Goal: Task Accomplishment & Management: Manage account settings

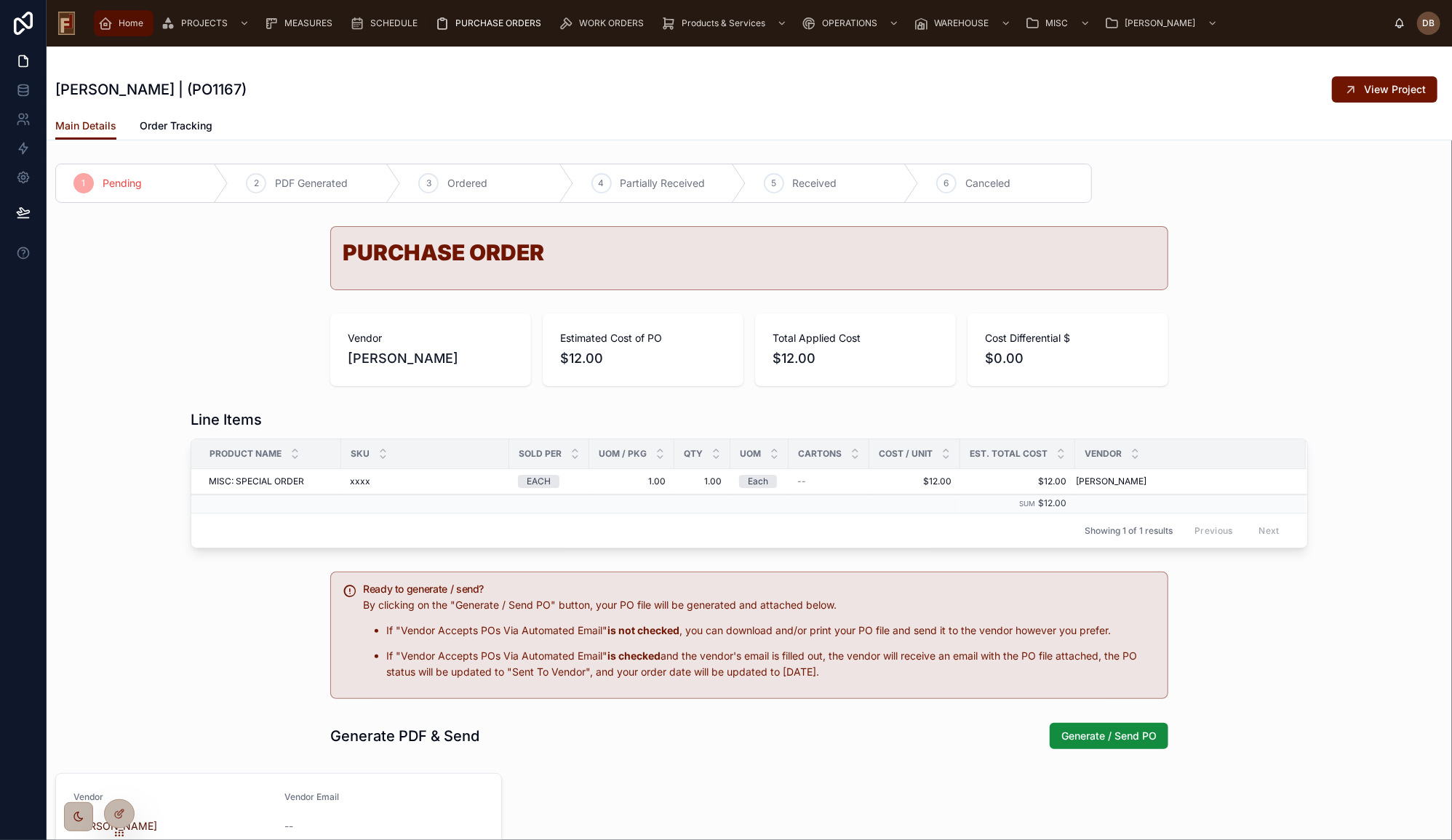
drag, startPoint x: 118, startPoint y: 21, endPoint x: 126, endPoint y: 24, distance: 8.5
click at [118, 21] on span "Home" at bounding box center [130, 23] width 25 height 11
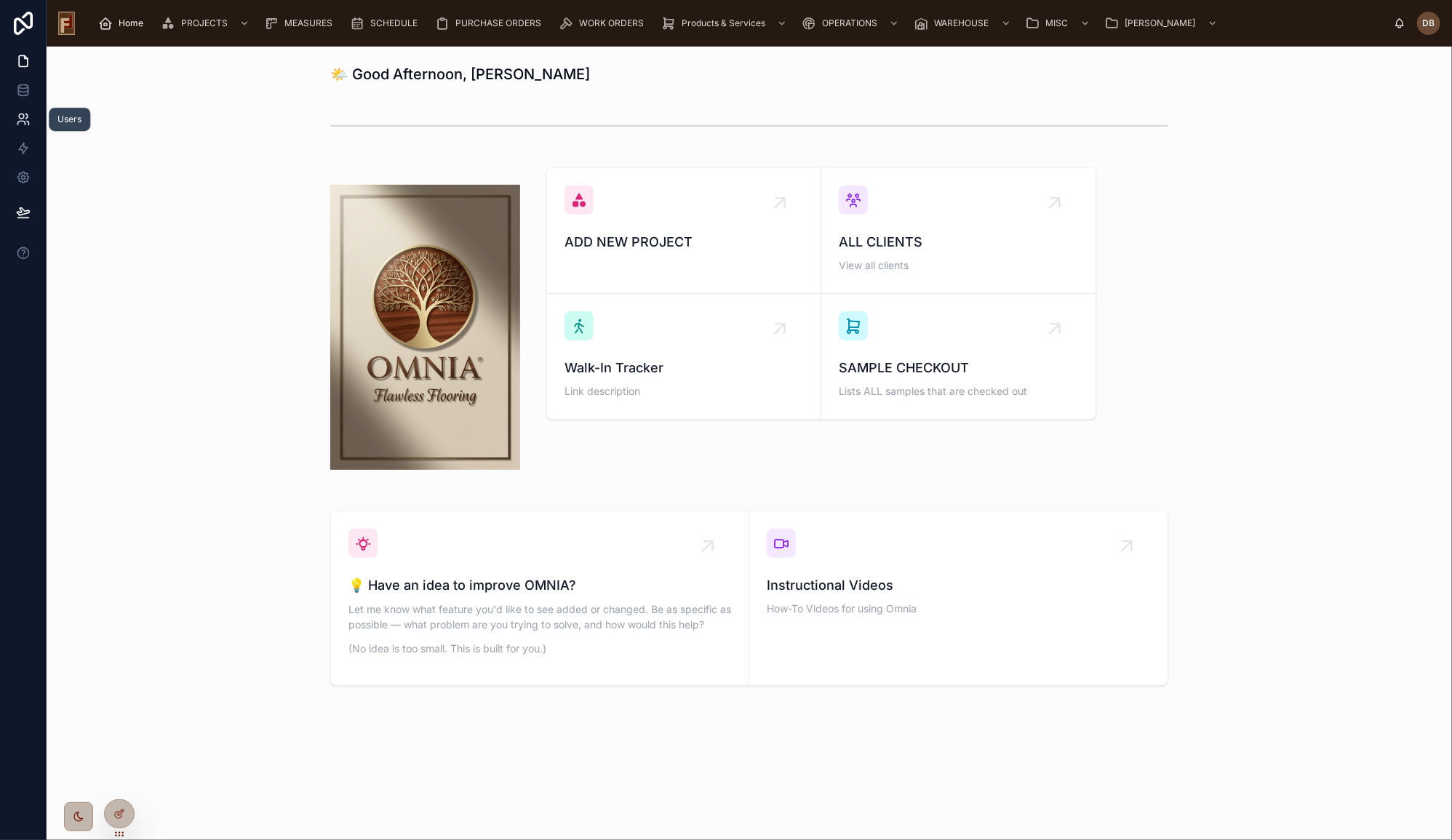
click at [16, 120] on icon at bounding box center [23, 119] width 14 height 14
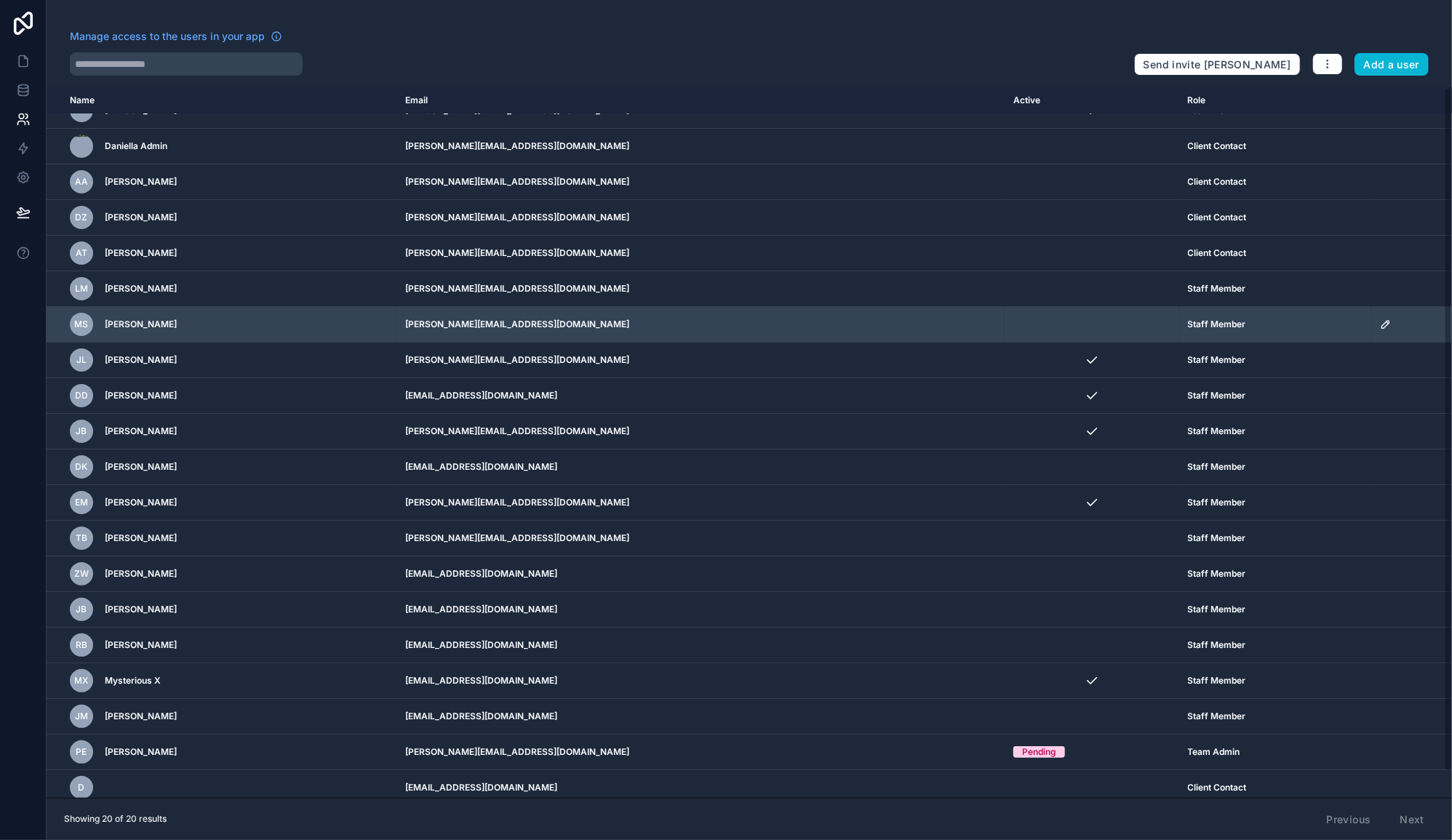
scroll to position [27, 0]
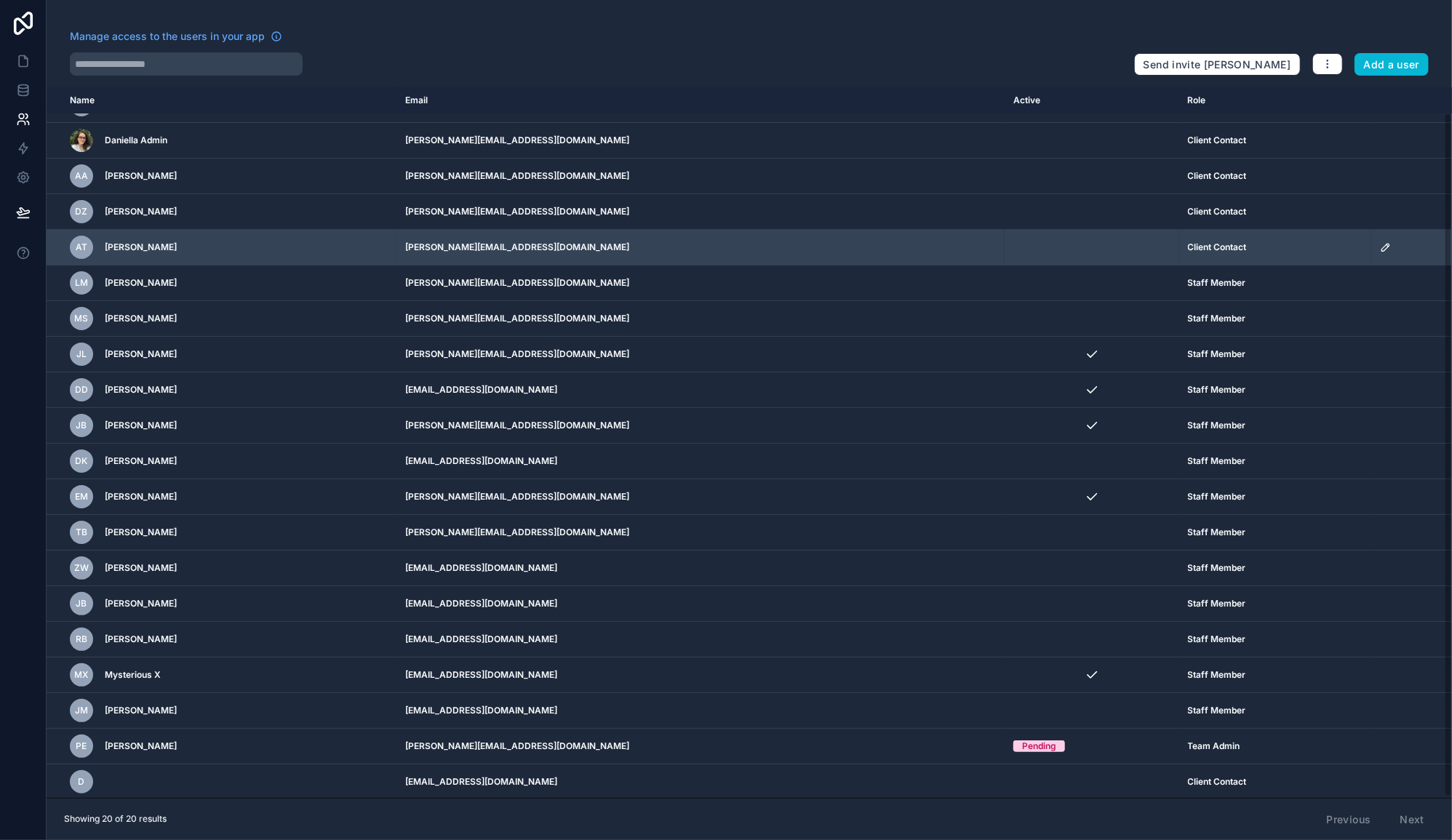
click at [1380, 242] on icon "scrollable content" at bounding box center [1385, 247] width 11 height 11
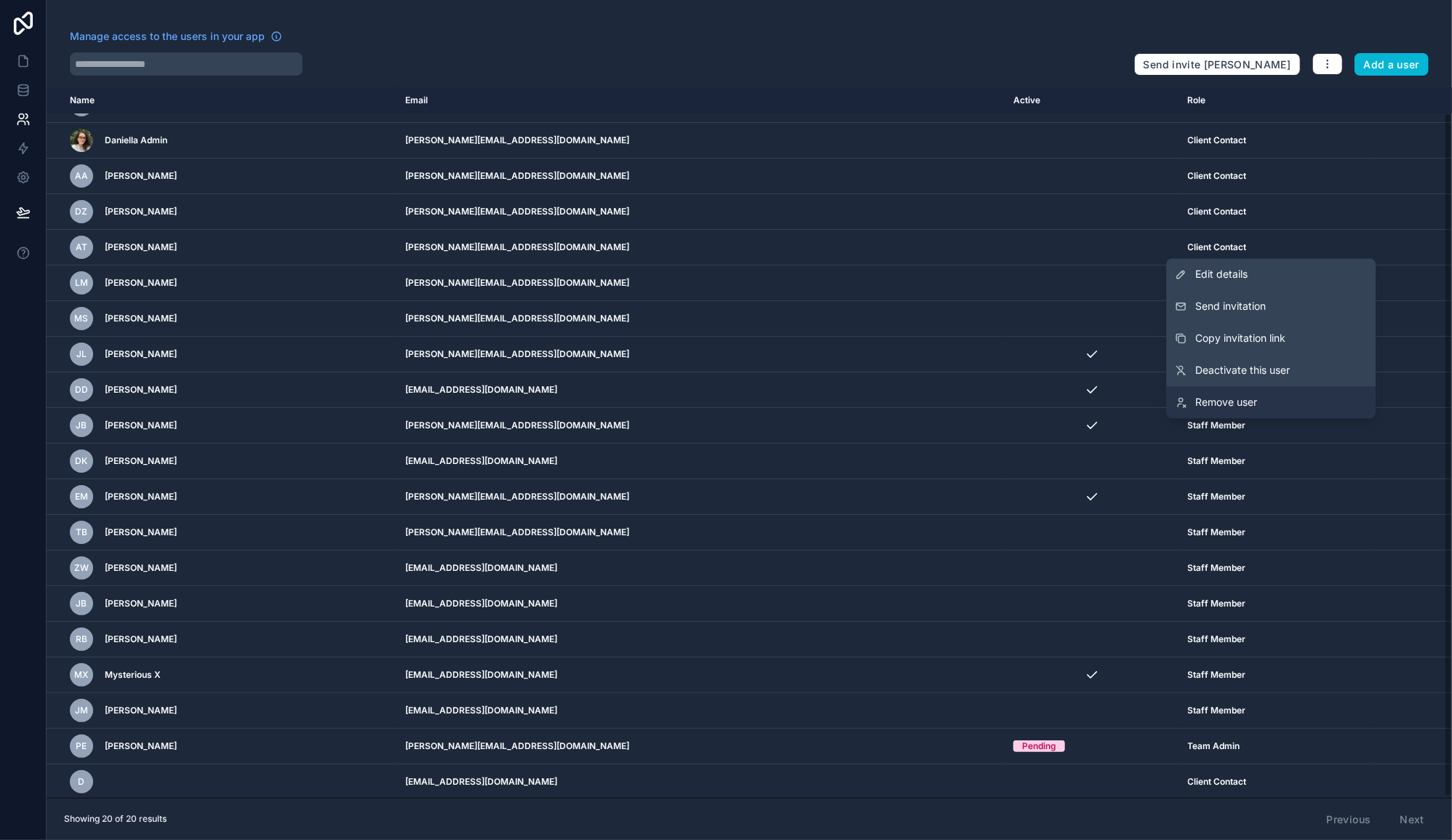
click at [1267, 401] on link "Remove user" at bounding box center [1271, 403] width 209 height 32
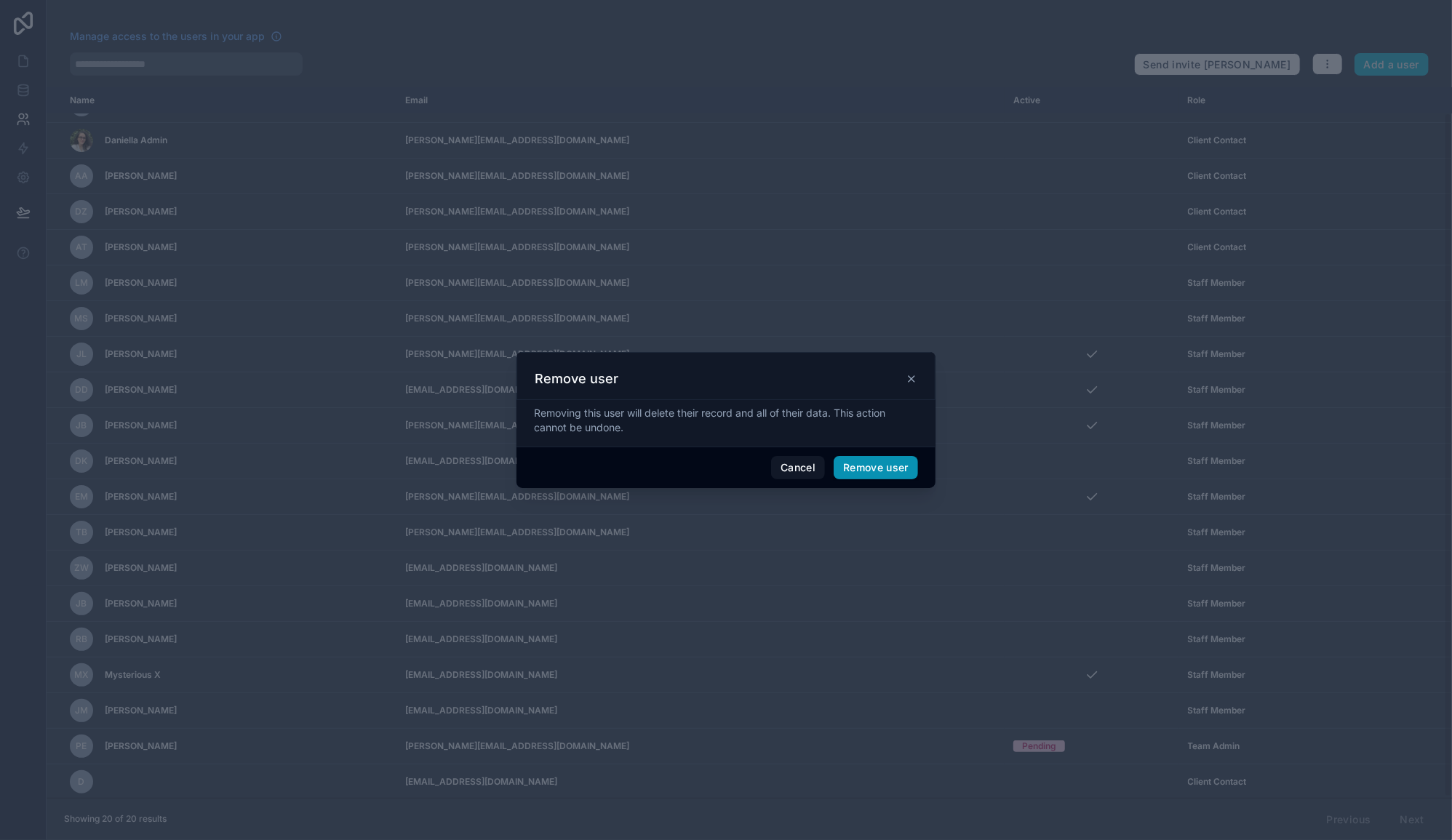
click at [880, 472] on button "Remove user" at bounding box center [876, 468] width 84 height 24
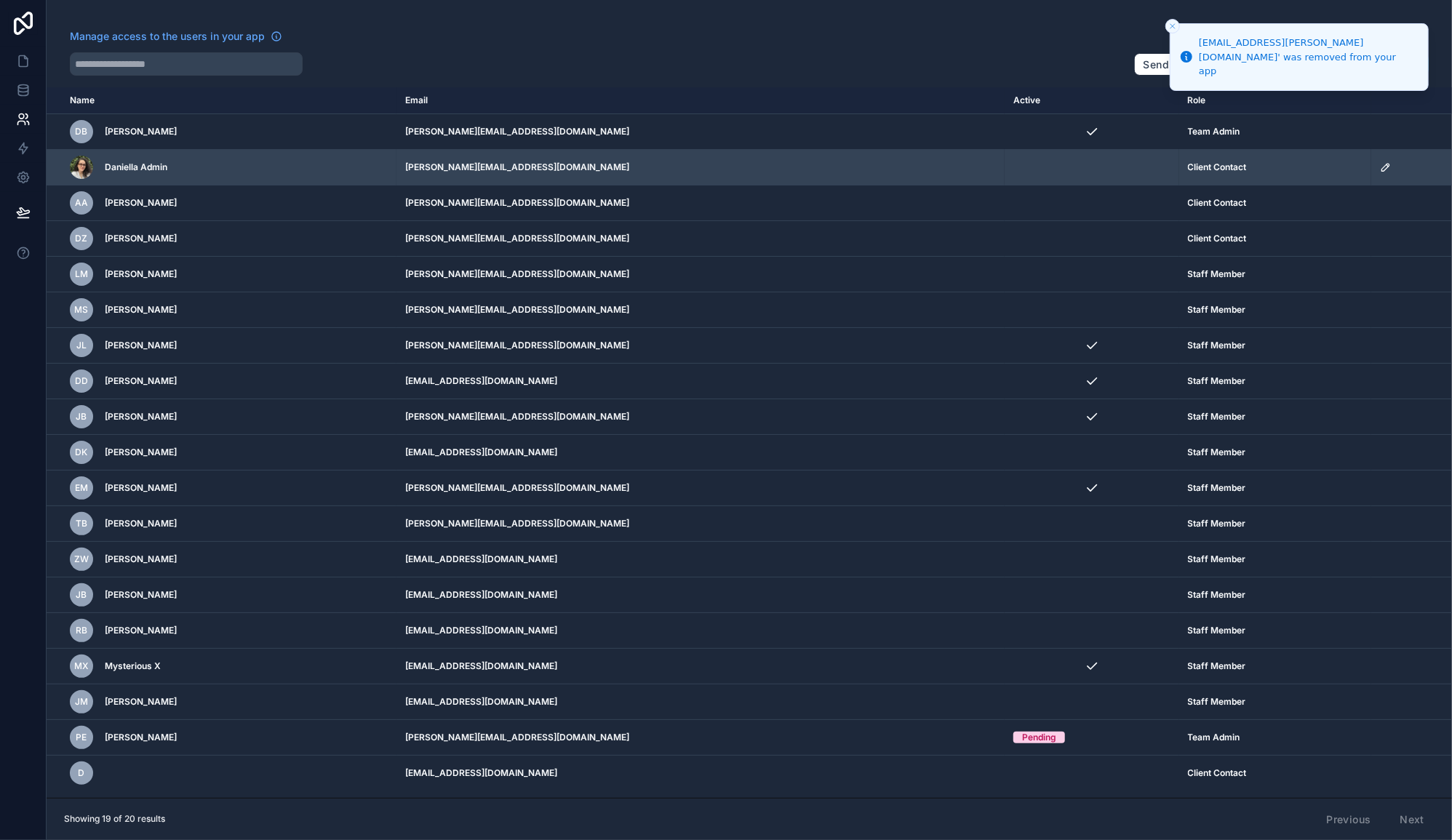
click at [1380, 167] on icon "scrollable content" at bounding box center [1385, 167] width 11 height 11
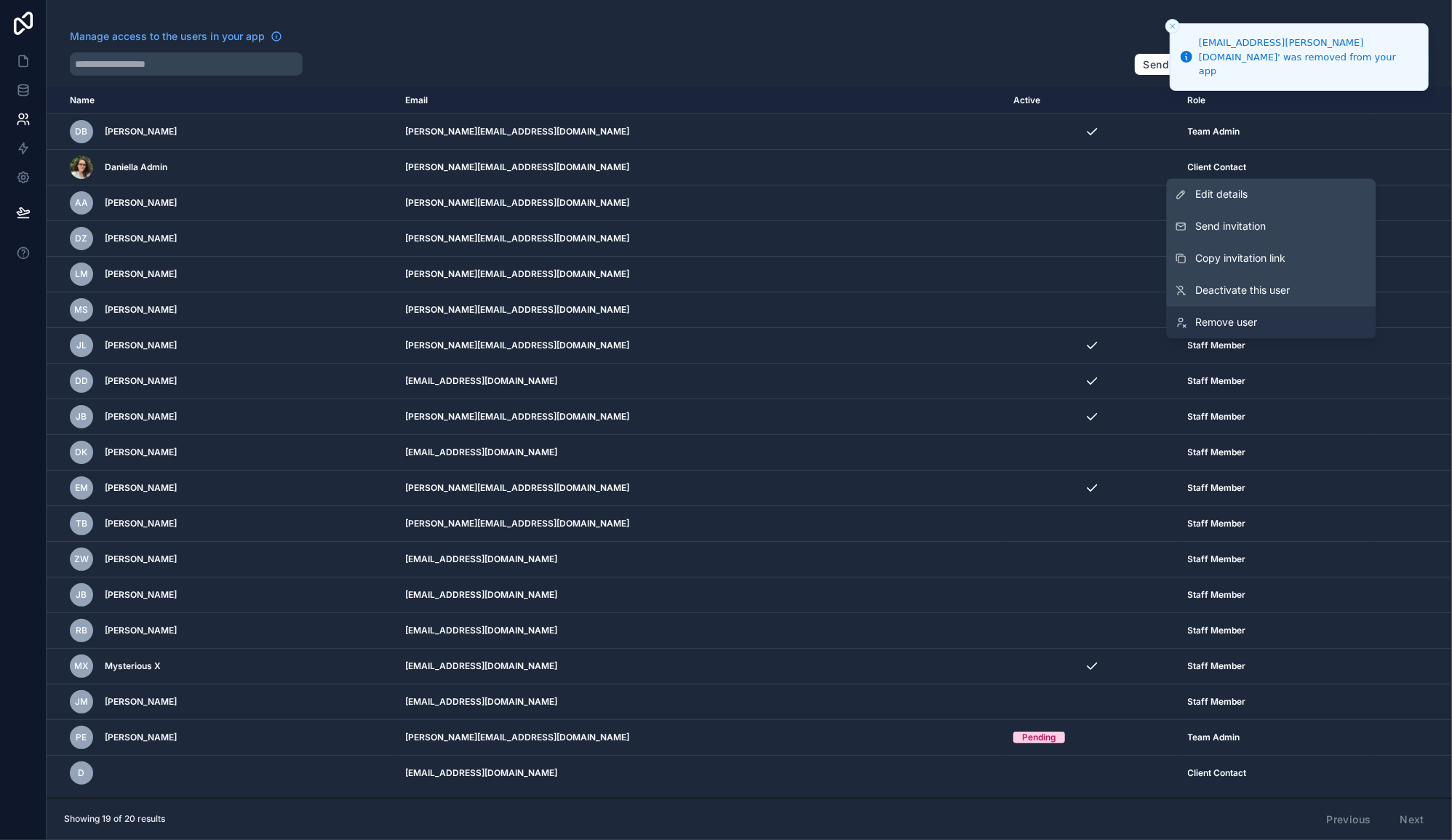
click at [1273, 319] on link "Remove user" at bounding box center [1271, 322] width 209 height 32
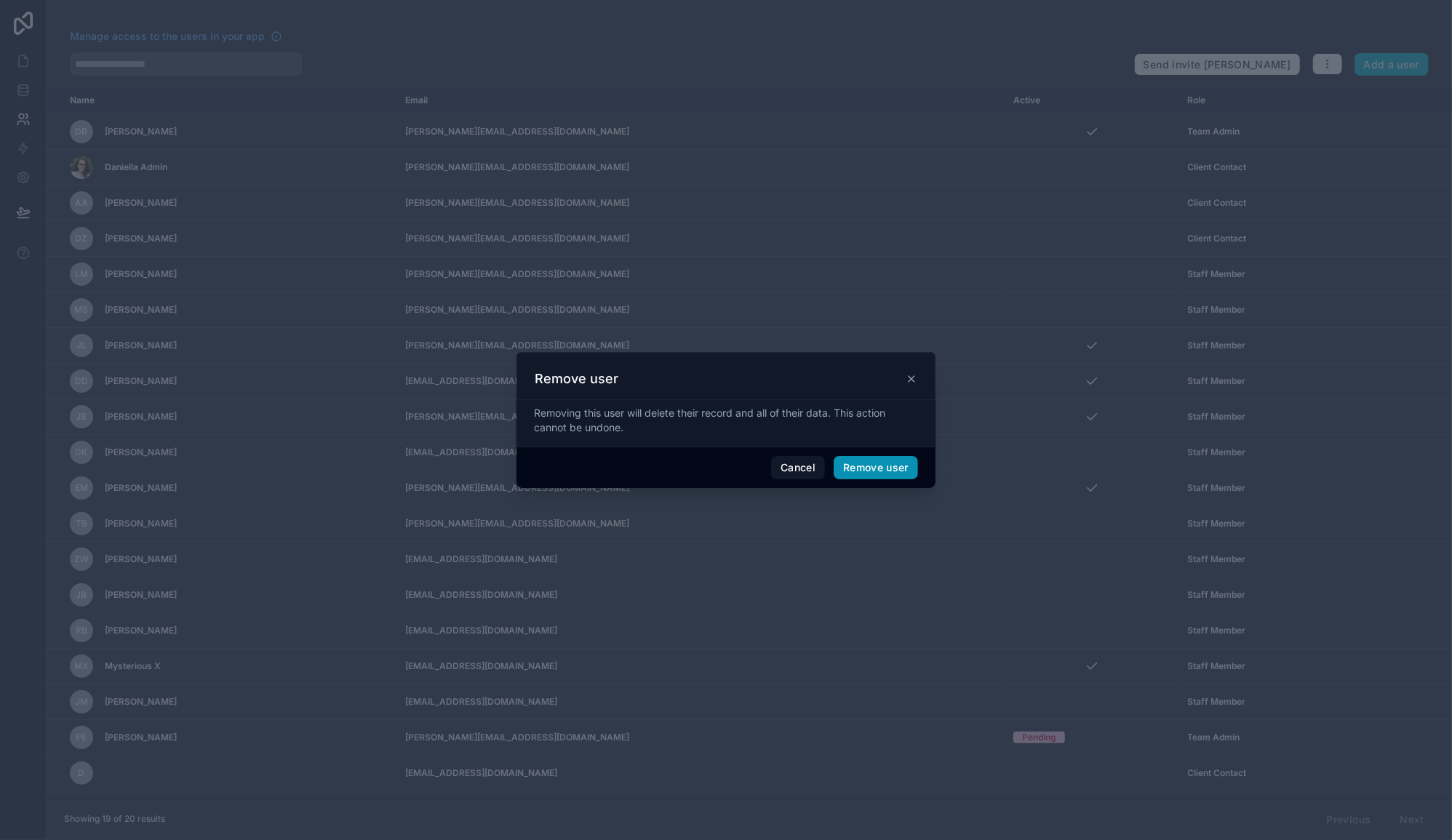
click at [873, 472] on button "Remove user" at bounding box center [876, 468] width 84 height 24
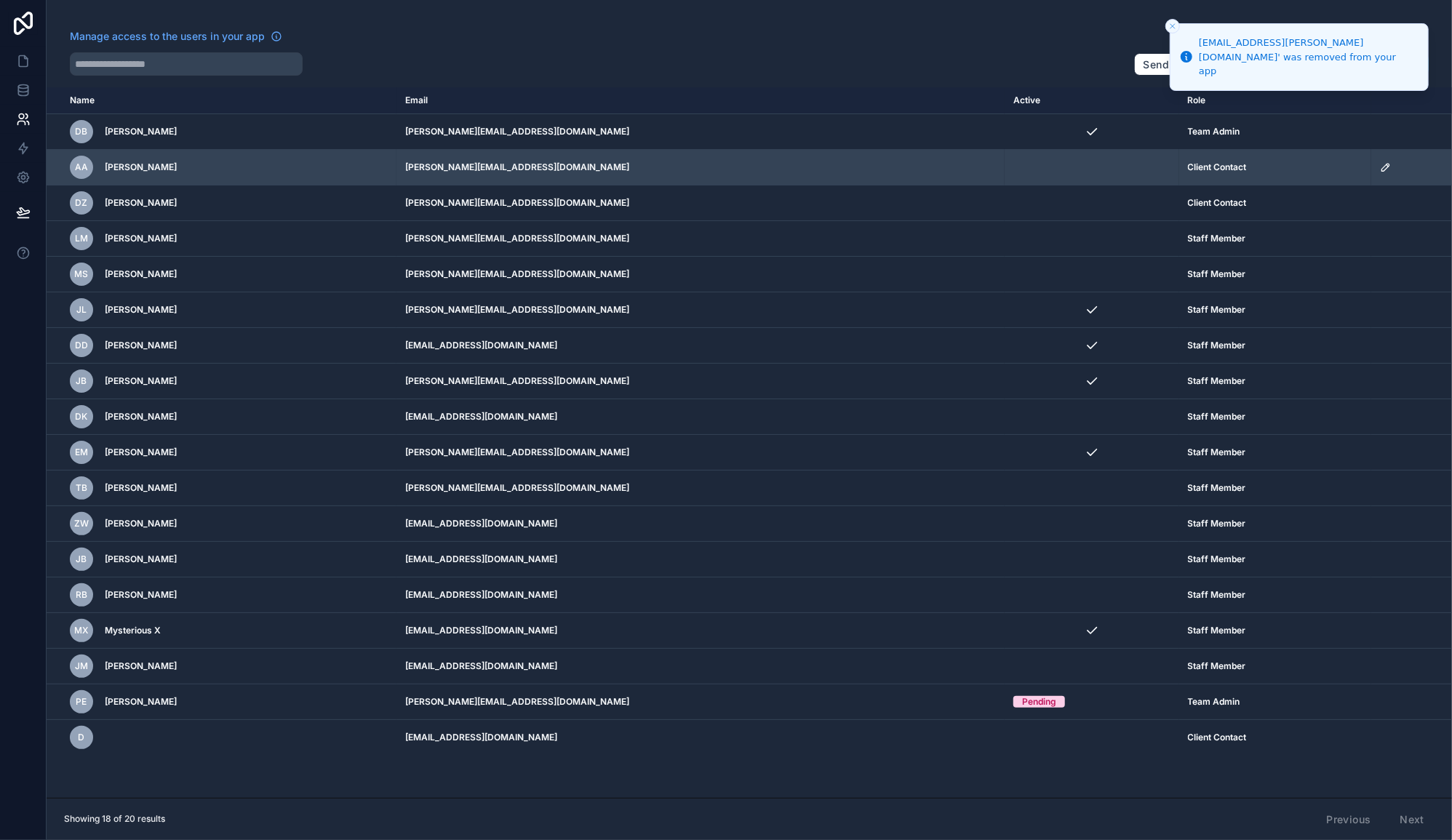
click at [1380, 161] on icon "scrollable content" at bounding box center [1385, 167] width 11 height 11
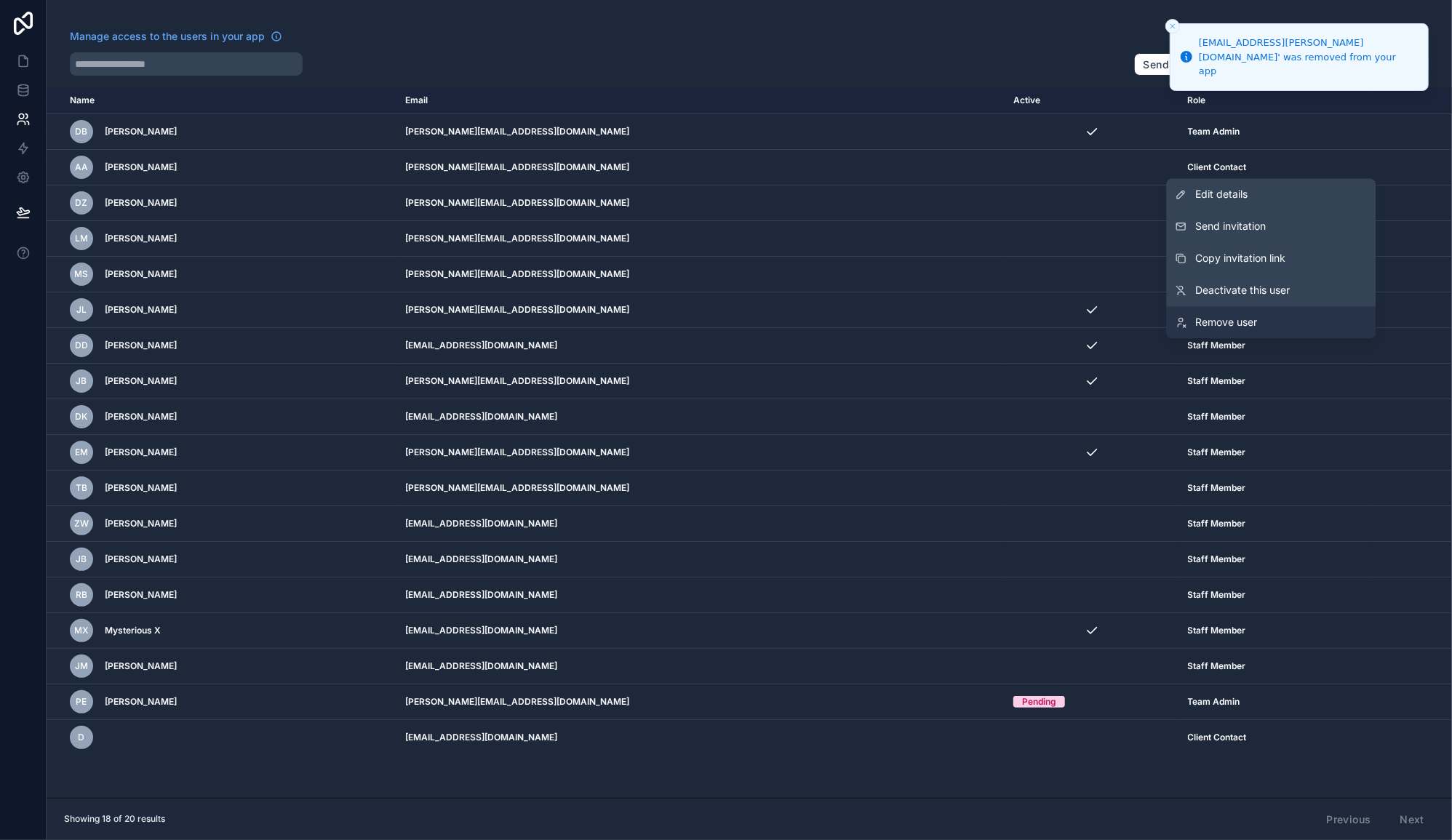
click at [1230, 323] on span "Remove user" at bounding box center [1227, 322] width 62 height 14
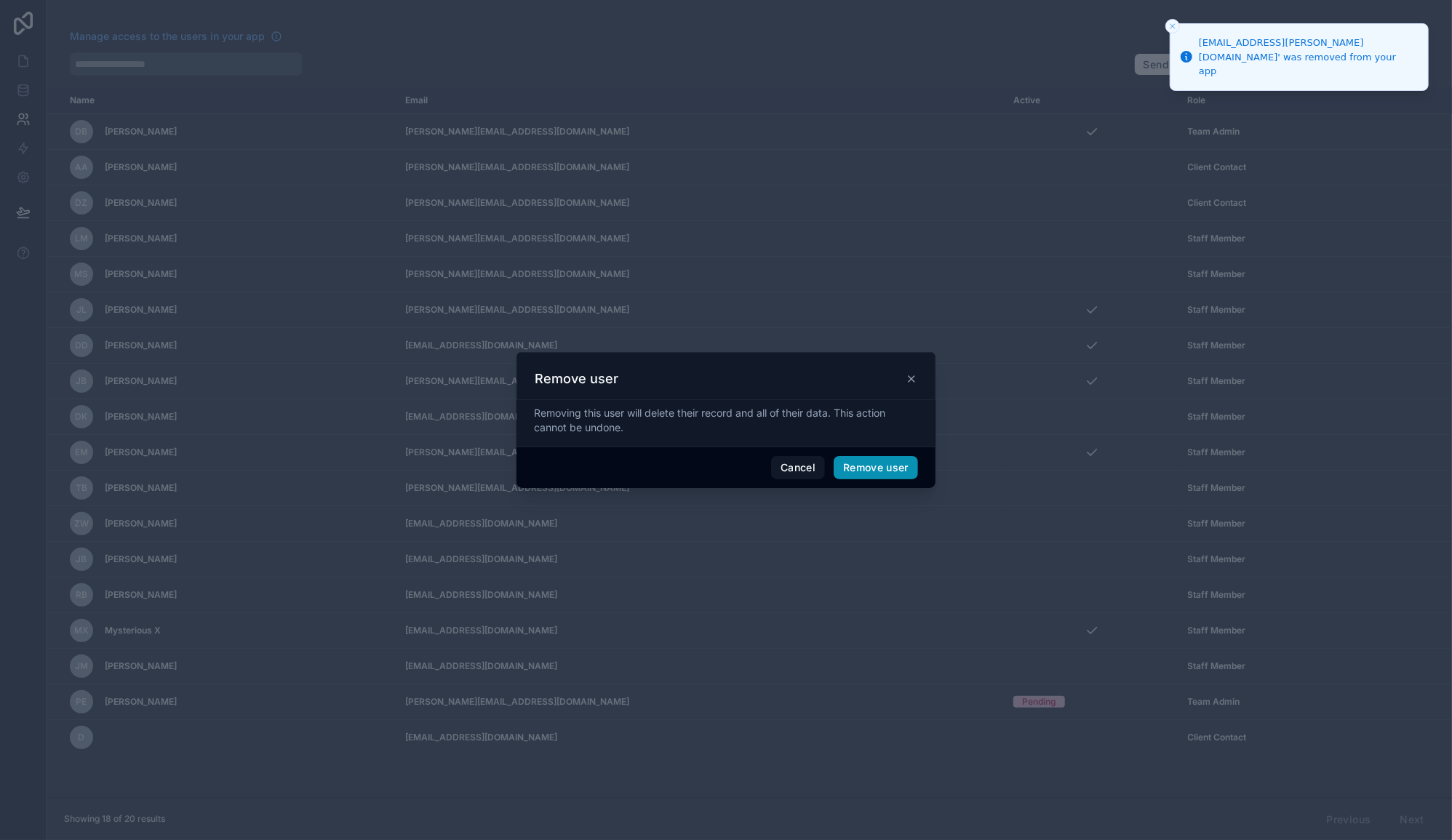
click at [883, 469] on button "Remove user" at bounding box center [876, 468] width 84 height 24
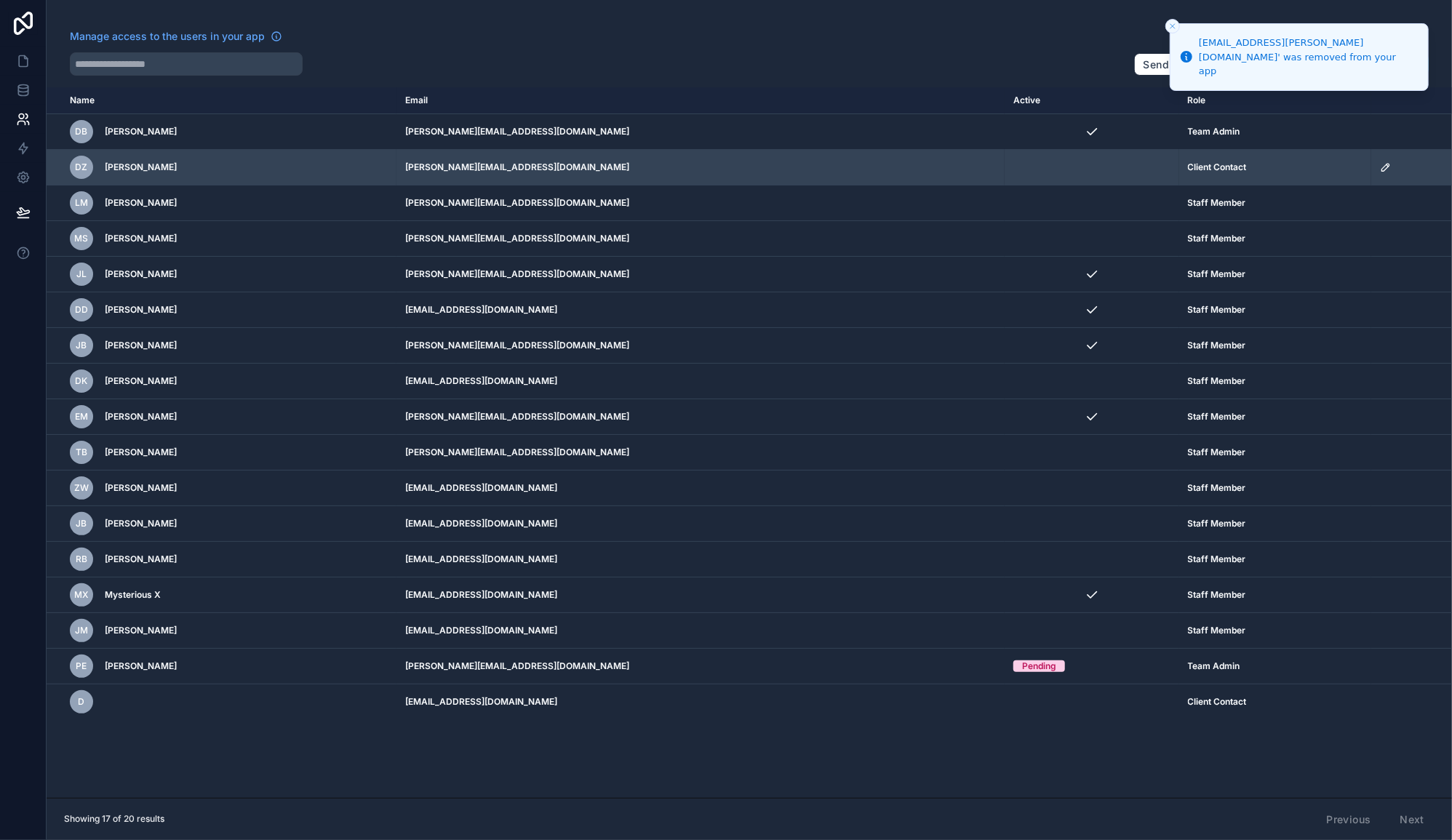
click at [1380, 169] on icon "scrollable content" at bounding box center [1385, 167] width 11 height 11
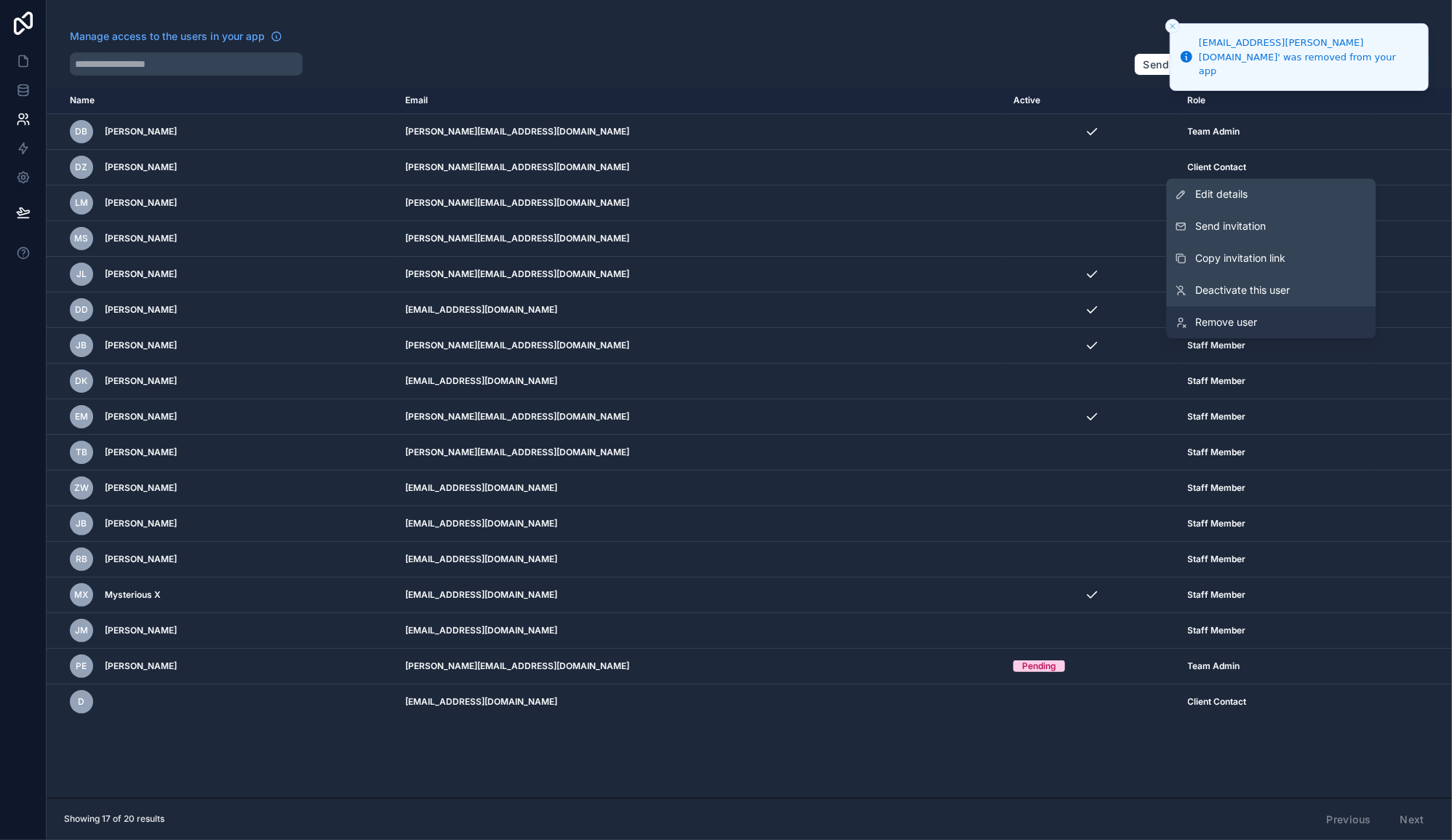
click at [1254, 315] on span "Remove user" at bounding box center [1227, 322] width 62 height 14
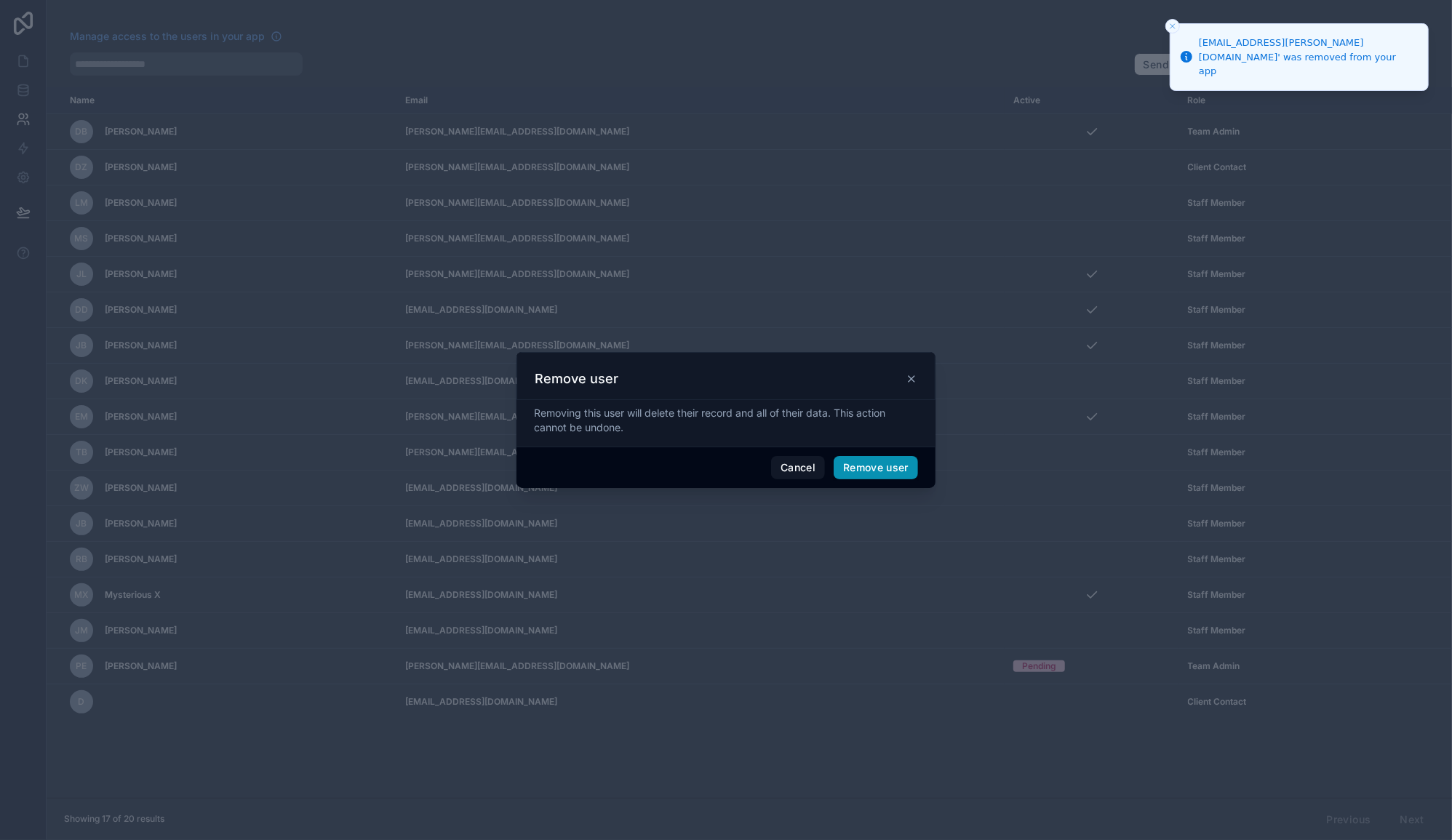
click at [881, 465] on button "Remove user" at bounding box center [876, 468] width 84 height 24
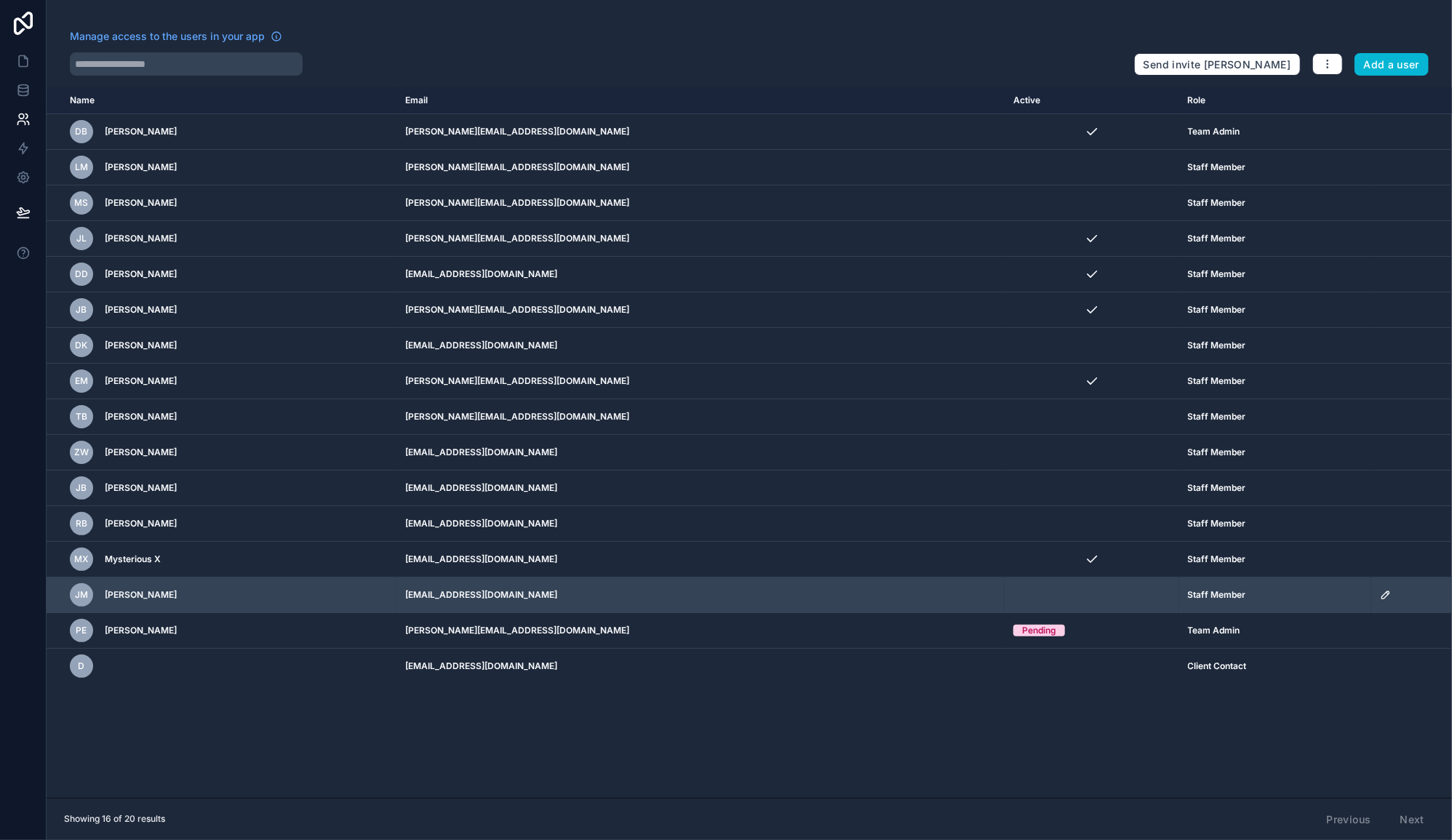
click at [1380, 597] on icon "scrollable content" at bounding box center [1385, 594] width 11 height 11
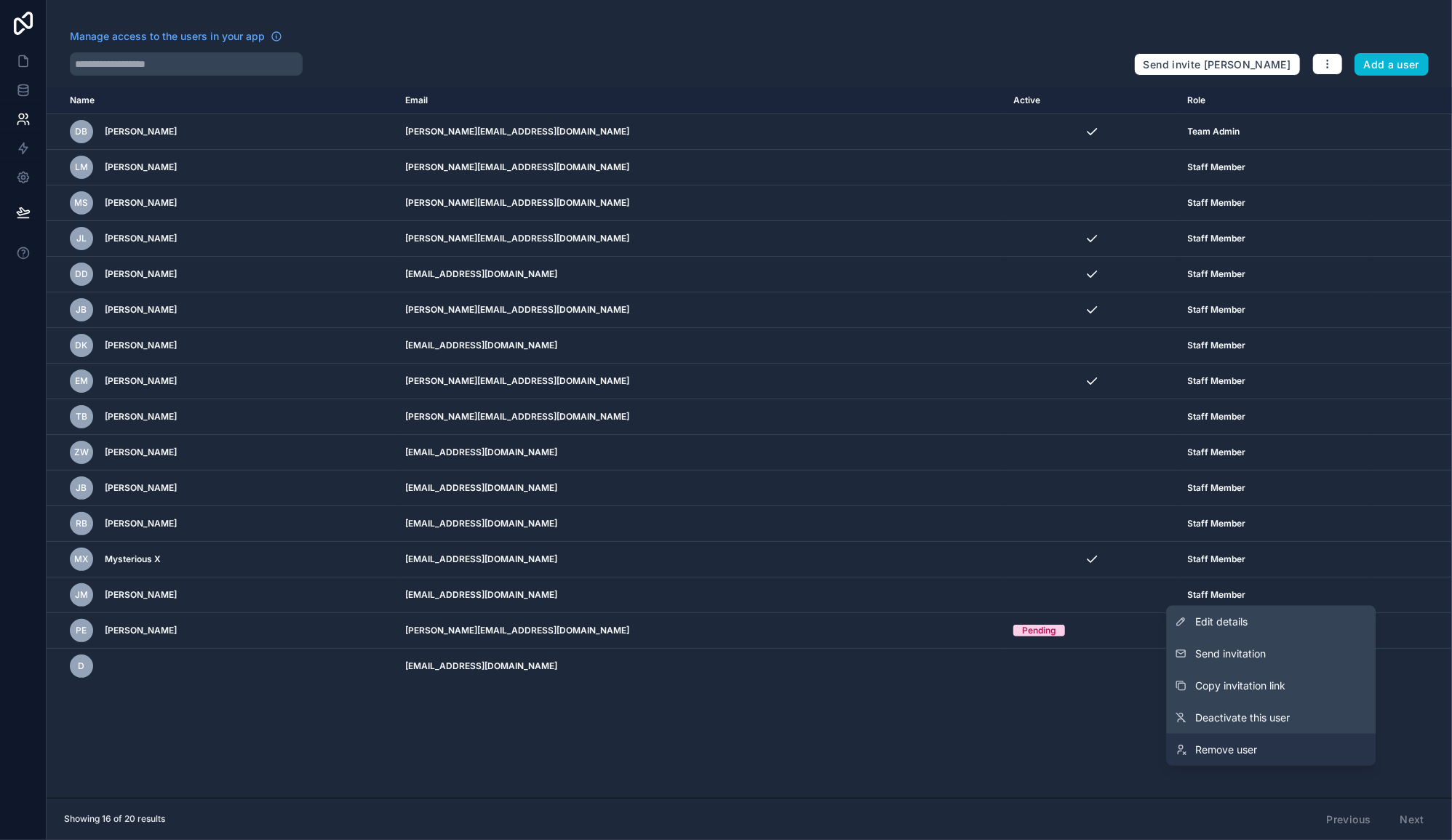
click at [1266, 740] on link "Remove user" at bounding box center [1271, 750] width 209 height 32
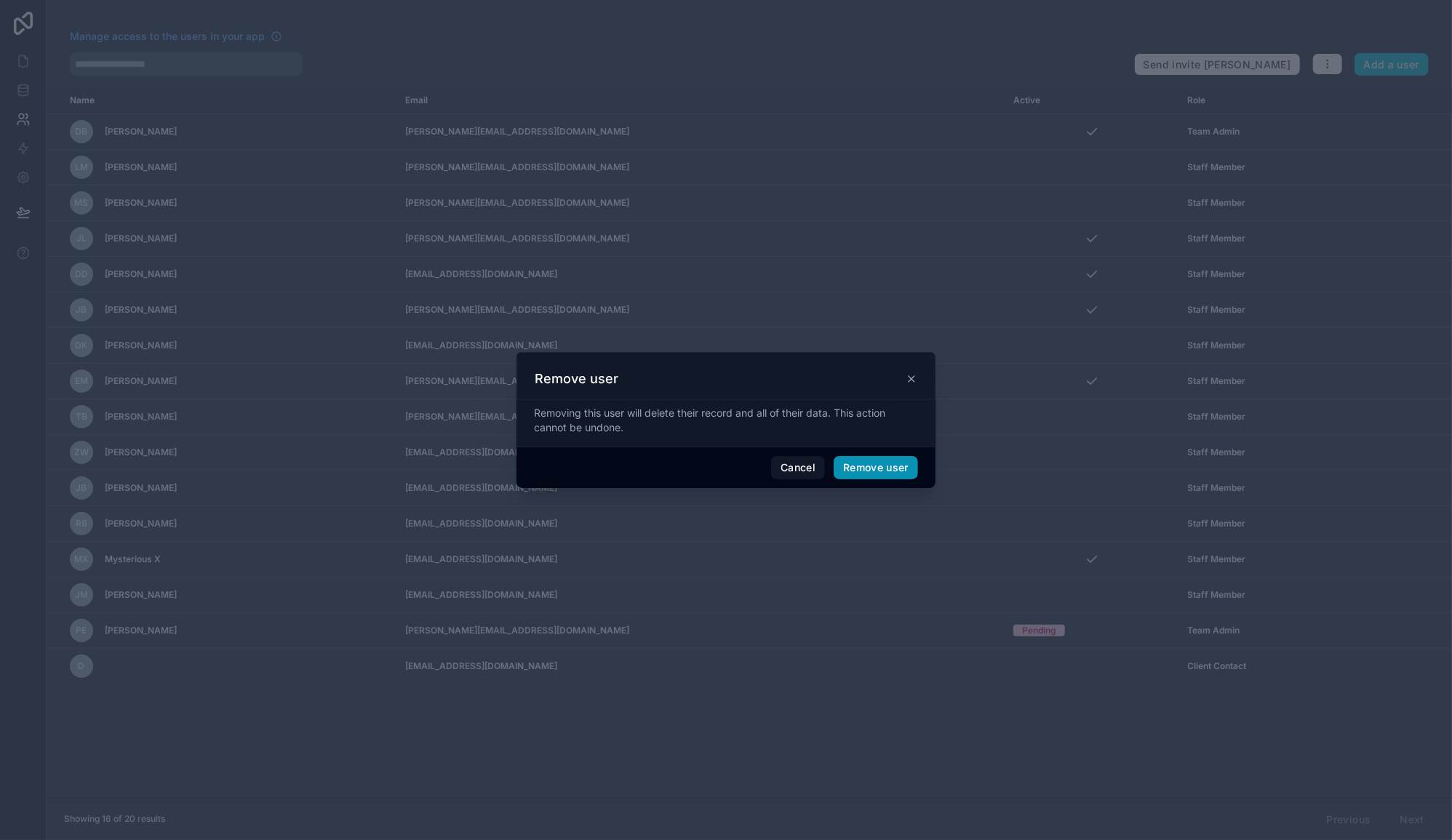
click at [889, 473] on button "Remove user" at bounding box center [876, 468] width 84 height 24
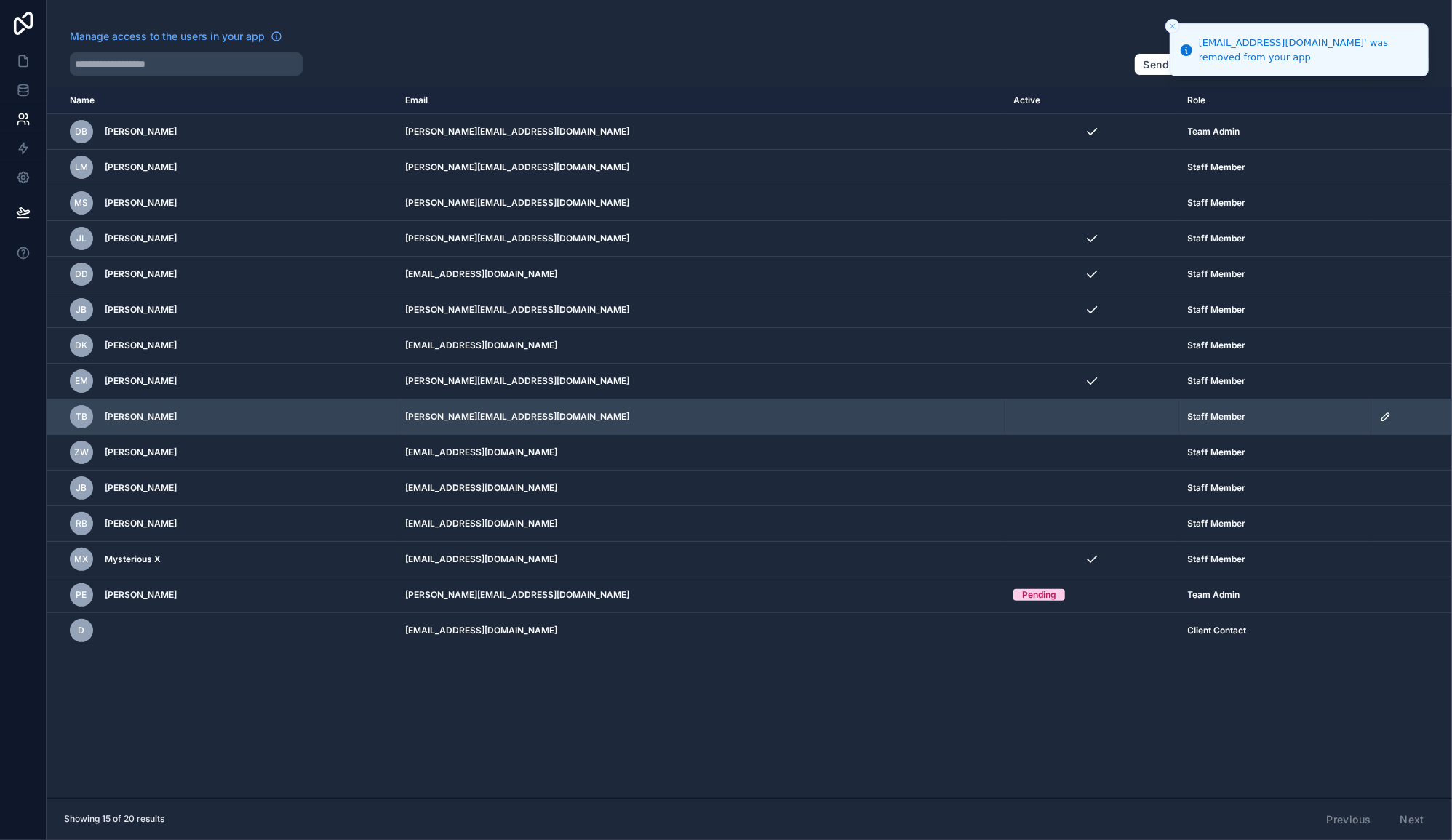
click at [1382, 413] on icon "scrollable content" at bounding box center [1386, 417] width 8 height 8
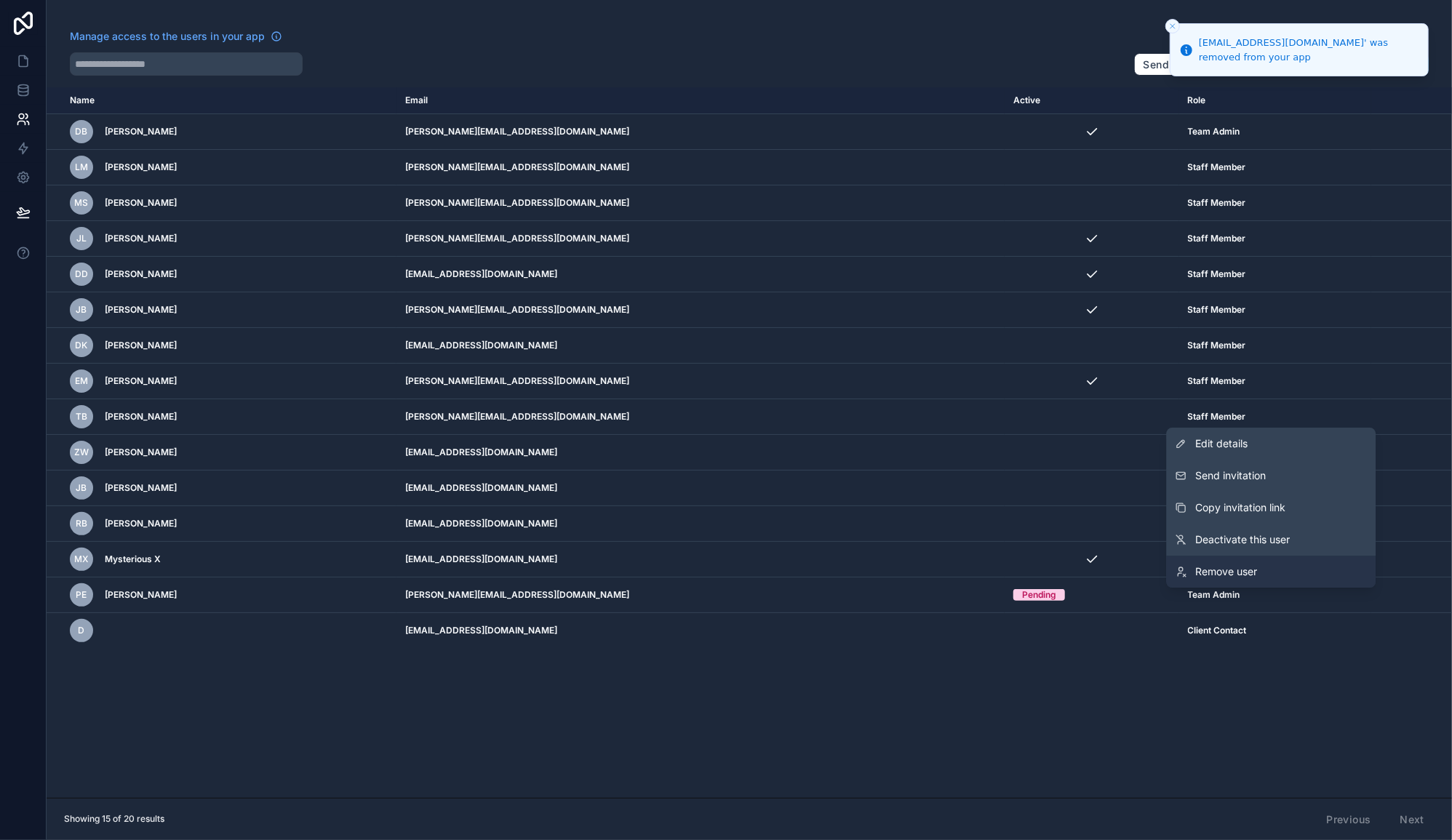
click at [1287, 572] on link "Remove user" at bounding box center [1271, 572] width 209 height 32
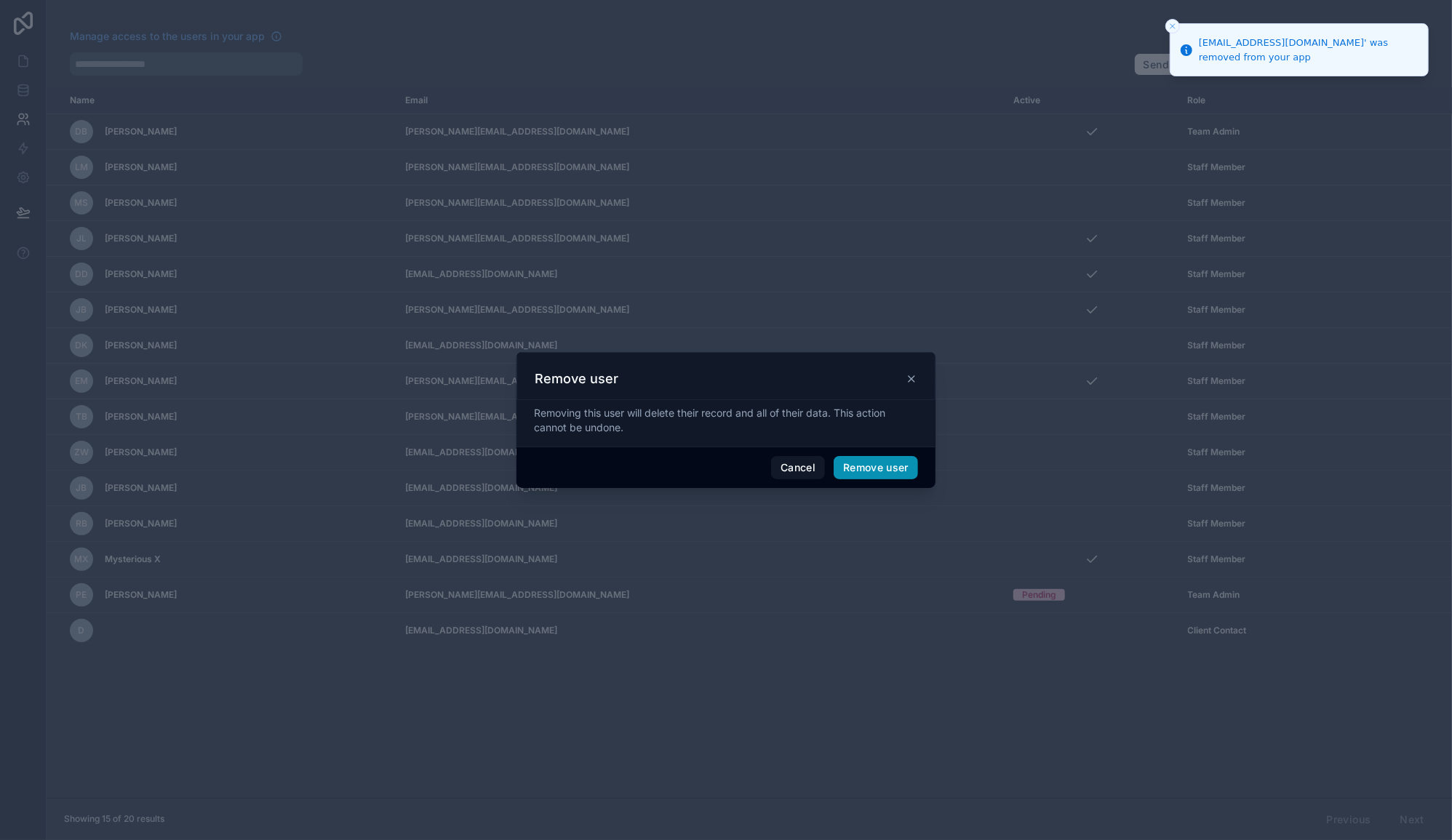
click at [868, 472] on button "Remove user" at bounding box center [876, 468] width 84 height 24
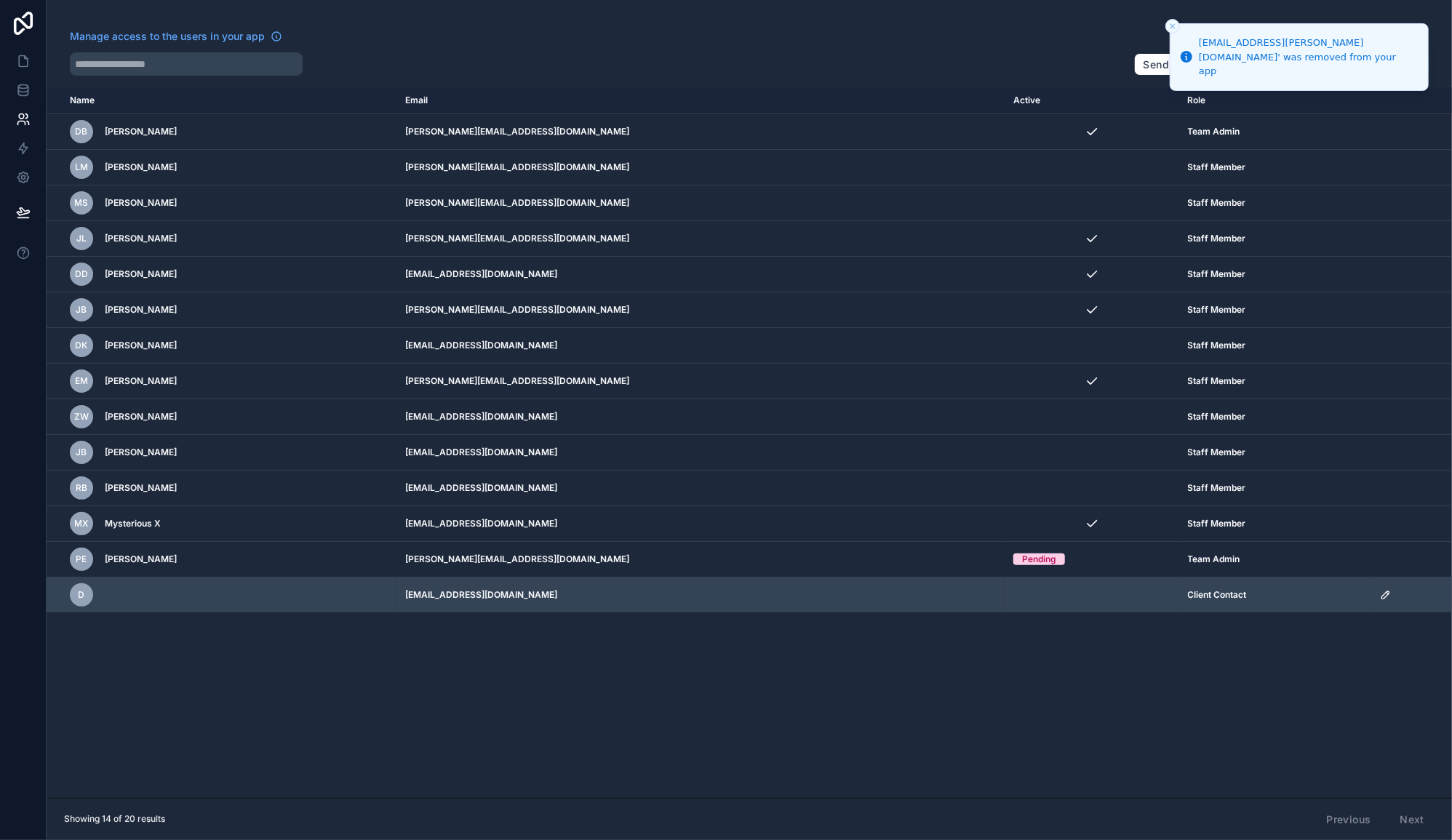
click at [1381, 596] on icon "scrollable content" at bounding box center [1385, 594] width 11 height 11
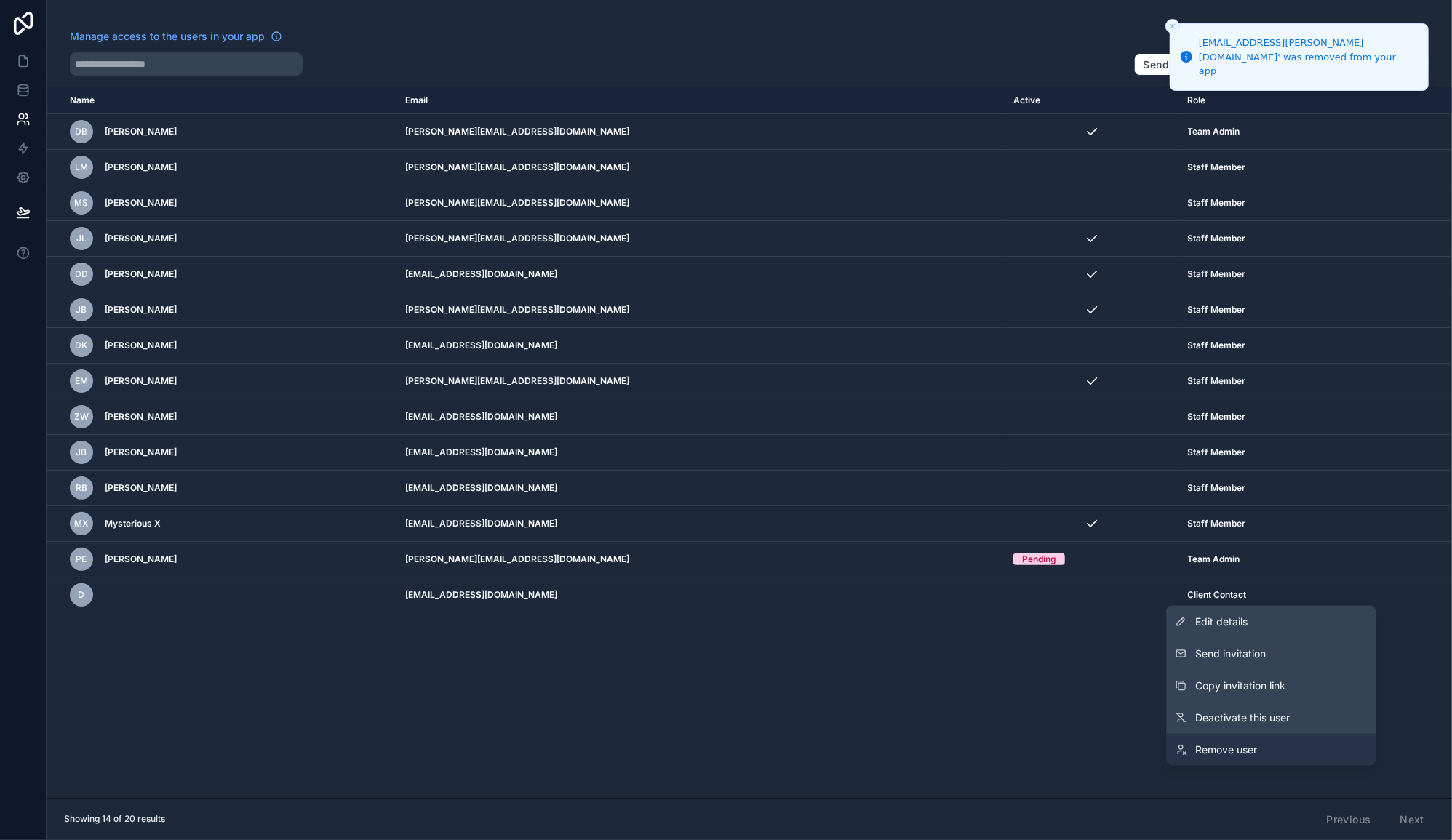
click at [1251, 741] on link "Remove user" at bounding box center [1271, 750] width 209 height 32
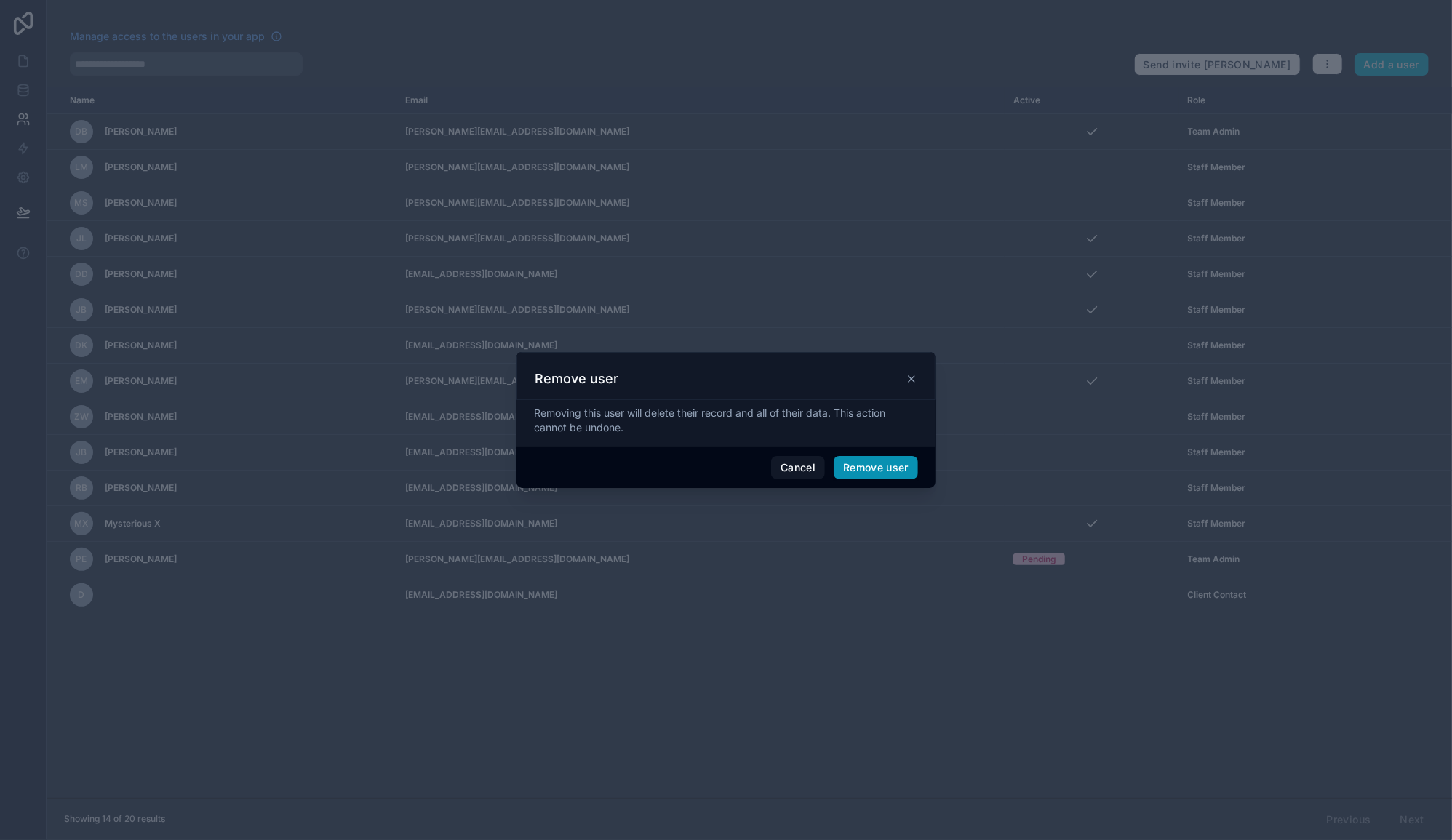
click at [876, 471] on button "Remove user" at bounding box center [876, 468] width 84 height 24
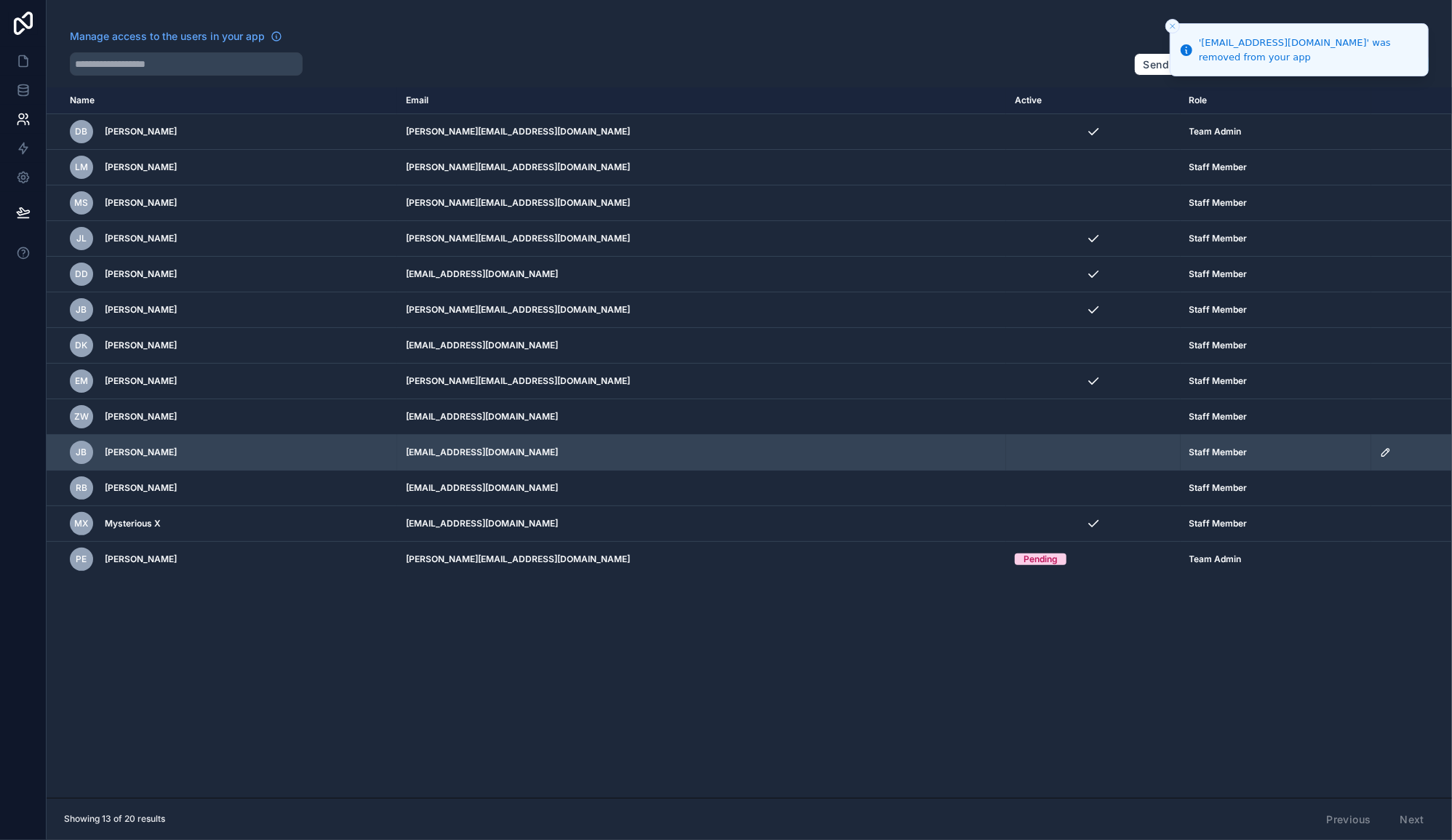
click at [1380, 453] on icon "scrollable content" at bounding box center [1385, 452] width 11 height 11
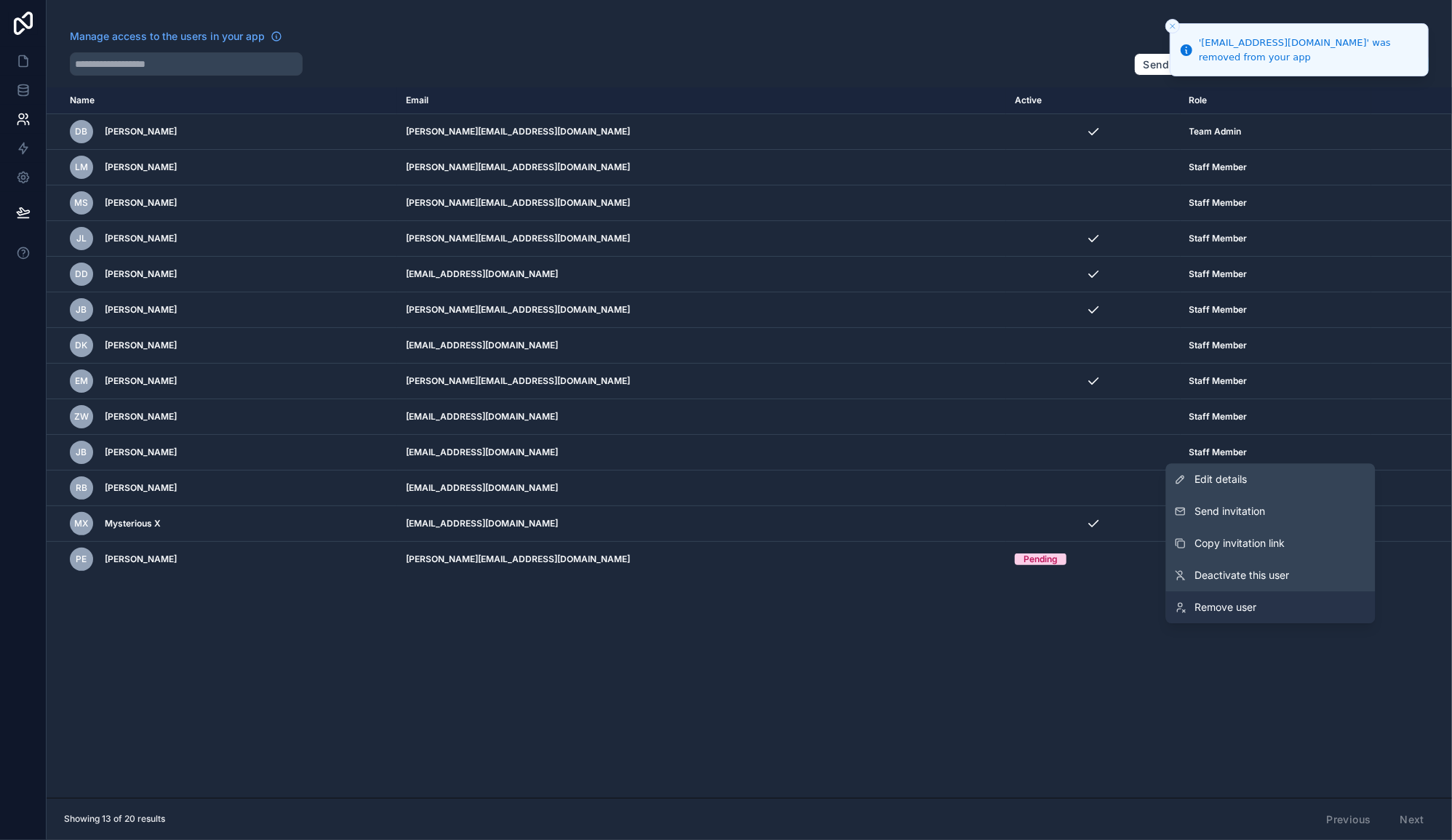
click at [1229, 608] on span "Remove user" at bounding box center [1227, 607] width 62 height 14
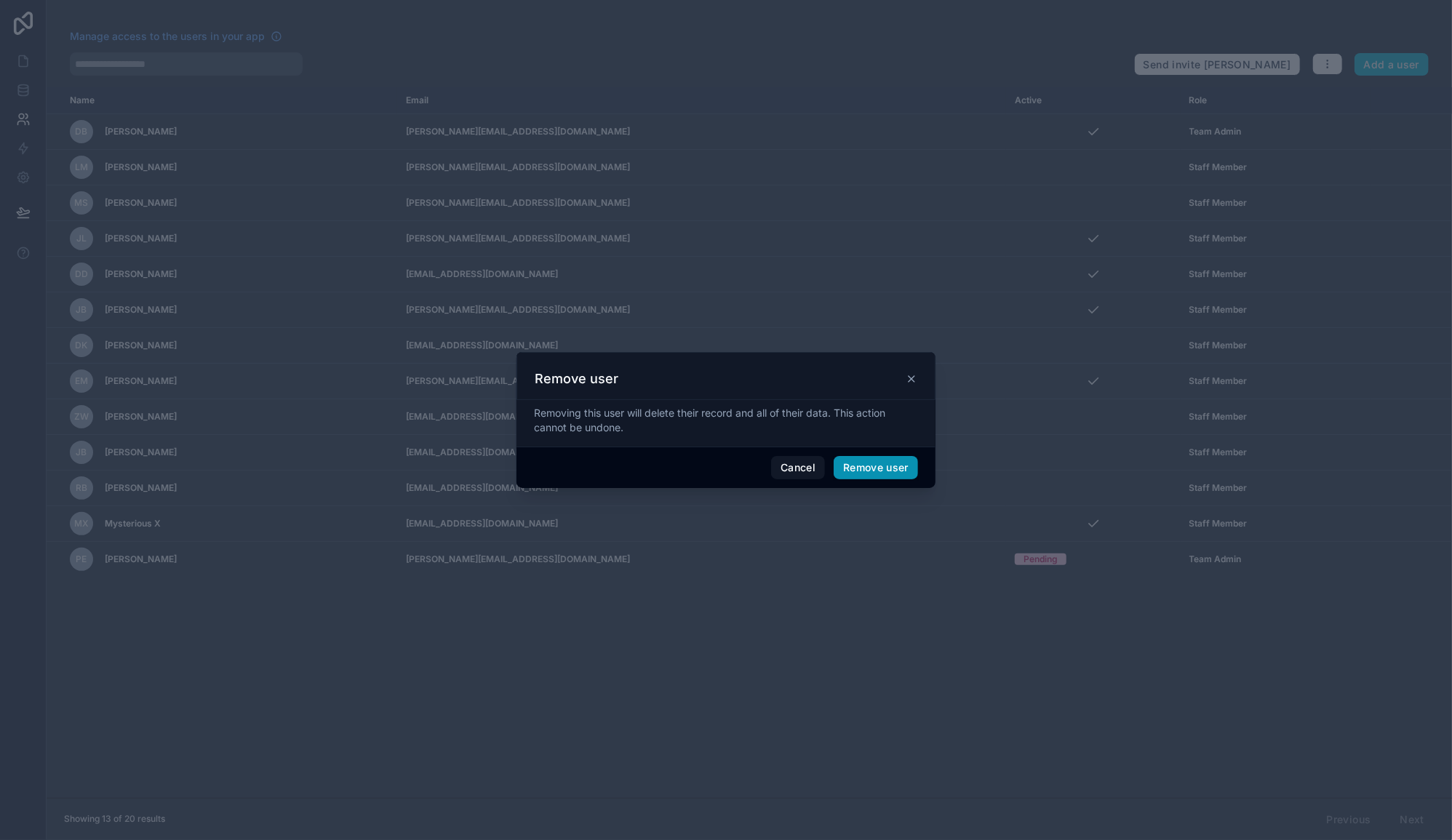
click at [873, 463] on button "Remove user" at bounding box center [876, 468] width 84 height 24
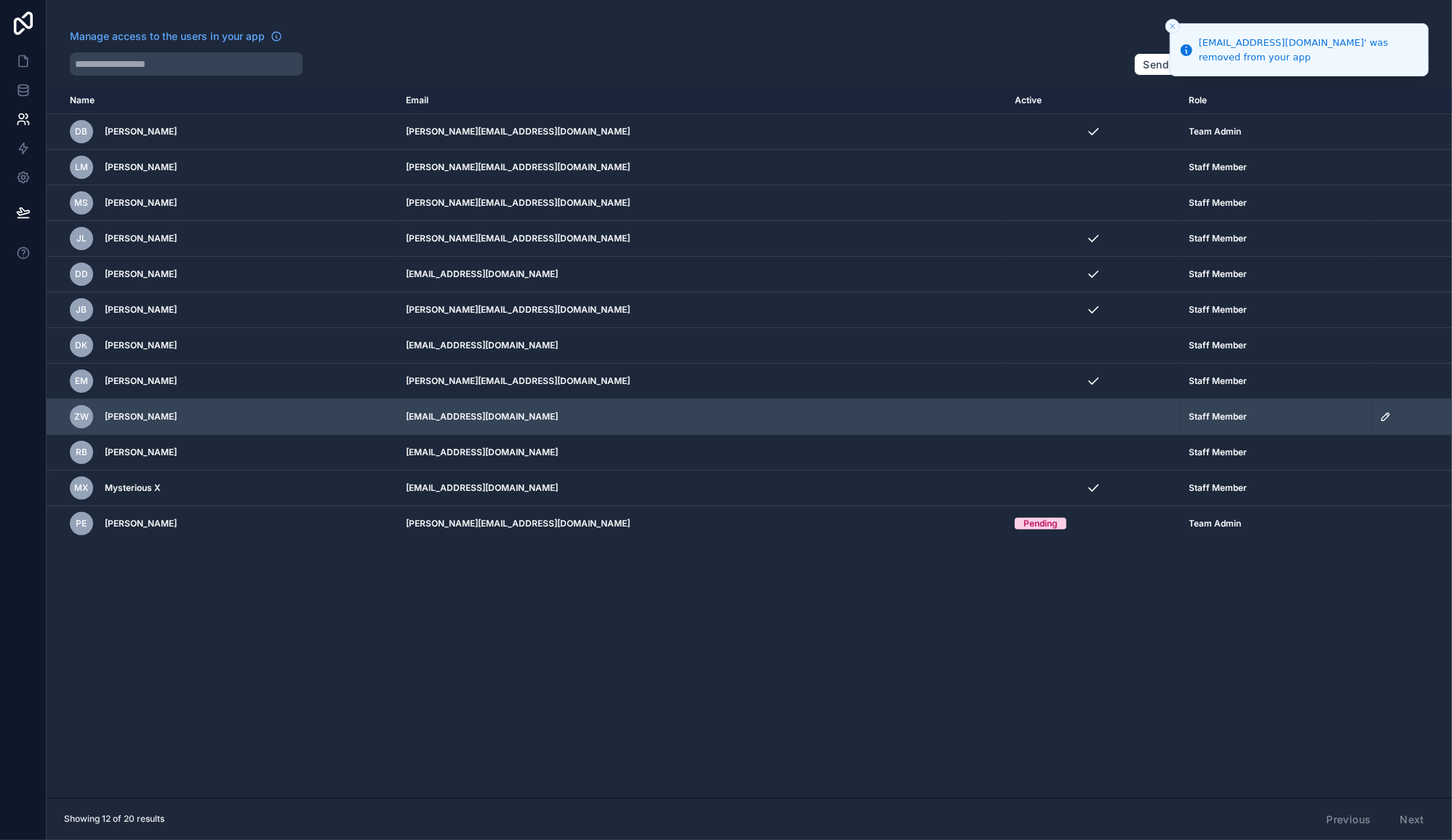
click at [1380, 416] on icon "scrollable content" at bounding box center [1385, 416] width 11 height 11
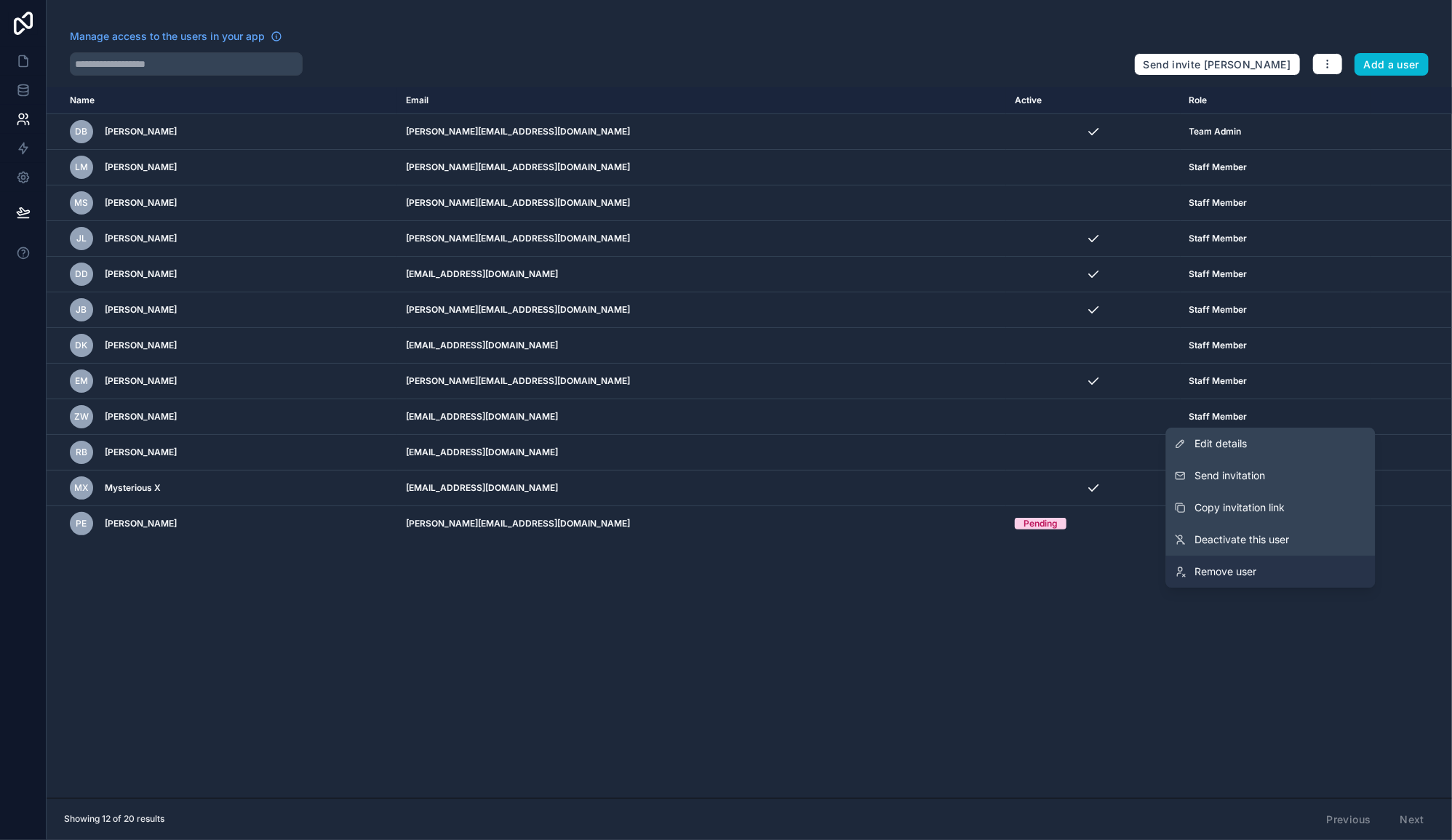
click at [1265, 574] on link "Remove user" at bounding box center [1271, 572] width 209 height 32
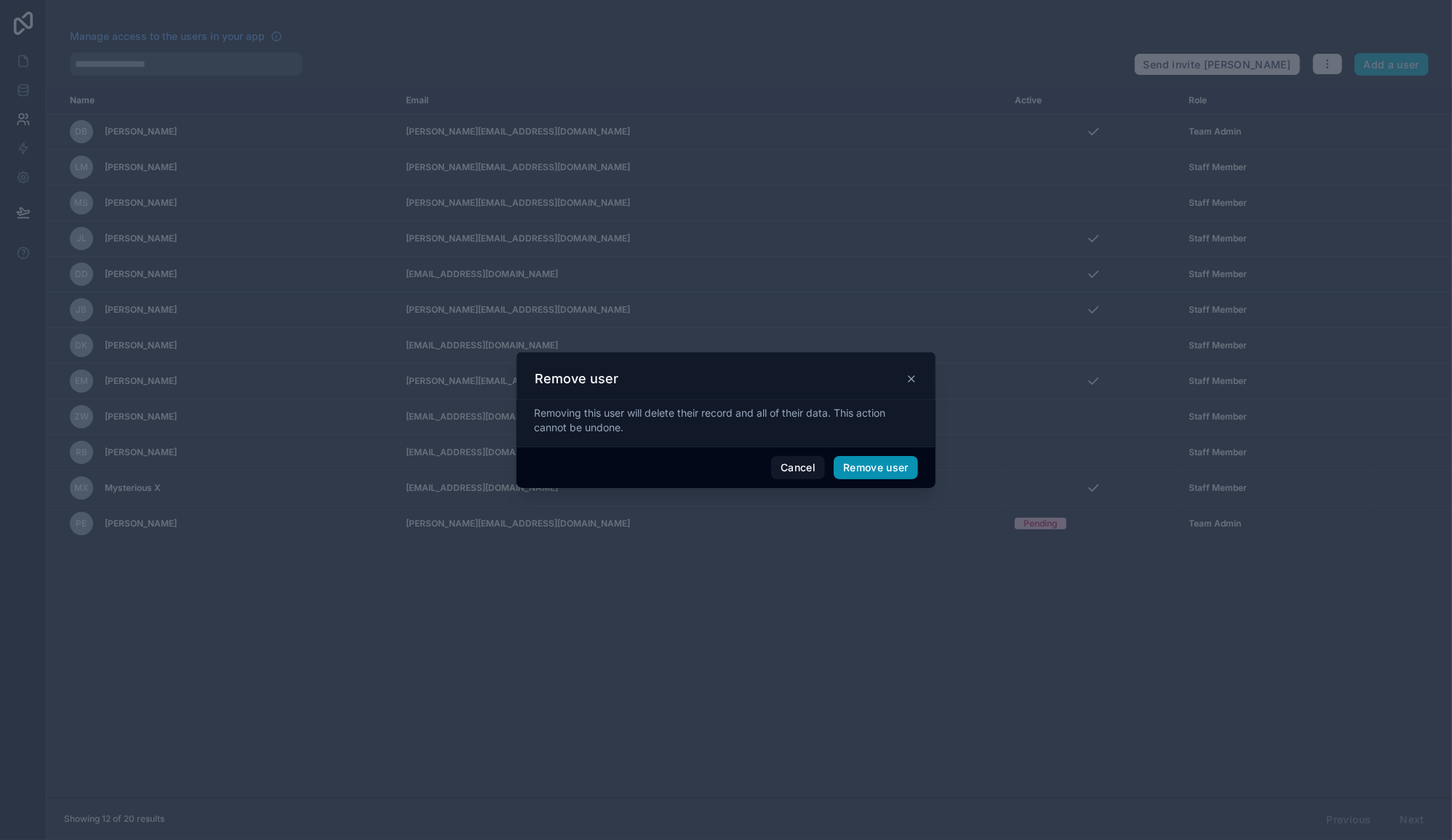
click at [887, 471] on button "Remove user" at bounding box center [876, 468] width 84 height 24
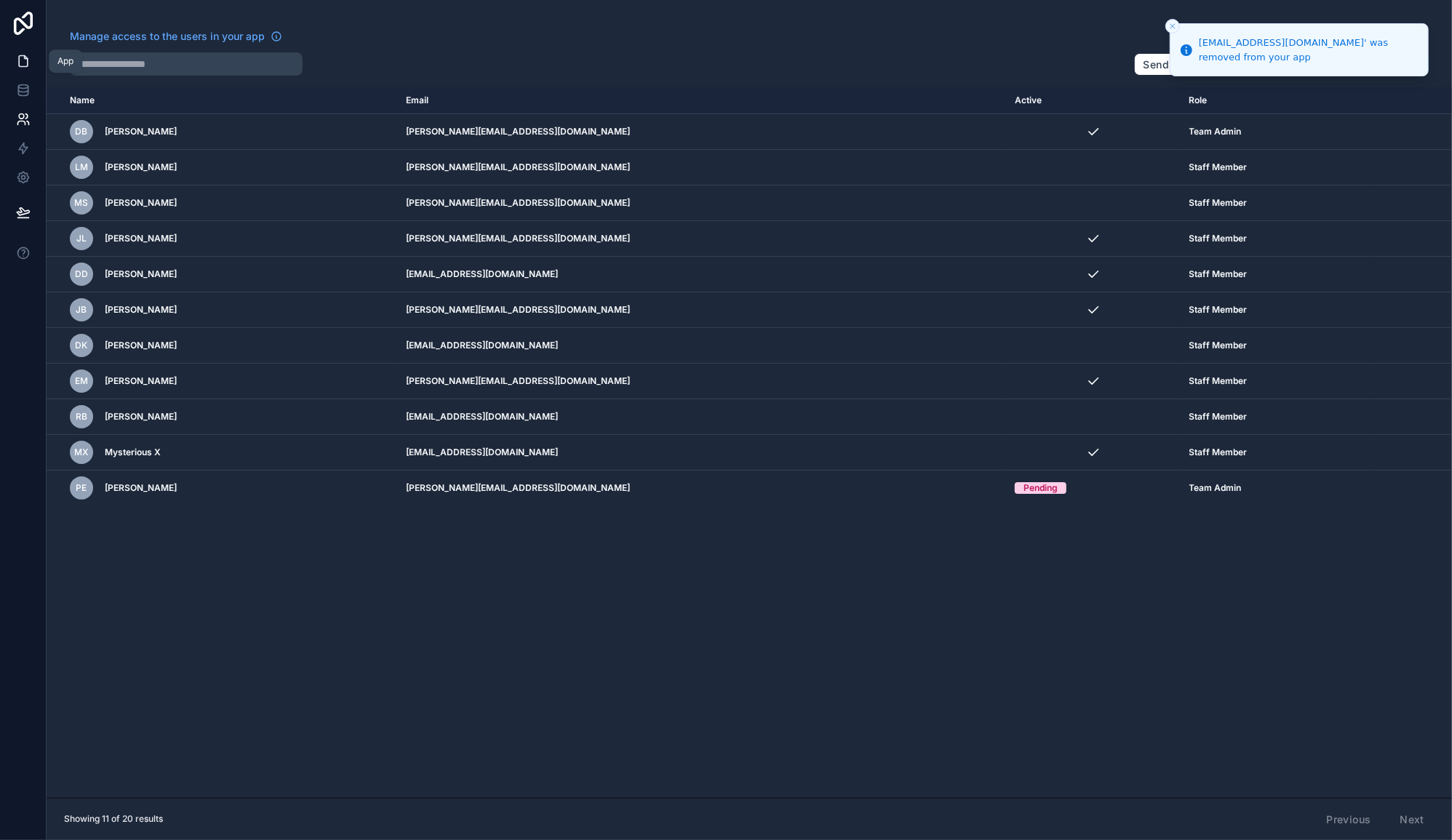
click at [24, 62] on icon at bounding box center [23, 61] width 14 height 14
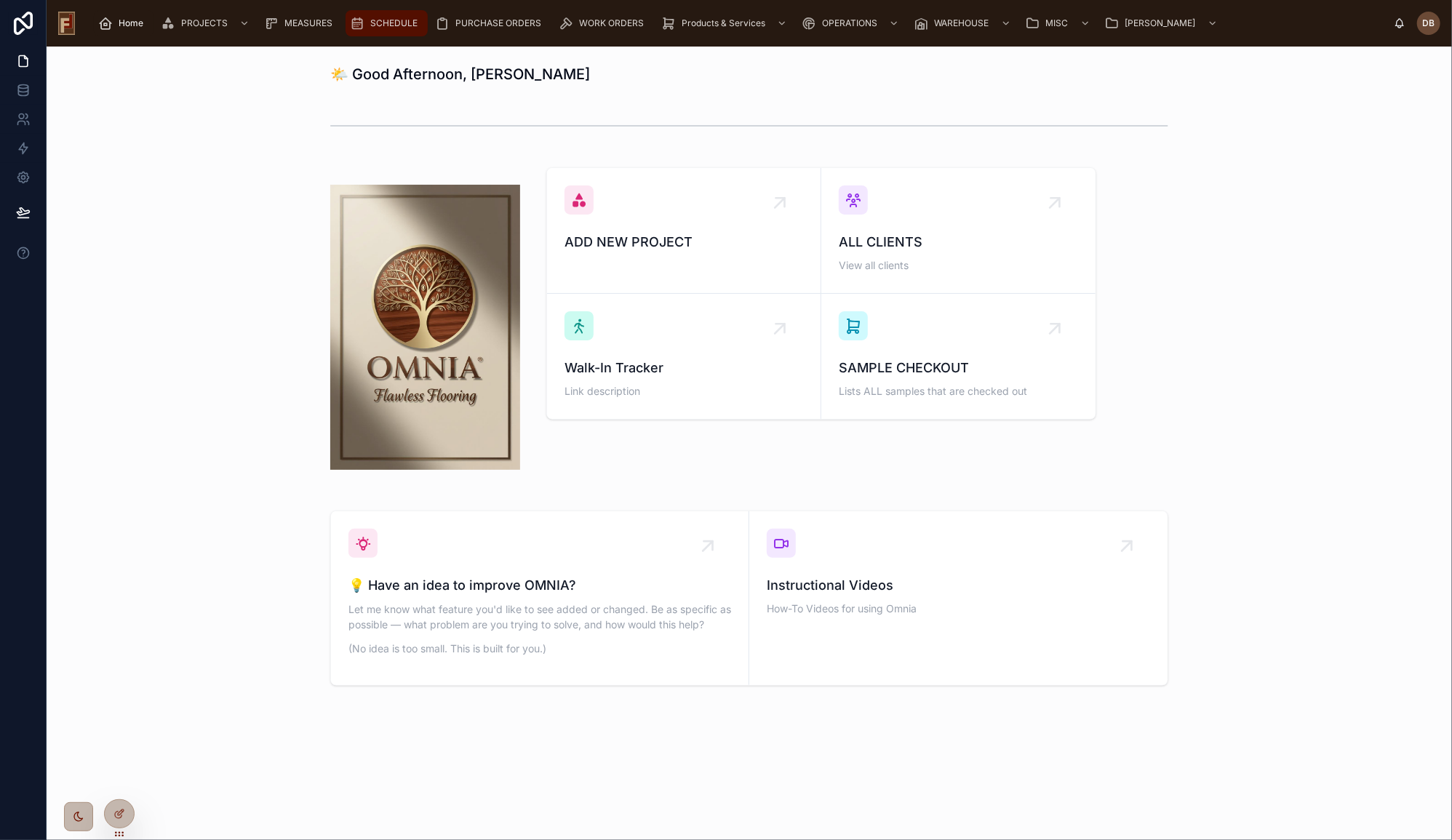
click at [384, 23] on span "SCHEDULE" at bounding box center [394, 23] width 47 height 11
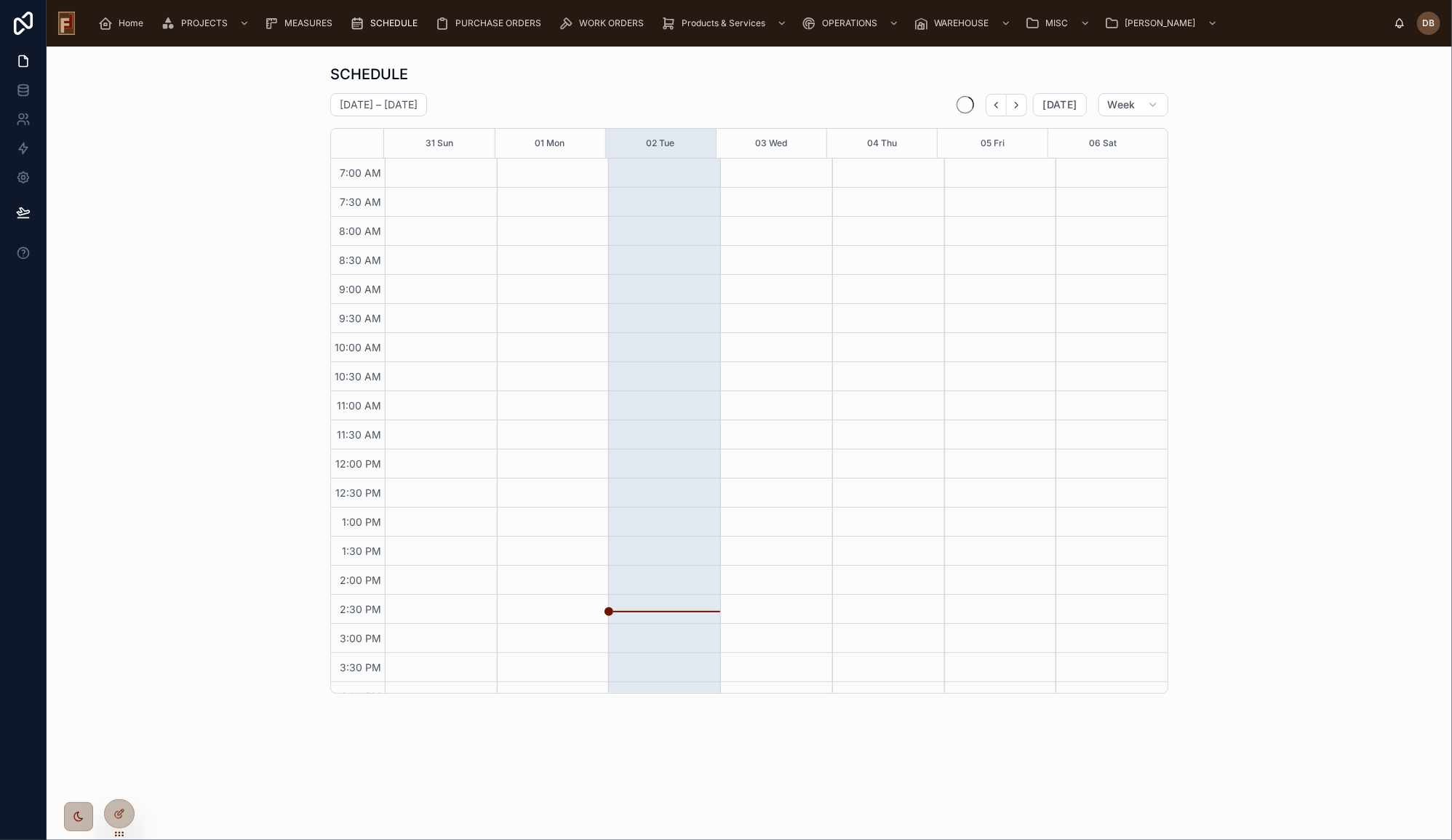
scroll to position [46, 0]
click at [1061, 108] on span "[DATE]" at bounding box center [1059, 105] width 34 height 13
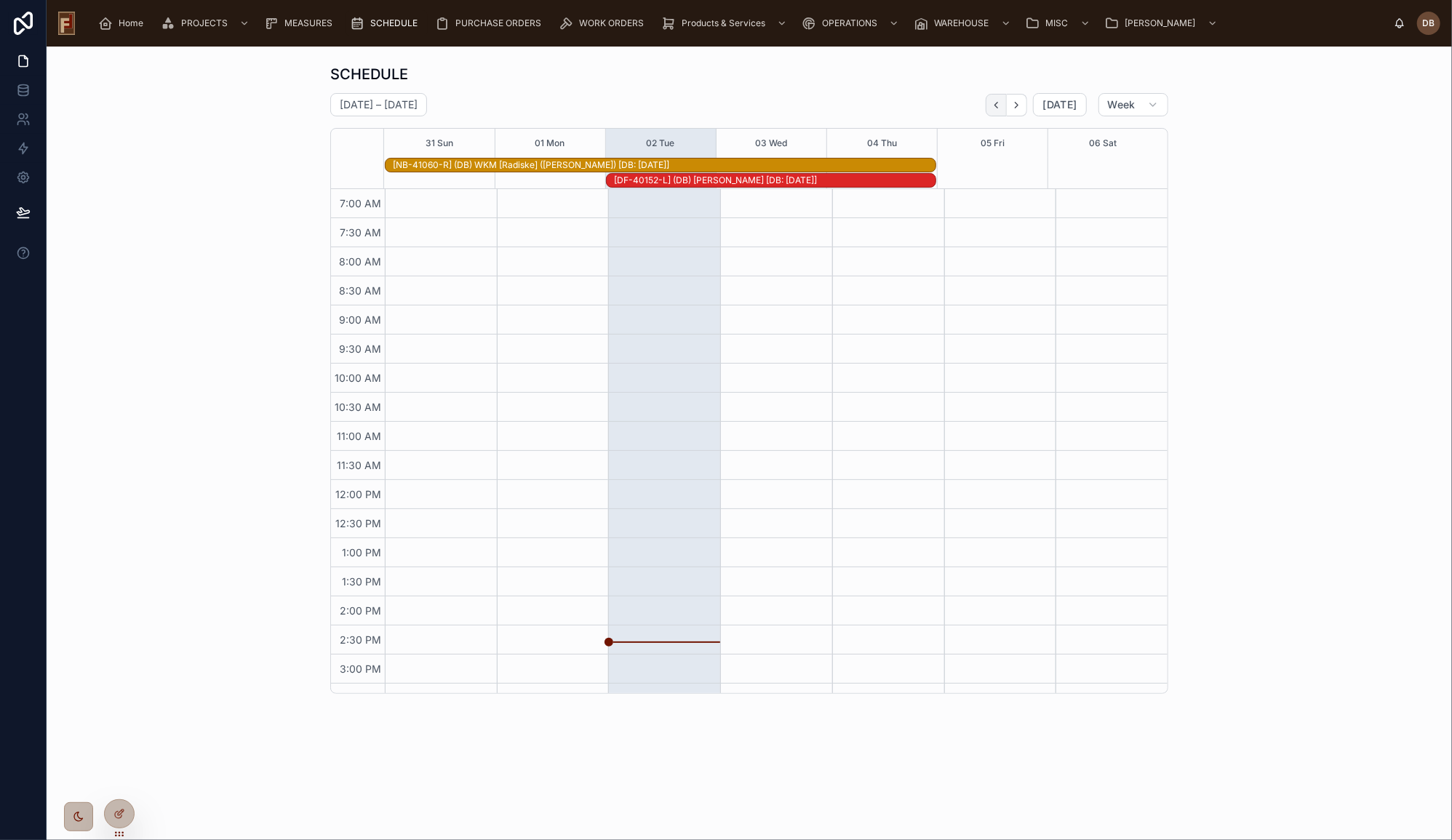
click at [1000, 103] on icon "Back" at bounding box center [996, 105] width 11 height 11
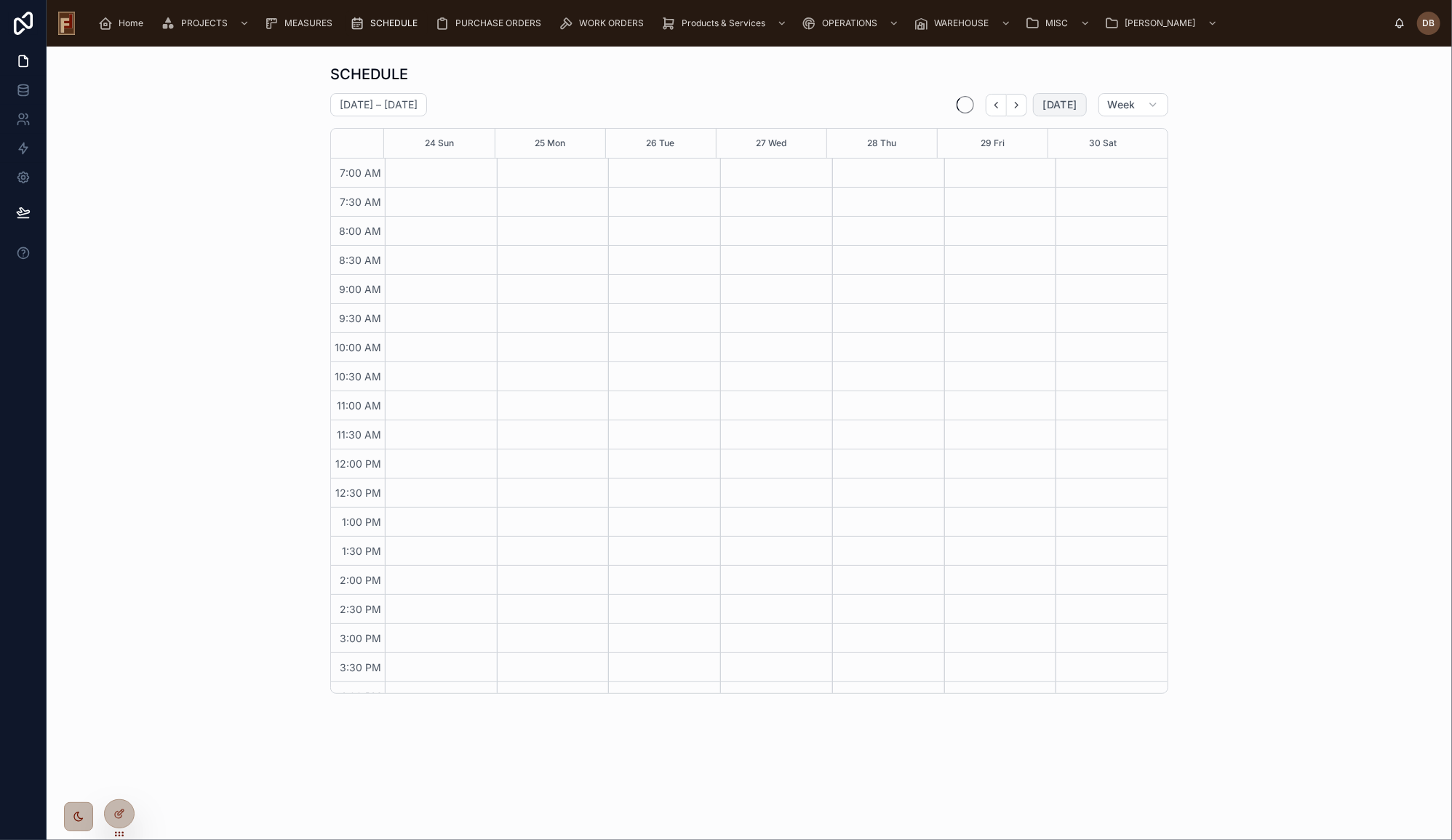
click at [1046, 109] on span "[DATE]" at bounding box center [1059, 105] width 34 height 13
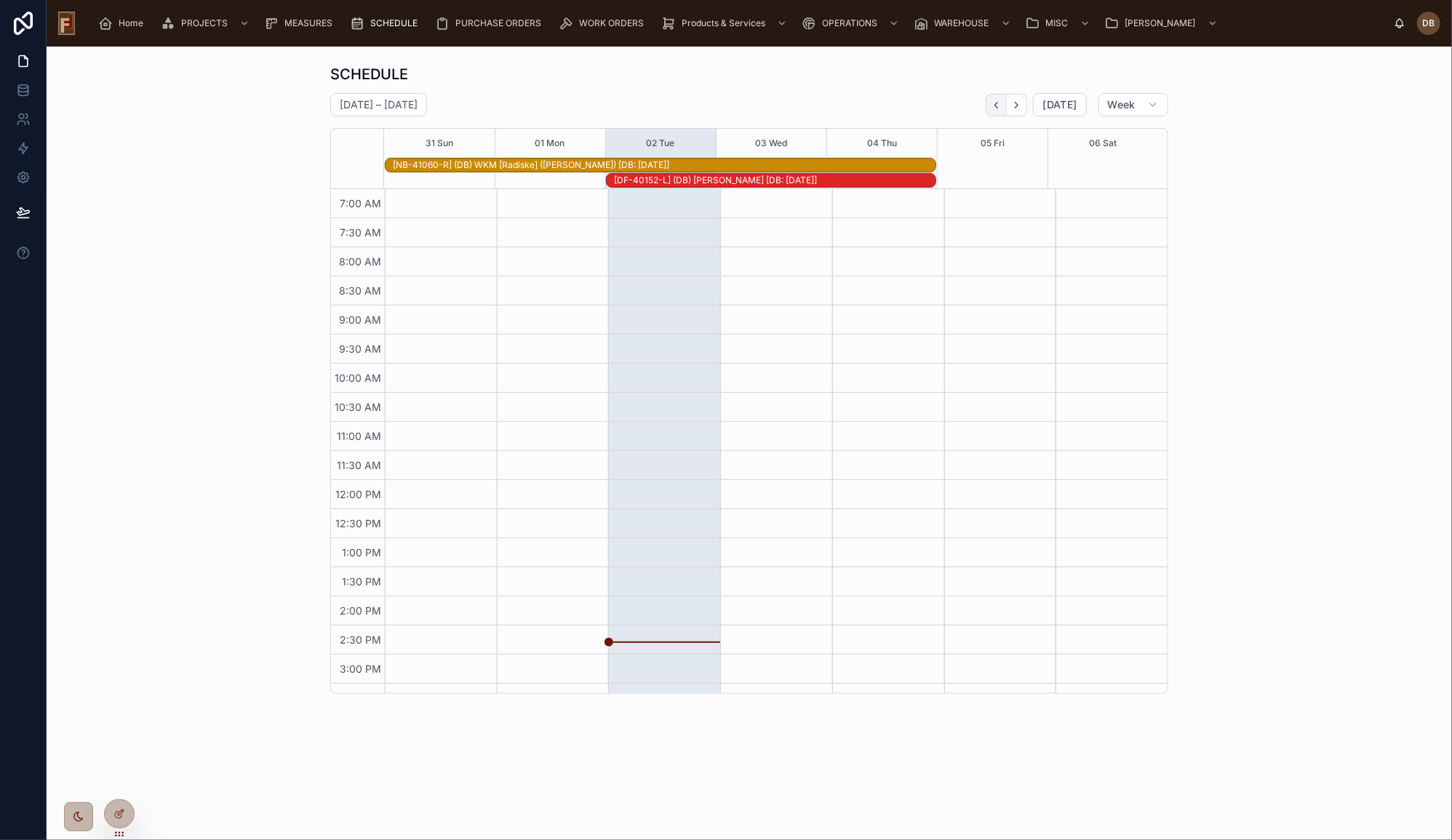
click at [1002, 107] on icon "Back" at bounding box center [996, 105] width 11 height 11
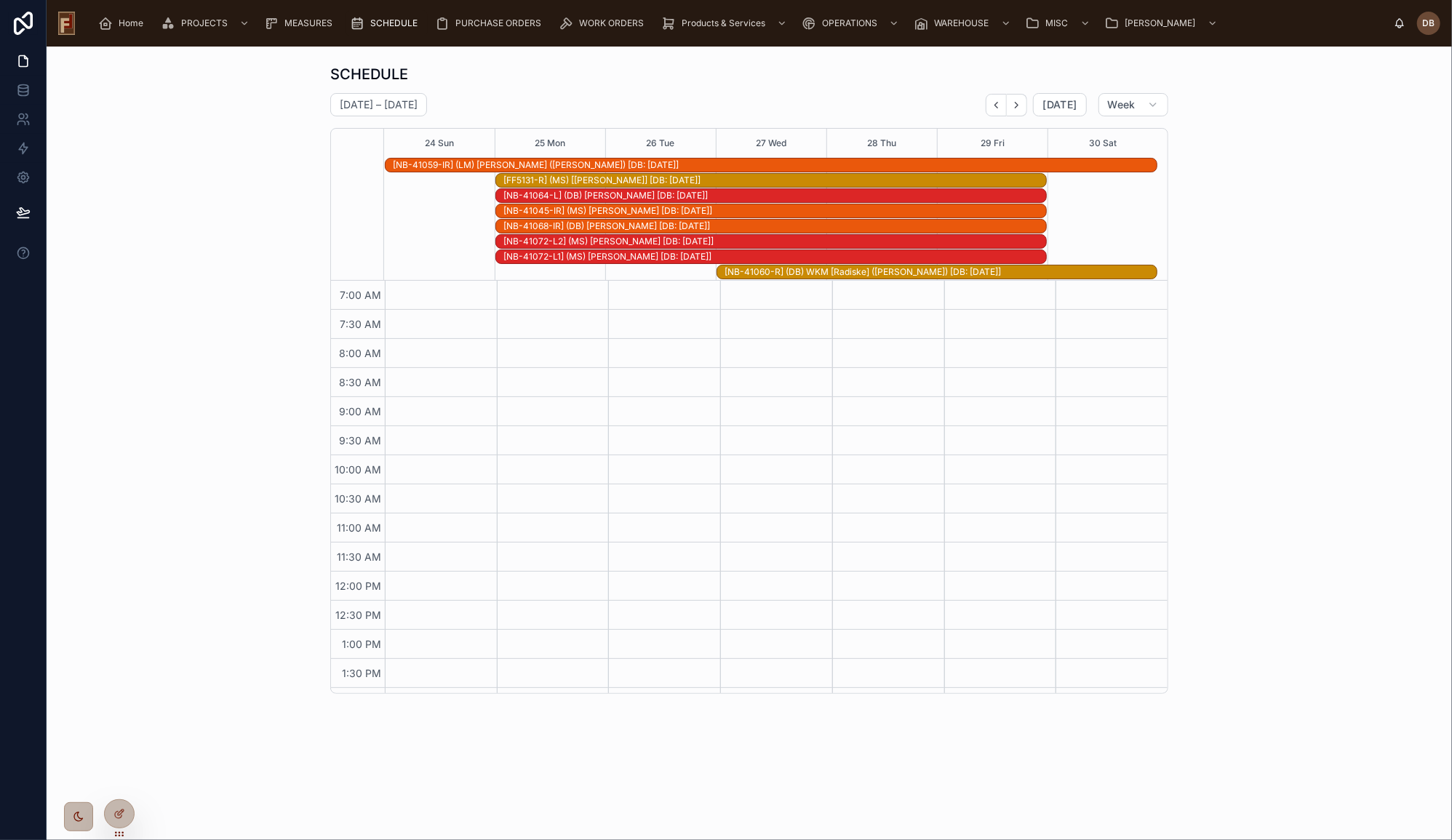
click at [629, 225] on div "[NB-41068-IR] (DB) [PERSON_NAME] [DB: [DATE]]" at bounding box center [775, 226] width 543 height 11
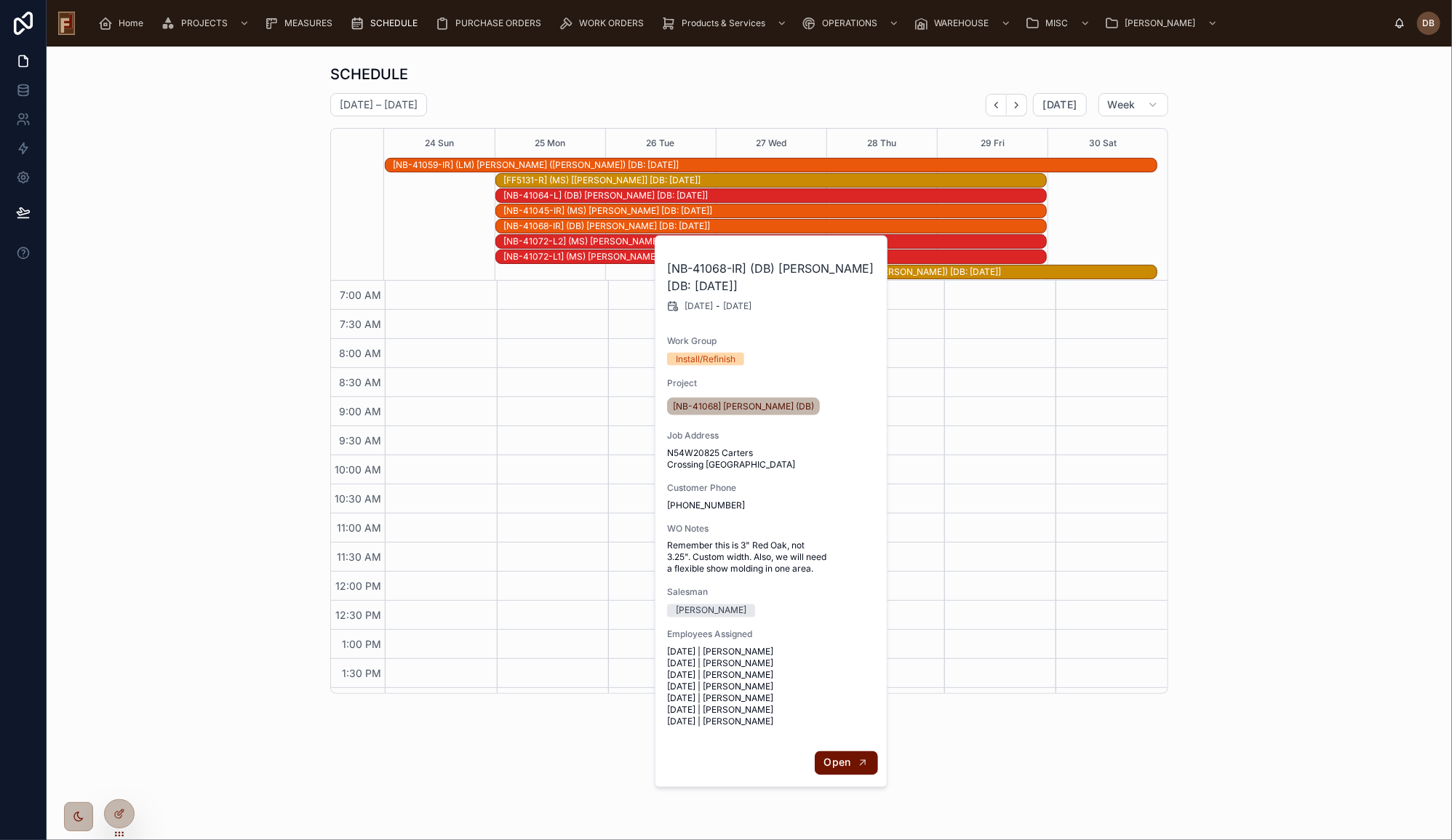
click at [848, 763] on span "Open" at bounding box center [838, 763] width 27 height 13
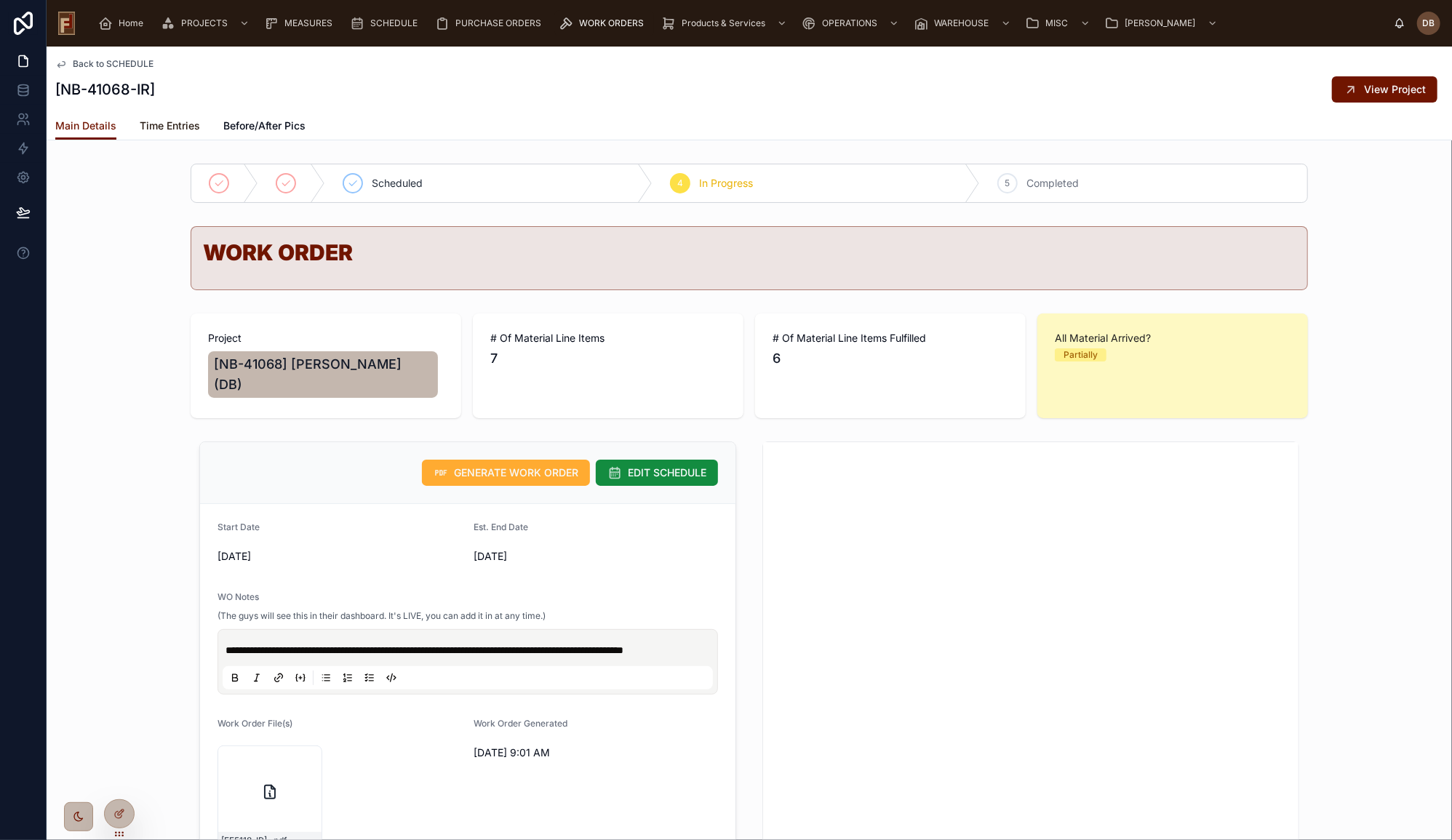
click at [167, 129] on span "Time Entries" at bounding box center [170, 125] width 61 height 14
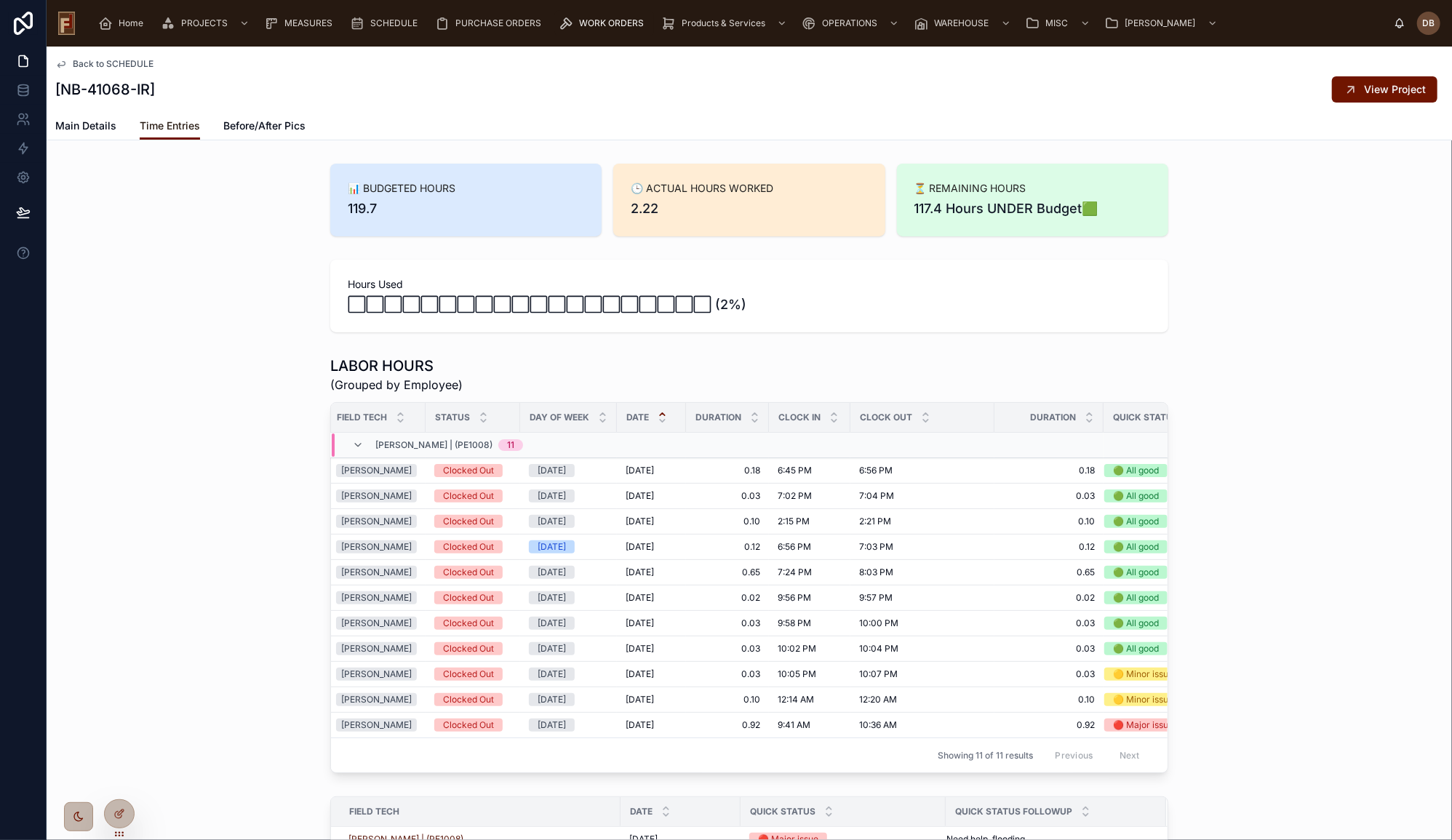
scroll to position [0, 62]
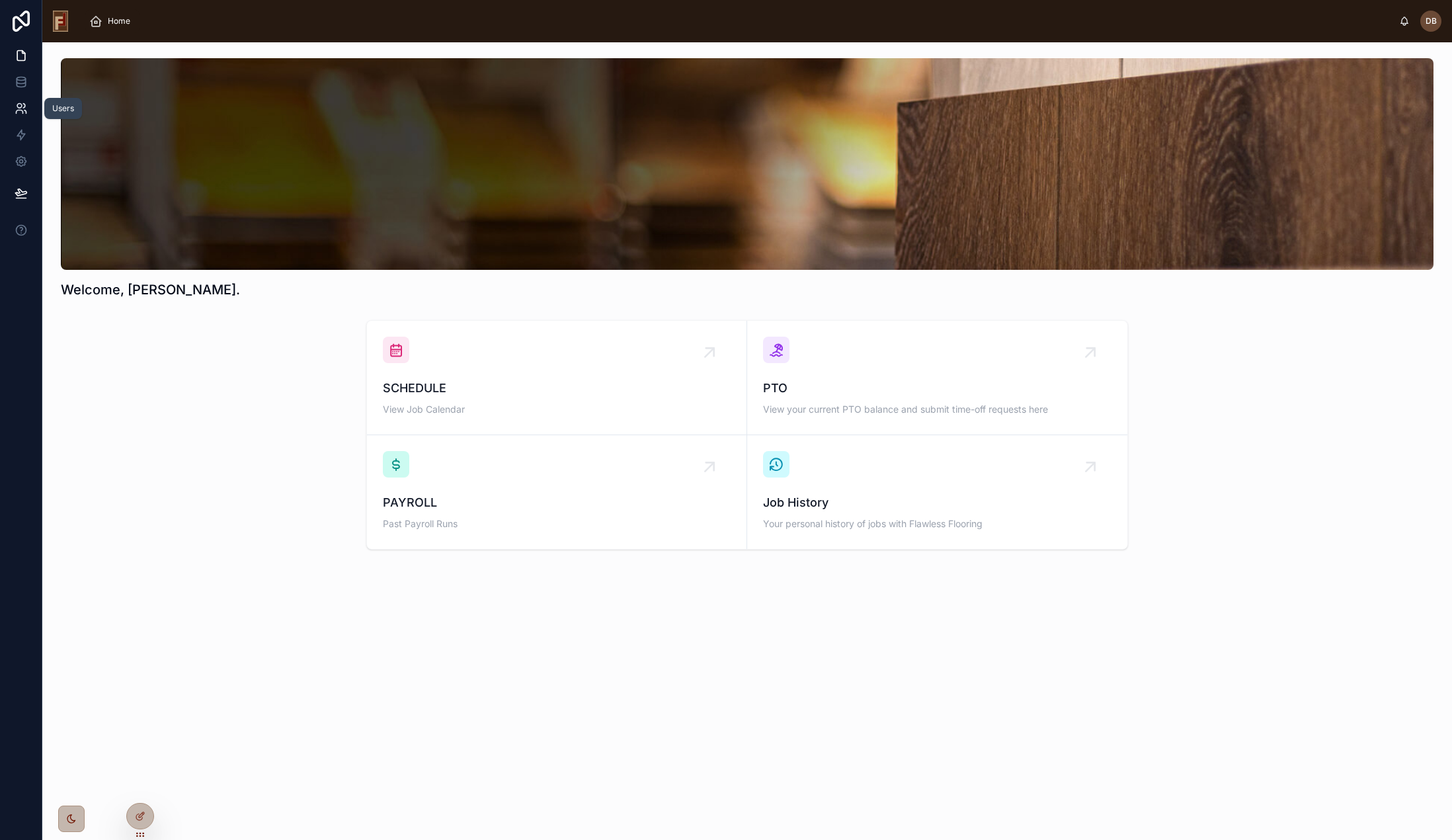
click at [22, 105] on icon at bounding box center [21, 108] width 13 height 13
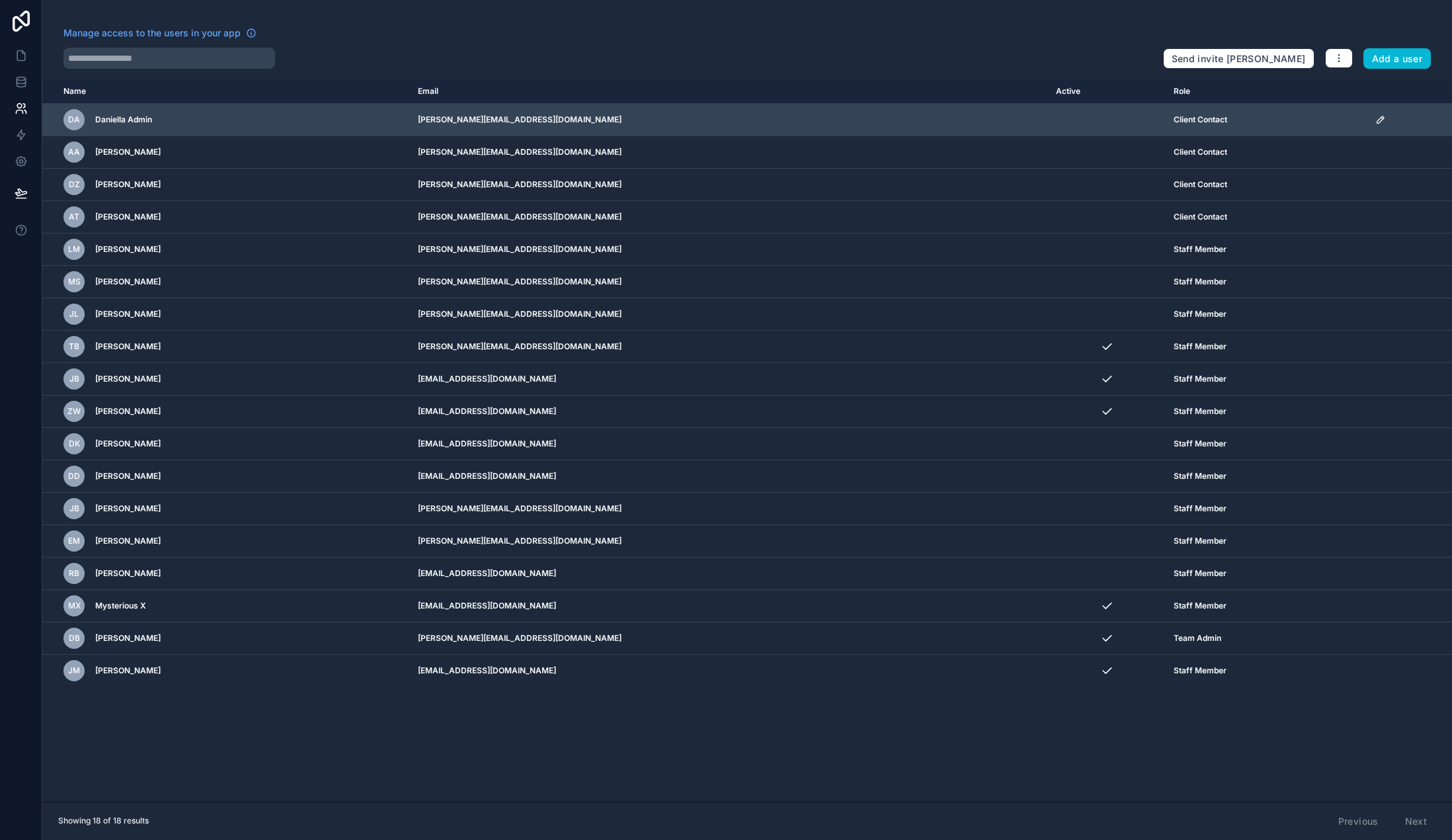
click at [1376, 118] on icon "scrollable content" at bounding box center [1380, 119] width 10 height 10
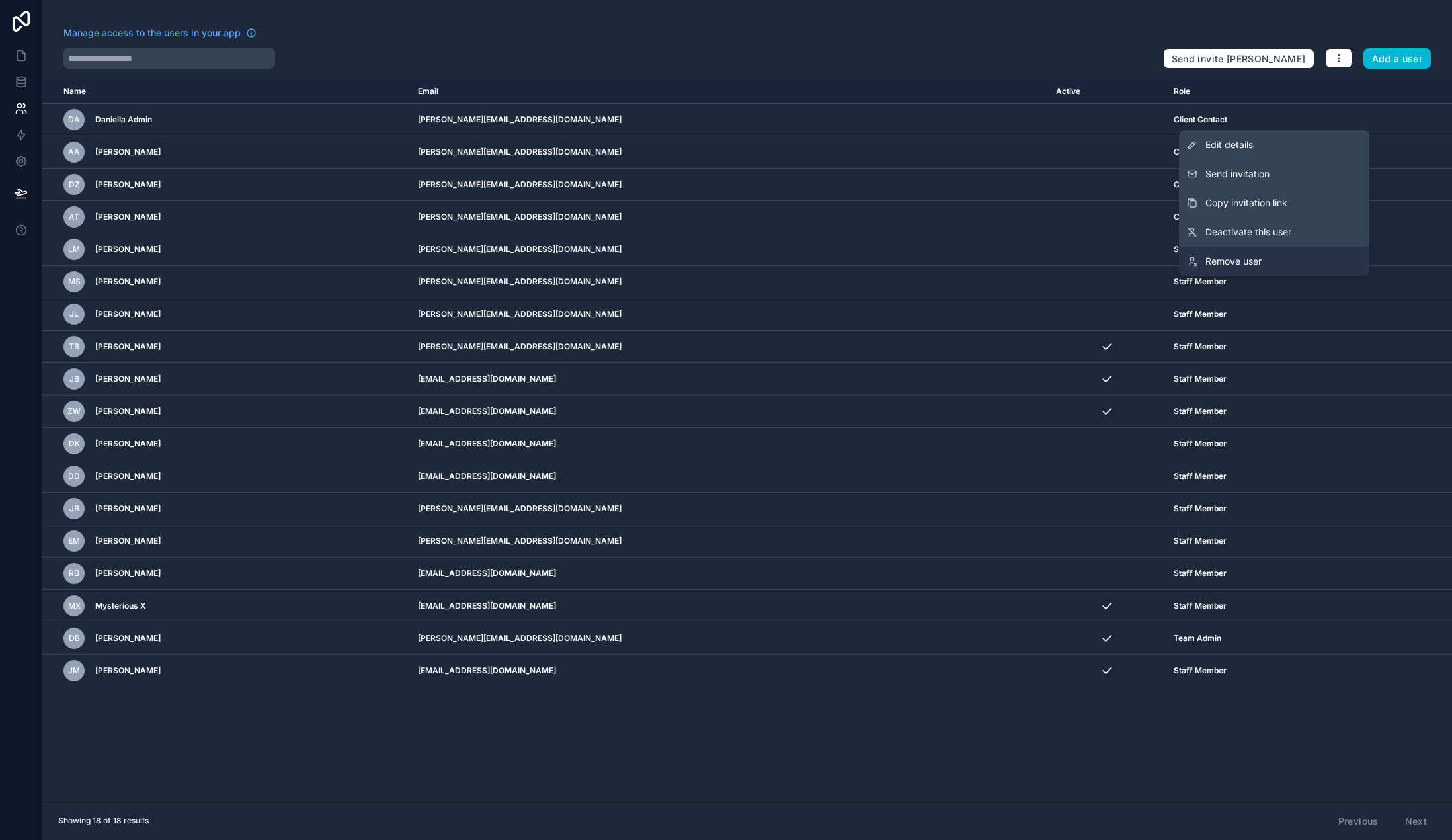
click at [1238, 262] on span "Remove user" at bounding box center [1234, 260] width 57 height 13
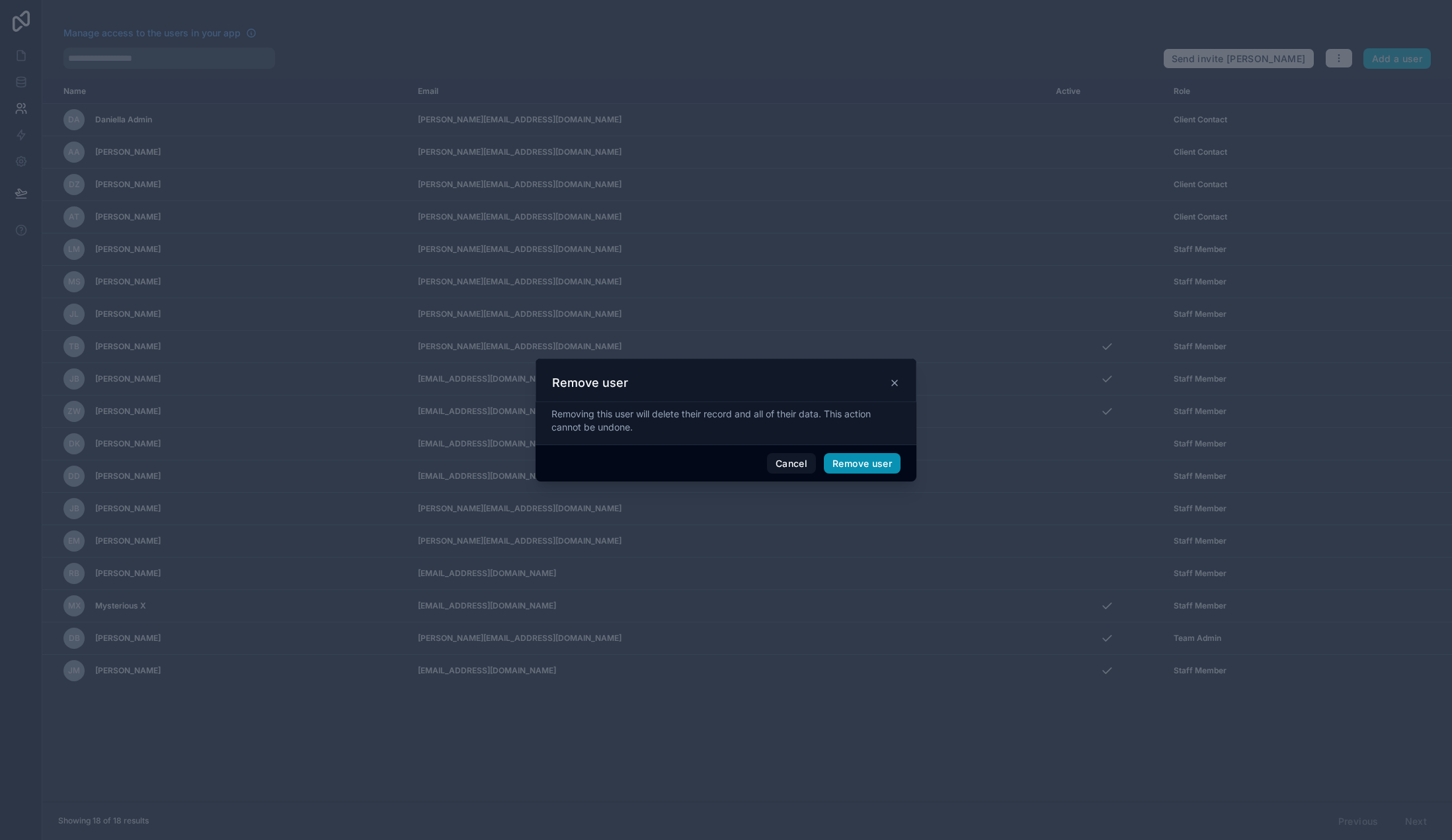
click at [873, 465] on button "Remove user" at bounding box center [862, 463] width 76 height 21
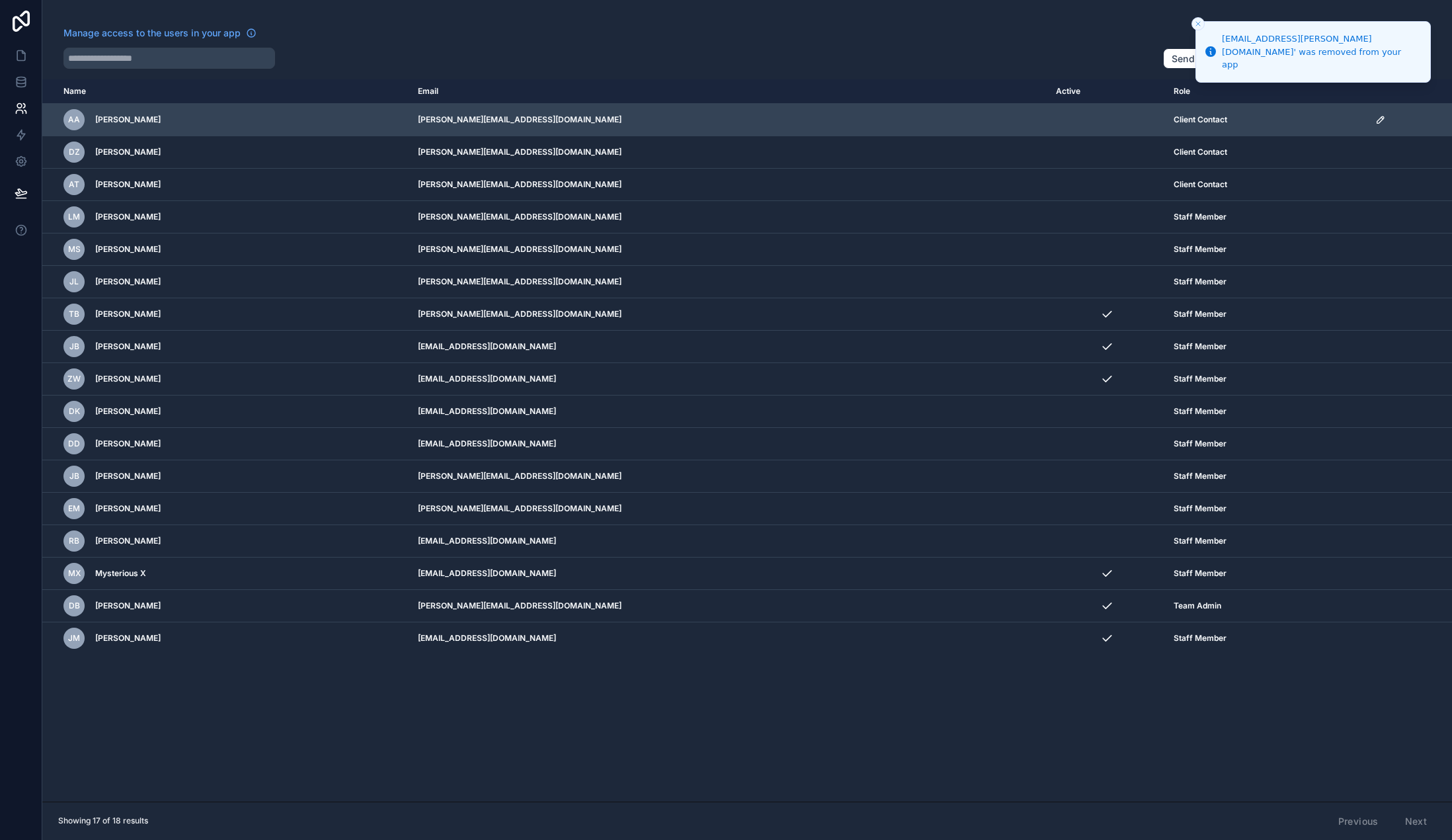
click at [1376, 120] on icon "scrollable content" at bounding box center [1380, 119] width 10 height 10
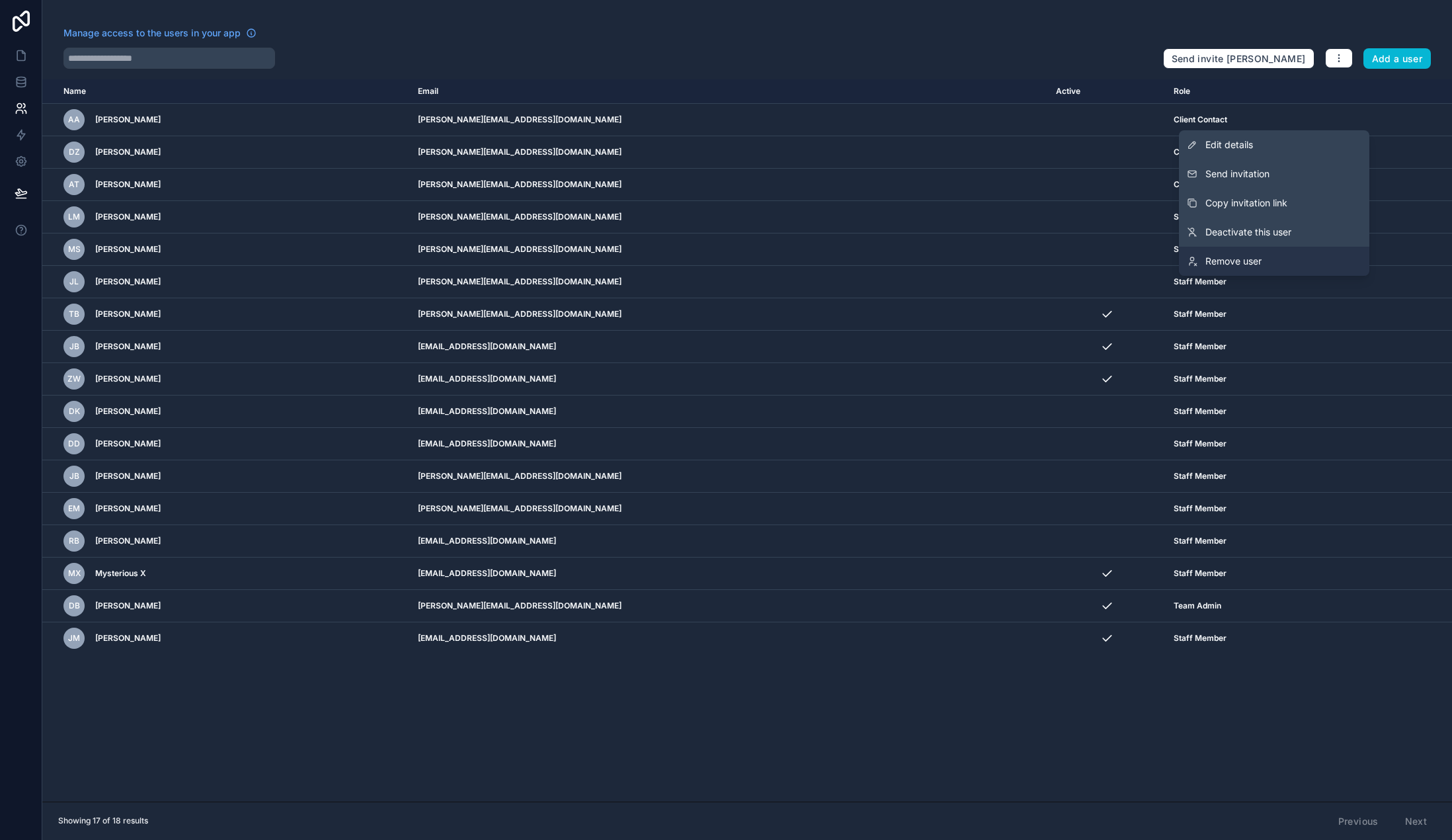
click at [1245, 260] on span "Remove user" at bounding box center [1234, 260] width 57 height 13
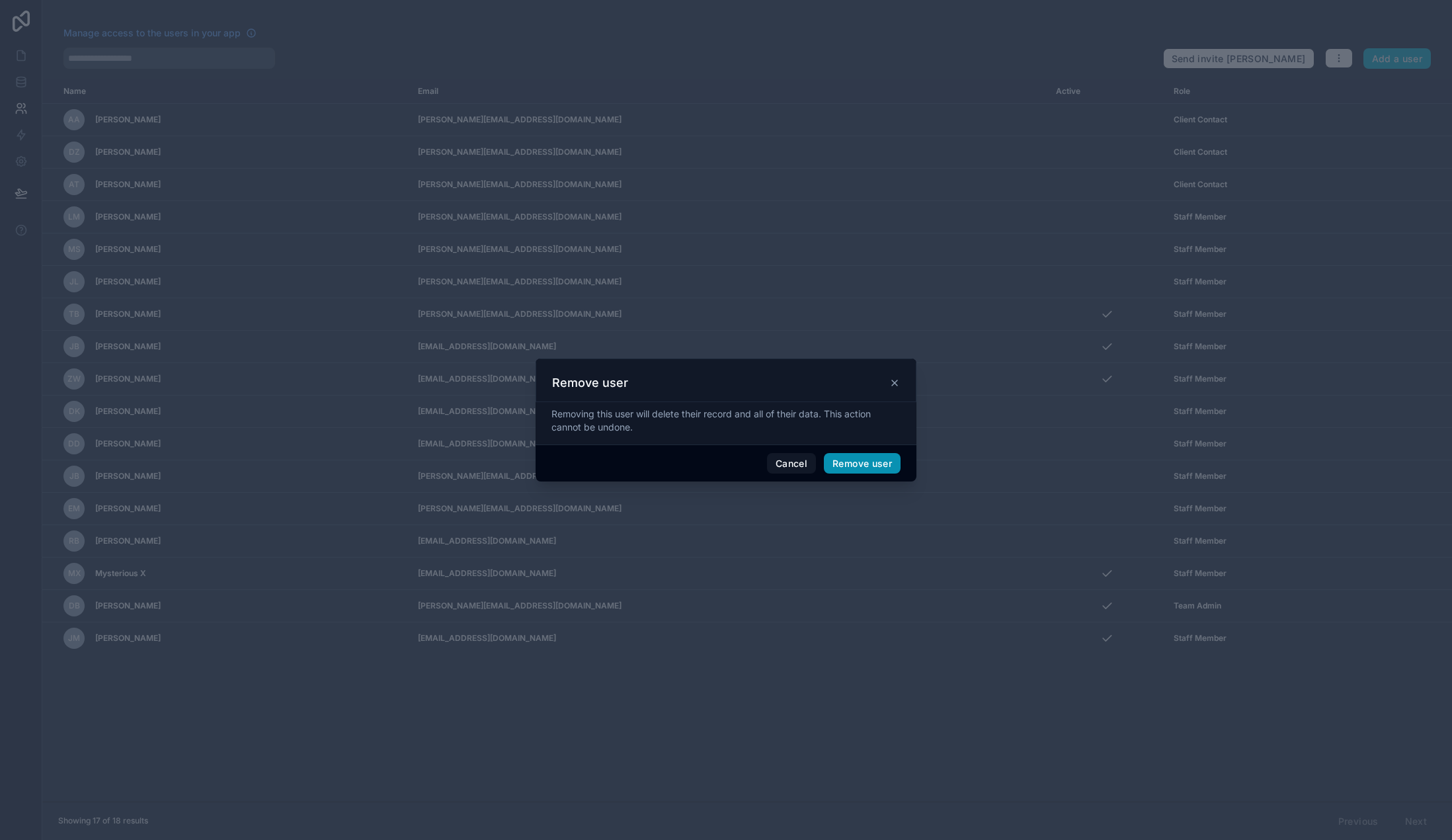
click at [876, 458] on button "Remove user" at bounding box center [862, 463] width 76 height 21
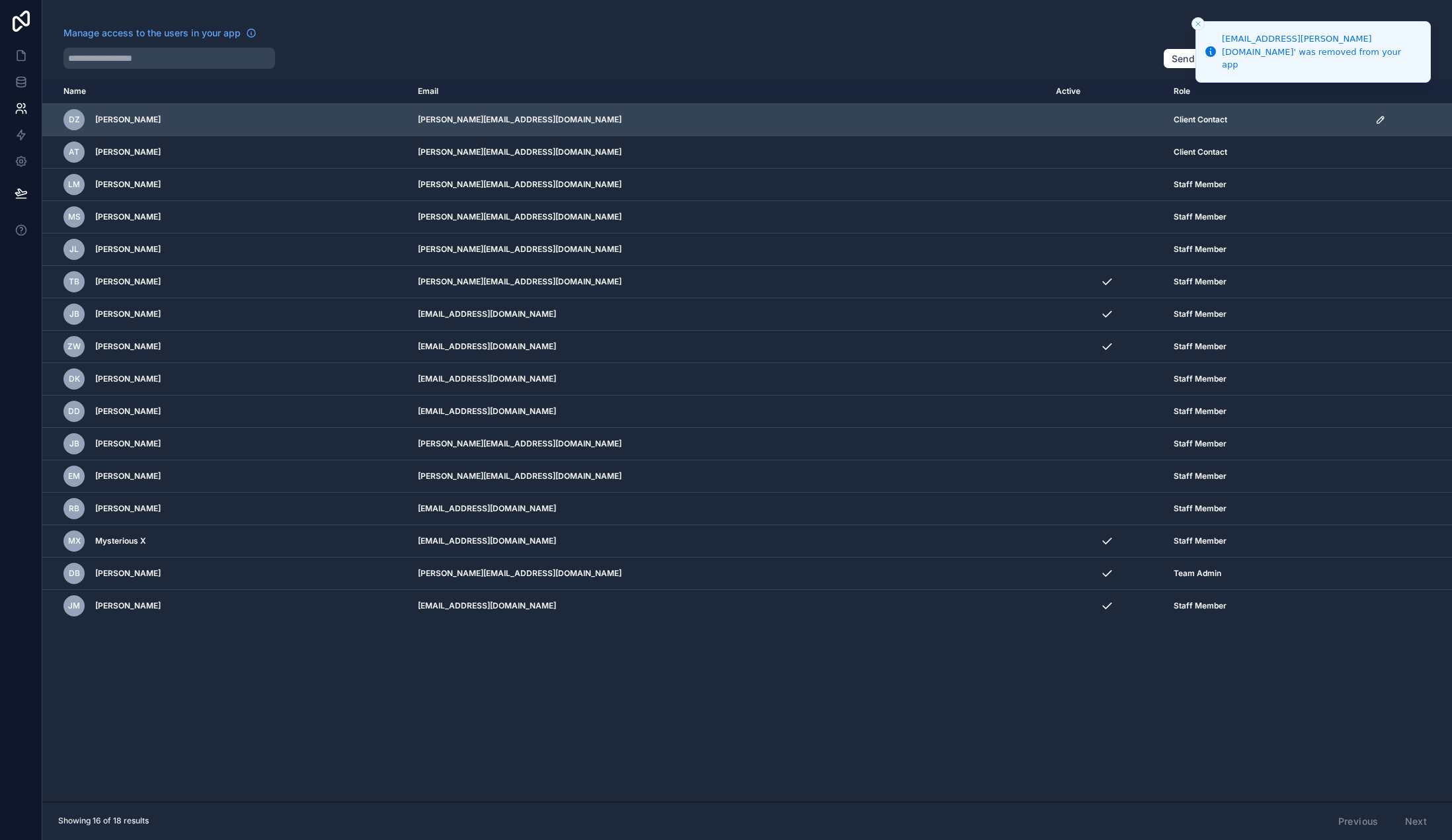
click at [1376, 114] on icon "scrollable content" at bounding box center [1380, 119] width 10 height 10
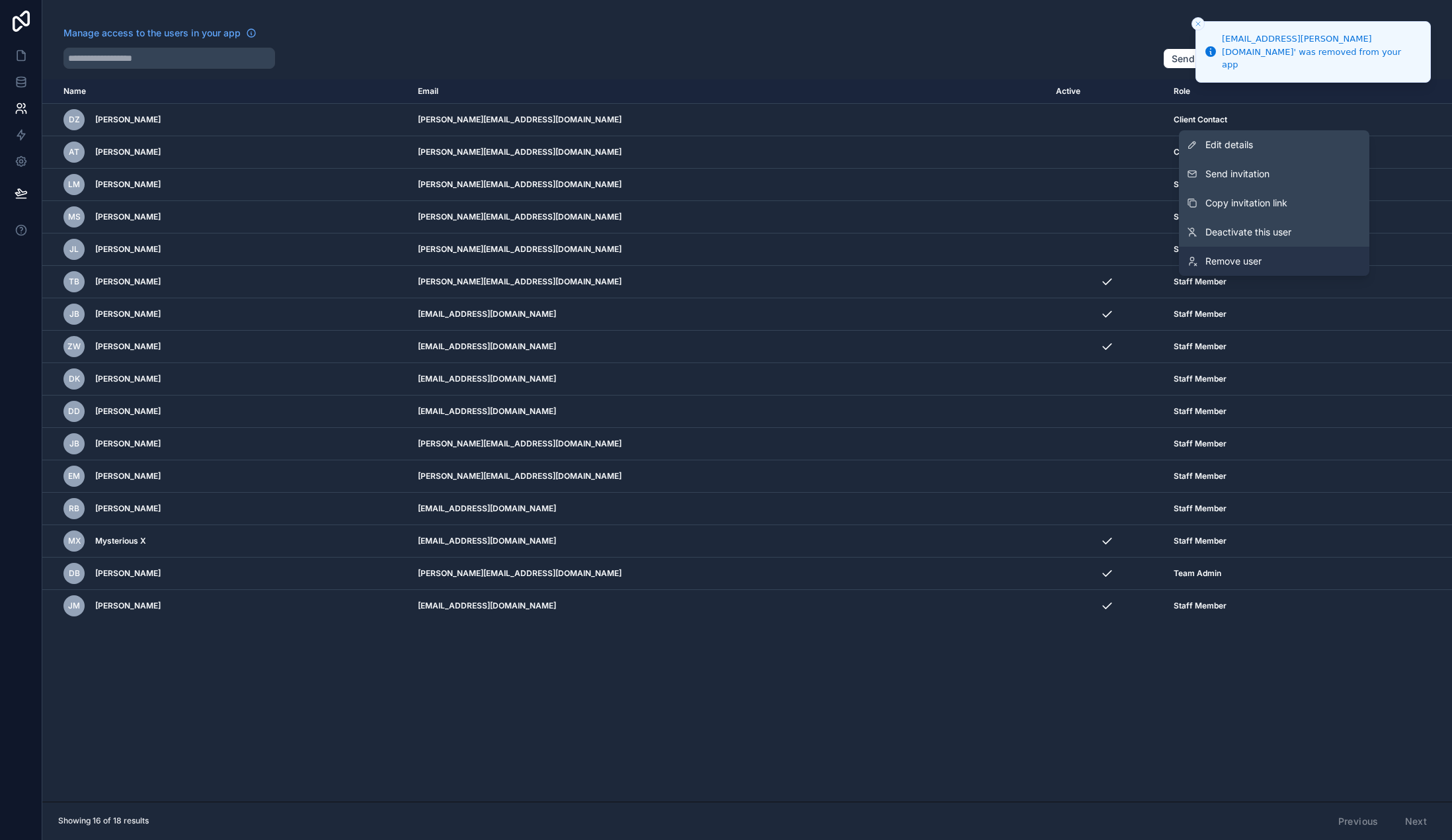
click at [1264, 256] on link "Remove user" at bounding box center [1274, 261] width 190 height 29
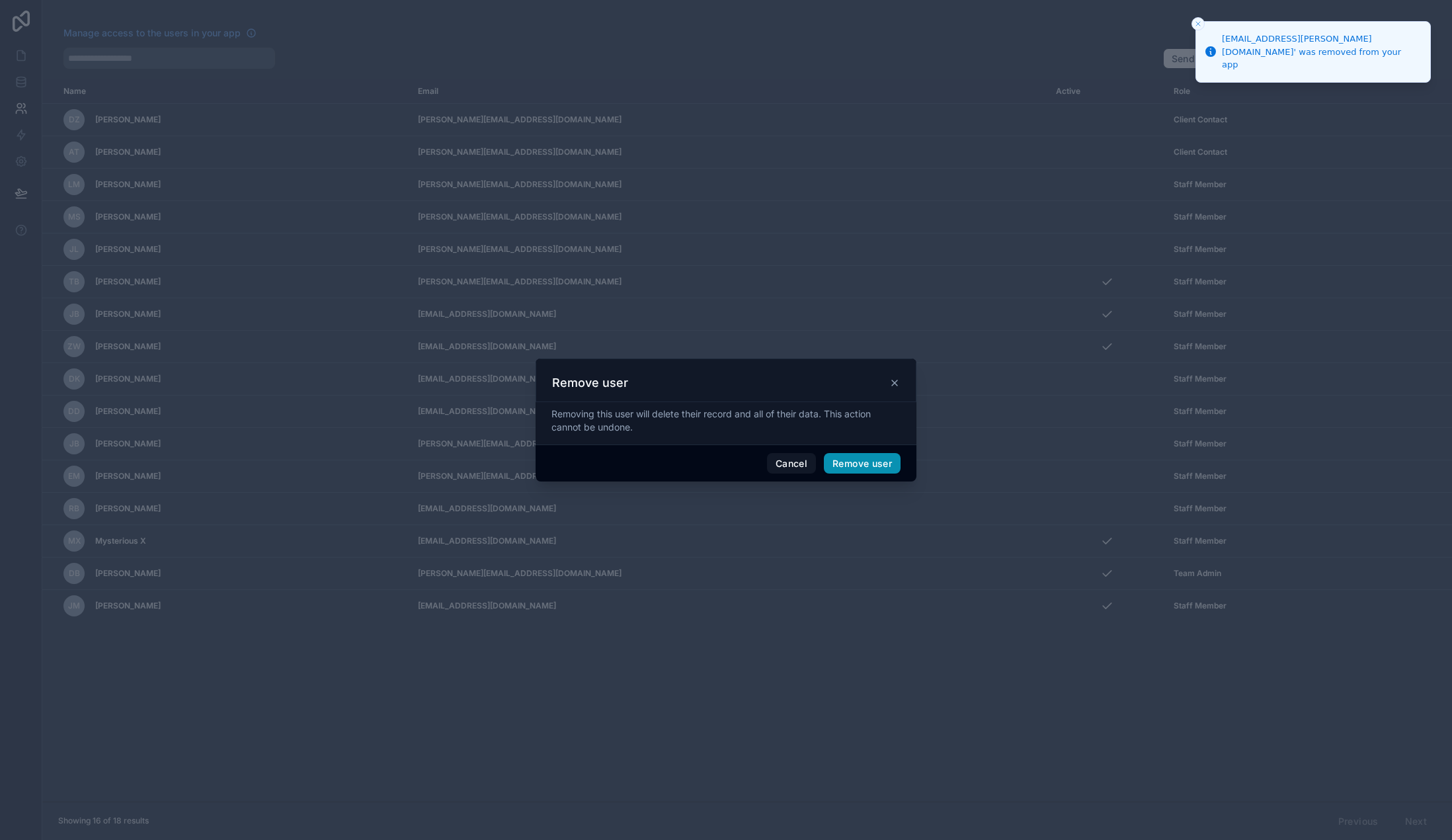
click at [871, 467] on button "Remove user" at bounding box center [862, 463] width 76 height 21
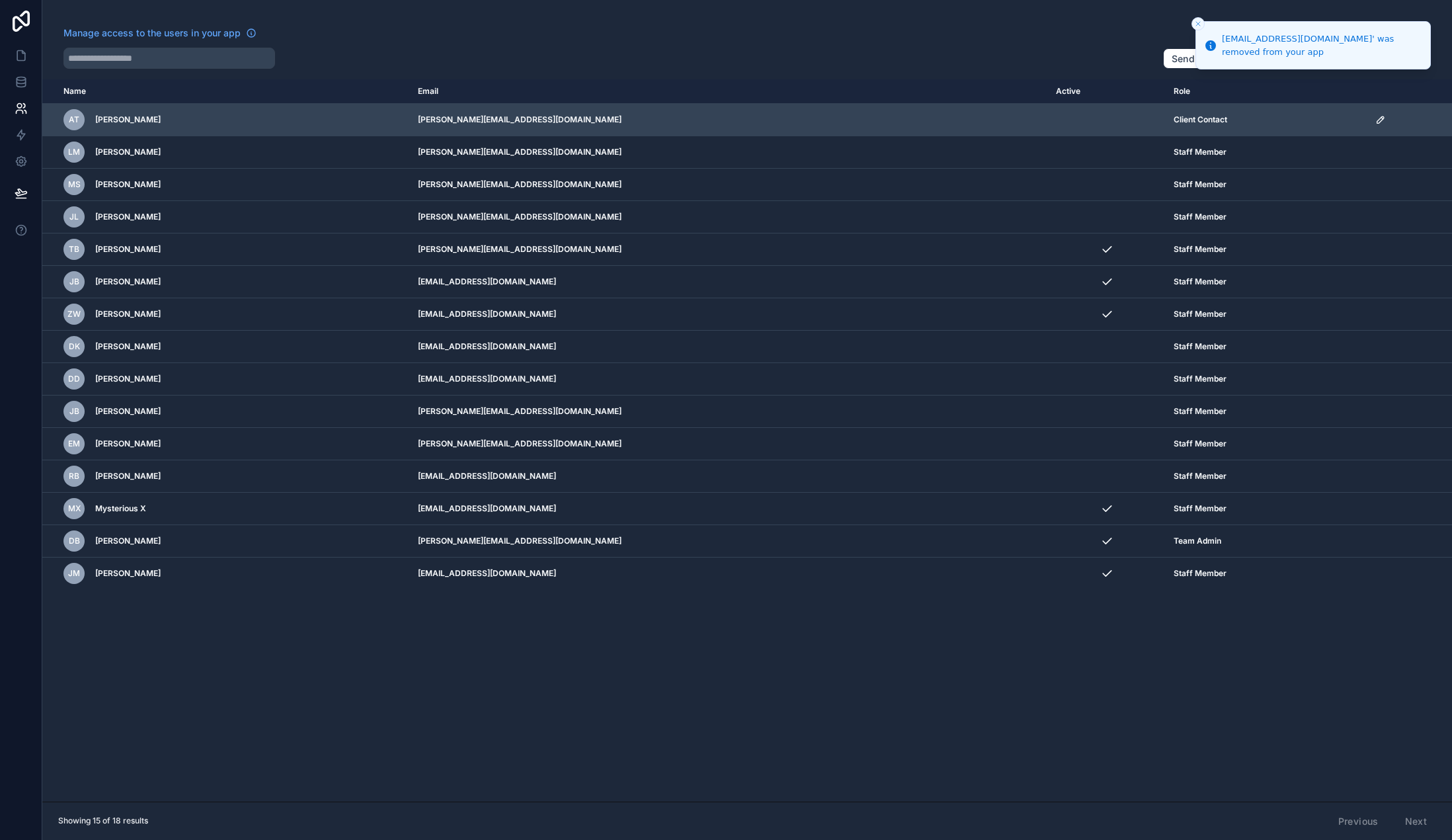
click at [1376, 118] on icon "scrollable content" at bounding box center [1380, 119] width 10 height 10
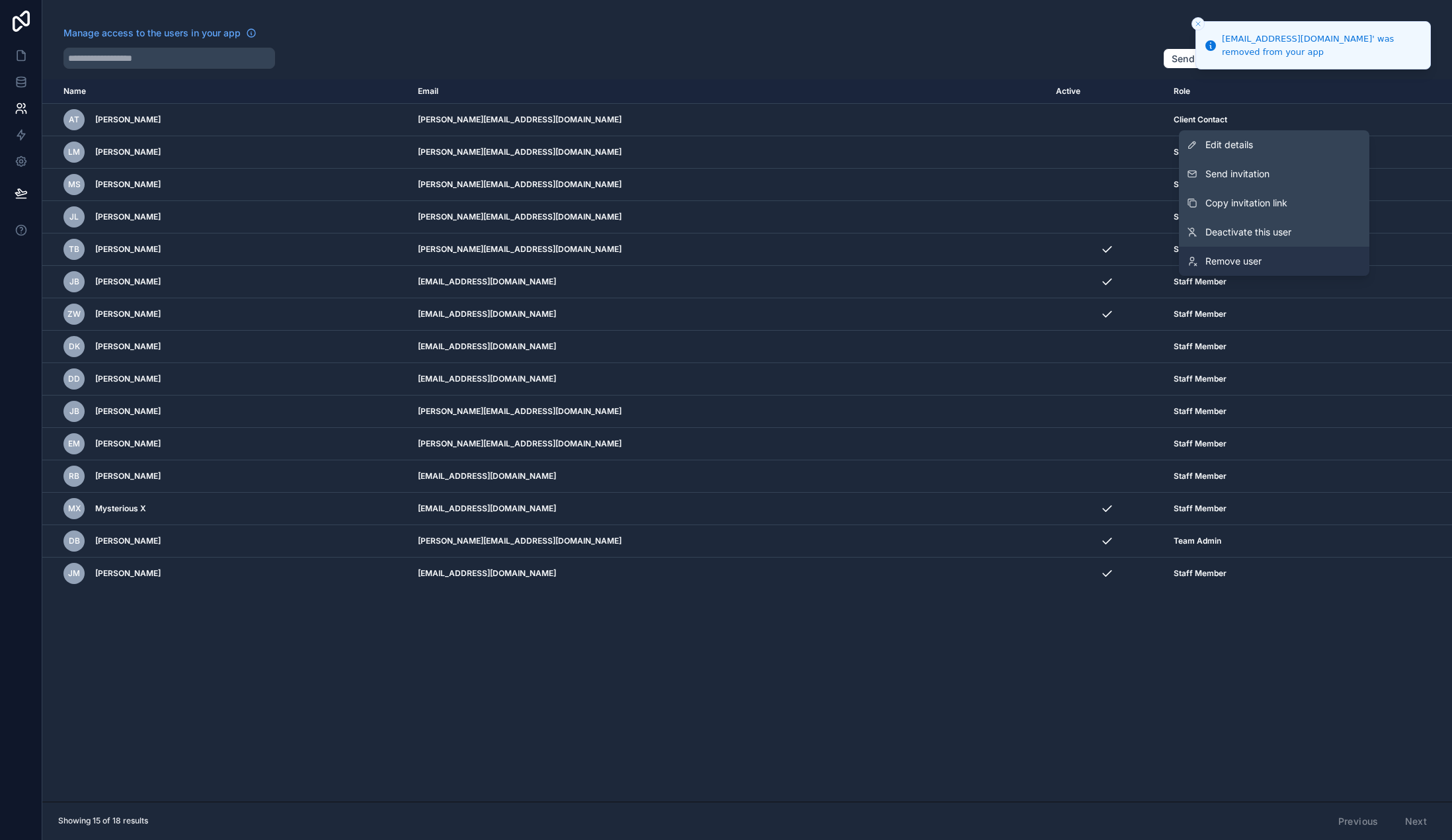
click at [1258, 259] on span "Remove user" at bounding box center [1234, 260] width 57 height 13
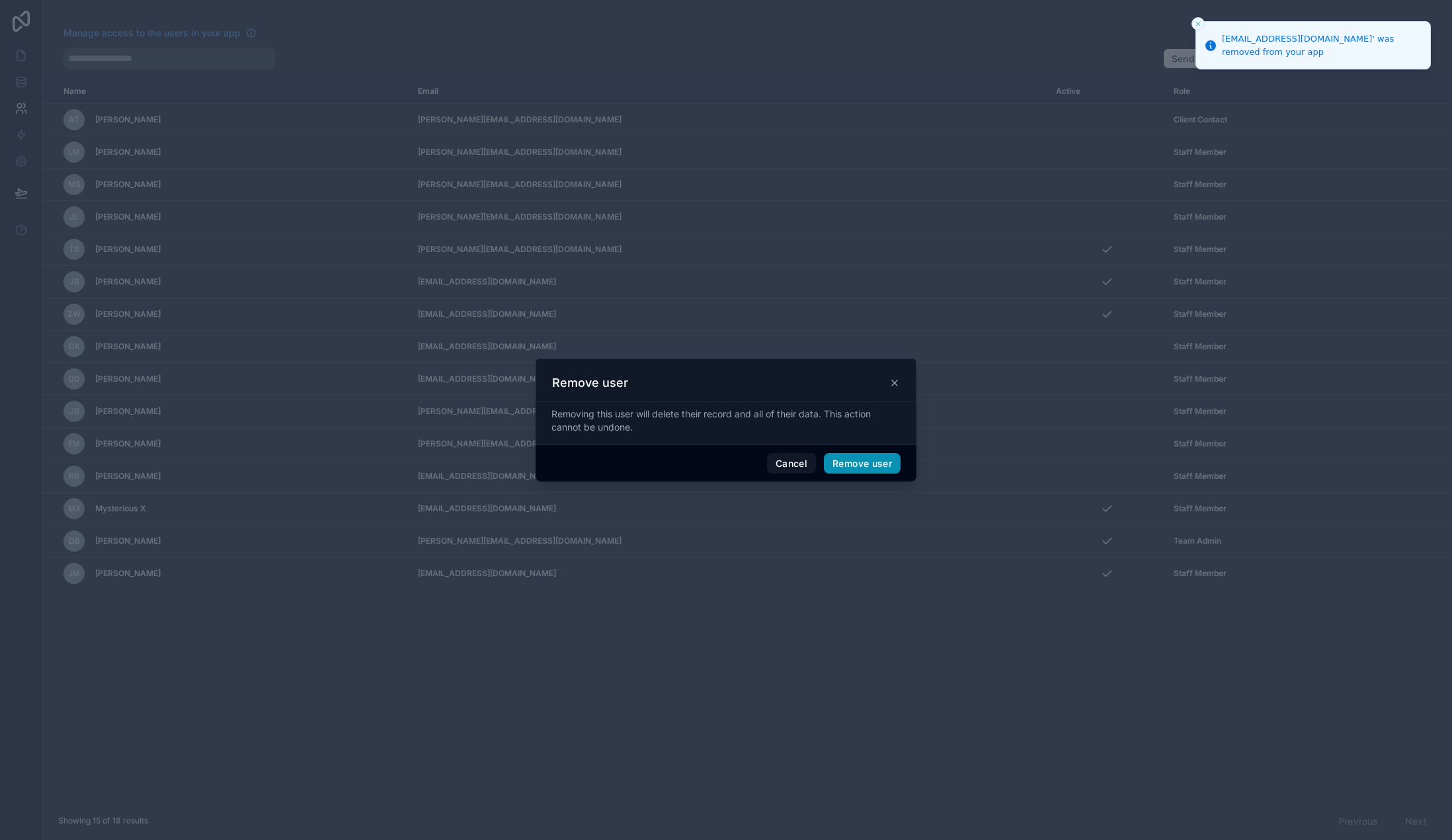
click at [859, 463] on button "Remove user" at bounding box center [862, 463] width 76 height 21
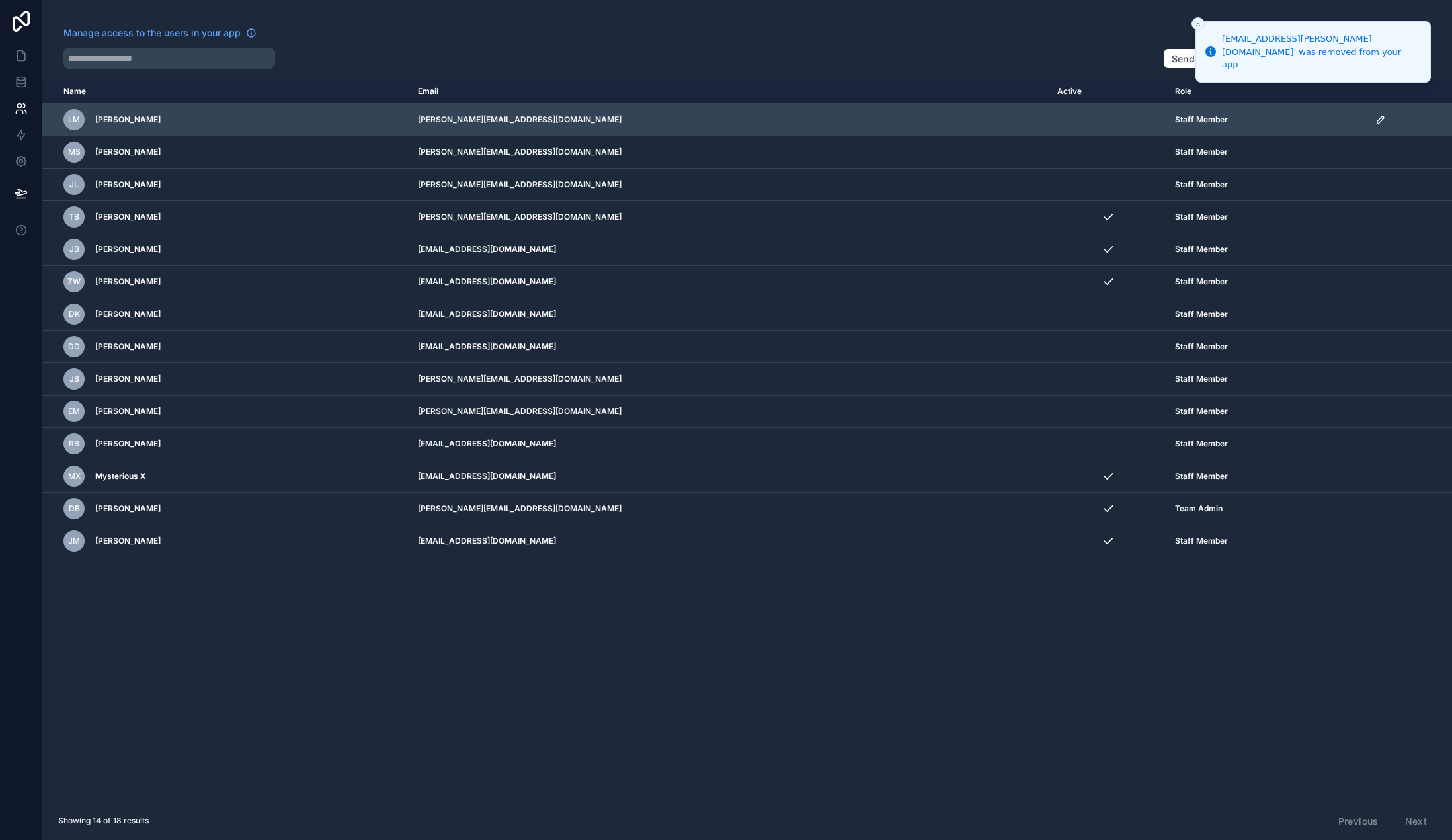
click at [1376, 119] on icon "scrollable content" at bounding box center [1380, 119] width 10 height 10
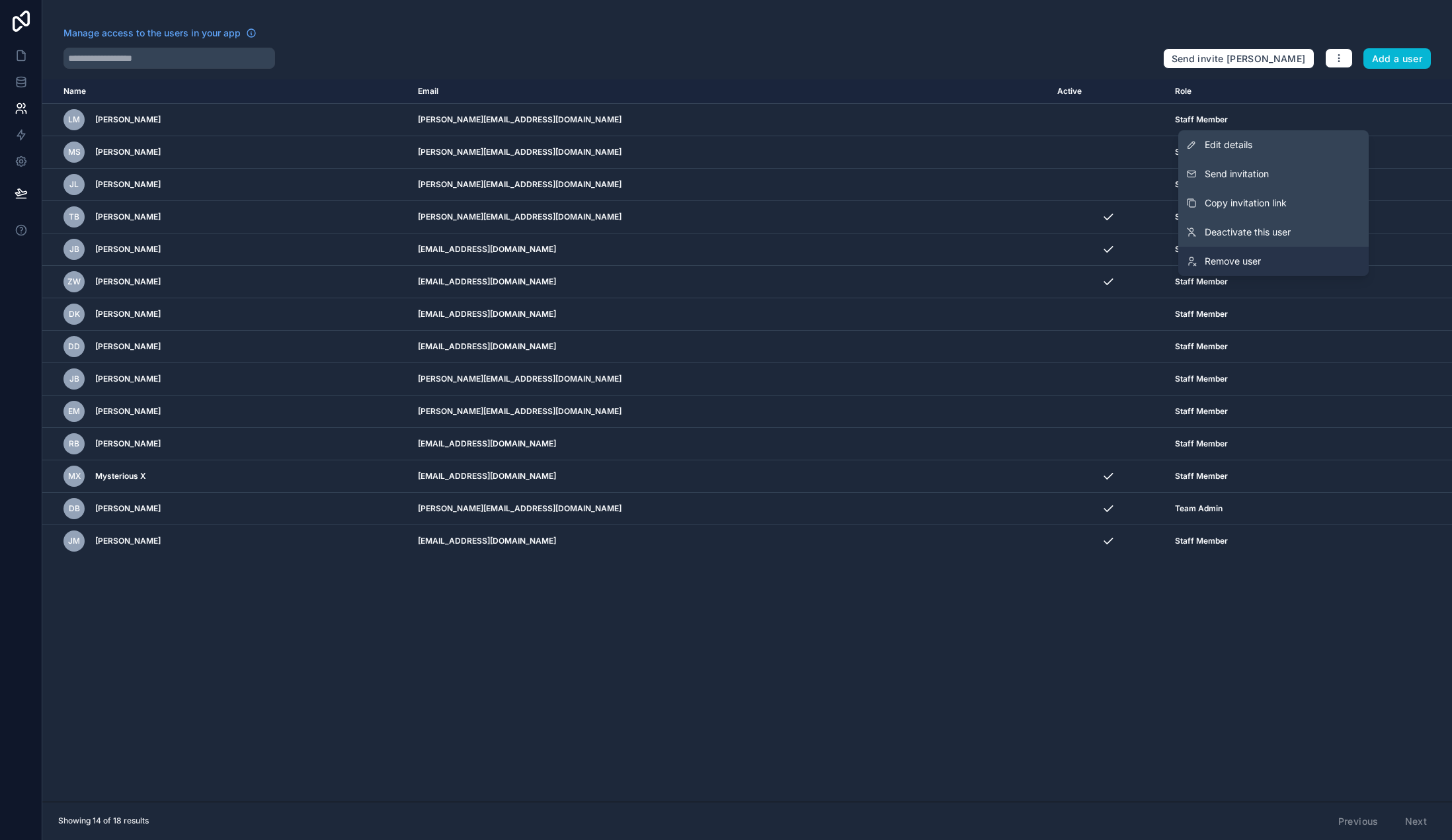
click at [1271, 269] on link "Remove user" at bounding box center [1274, 261] width 190 height 29
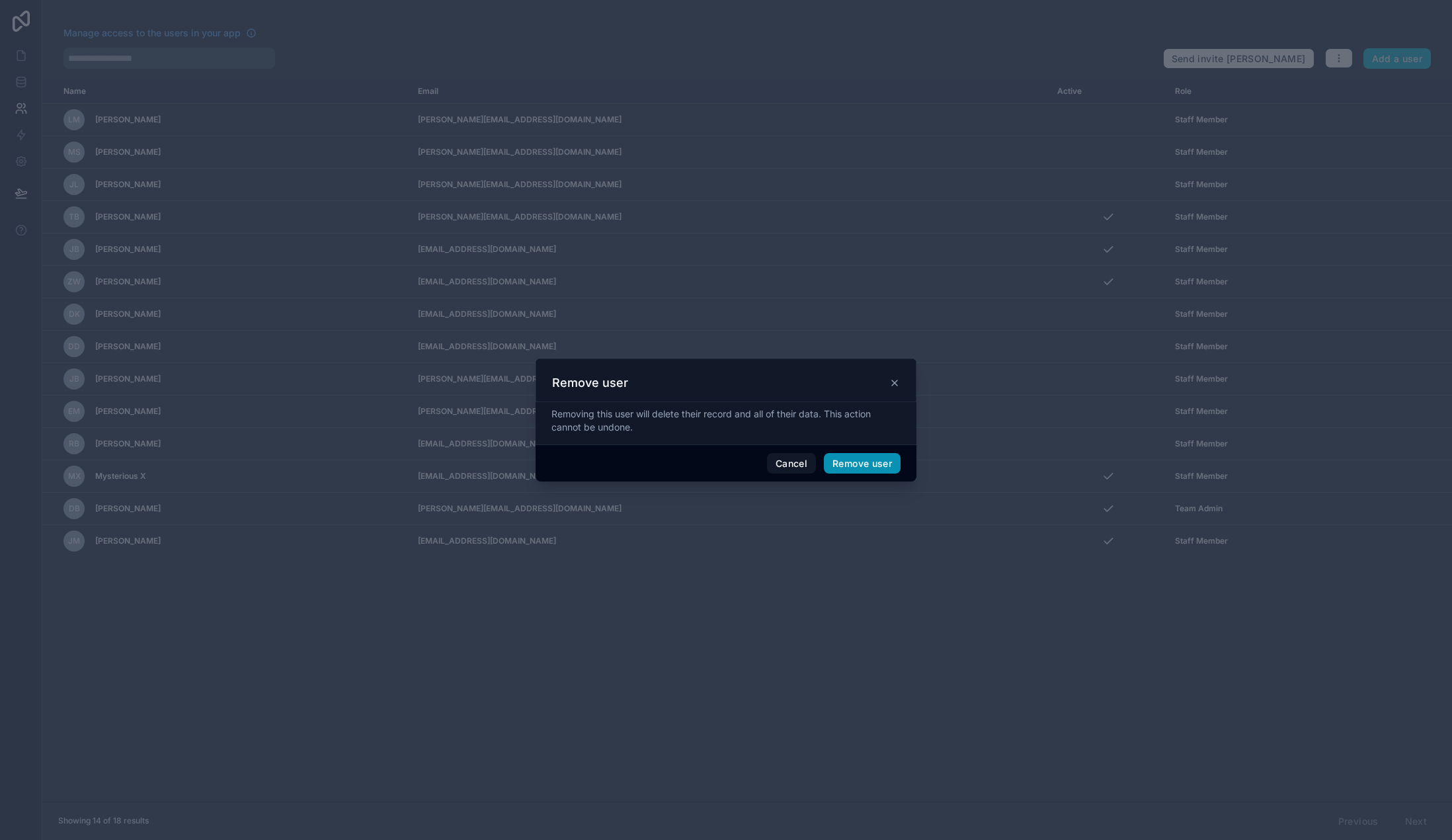
click at [877, 465] on button "Remove user" at bounding box center [862, 463] width 76 height 21
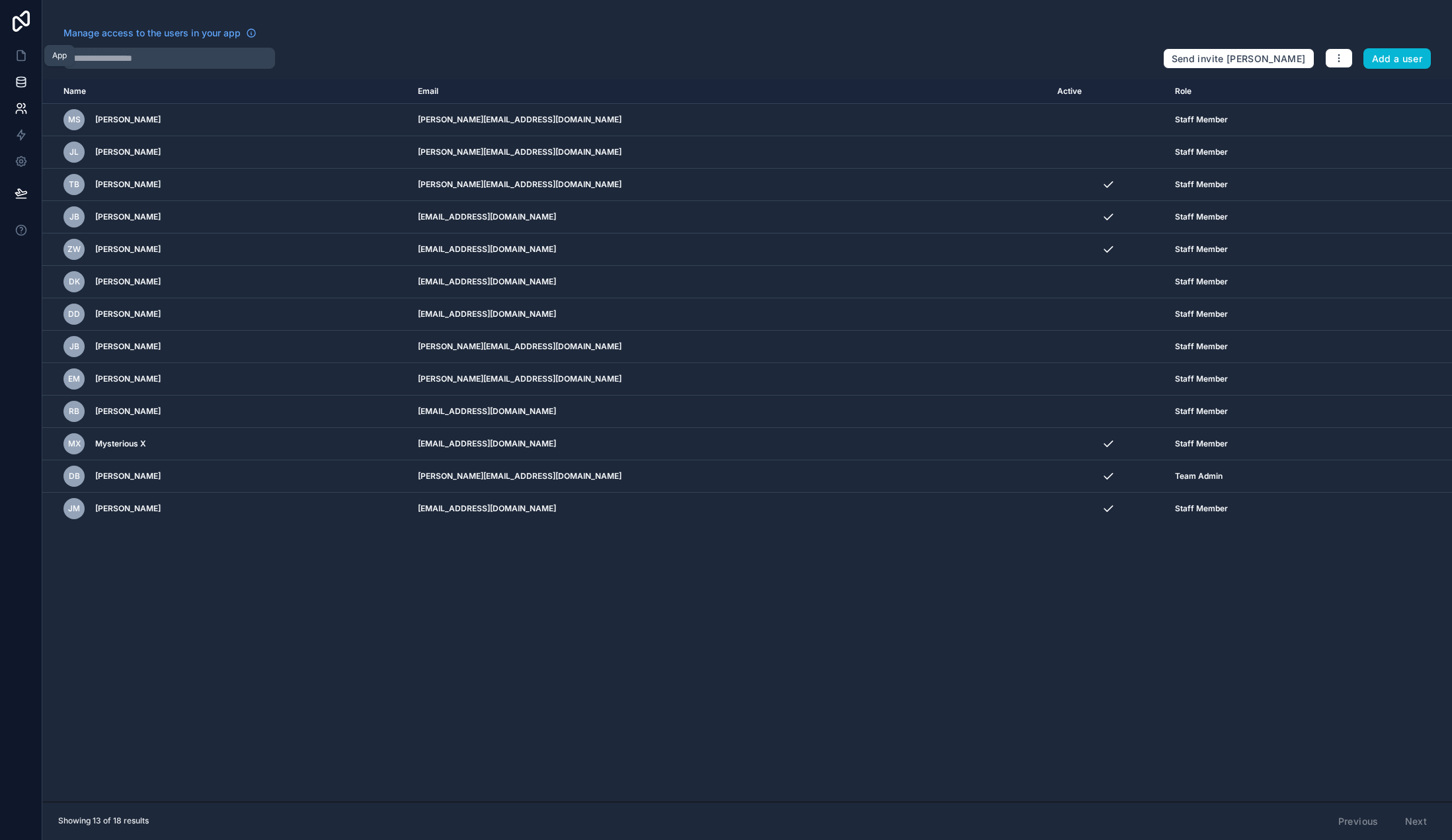
drag, startPoint x: 24, startPoint y: 56, endPoint x: 30, endPoint y: 69, distance: 14.3
click at [24, 56] on icon at bounding box center [21, 55] width 13 height 13
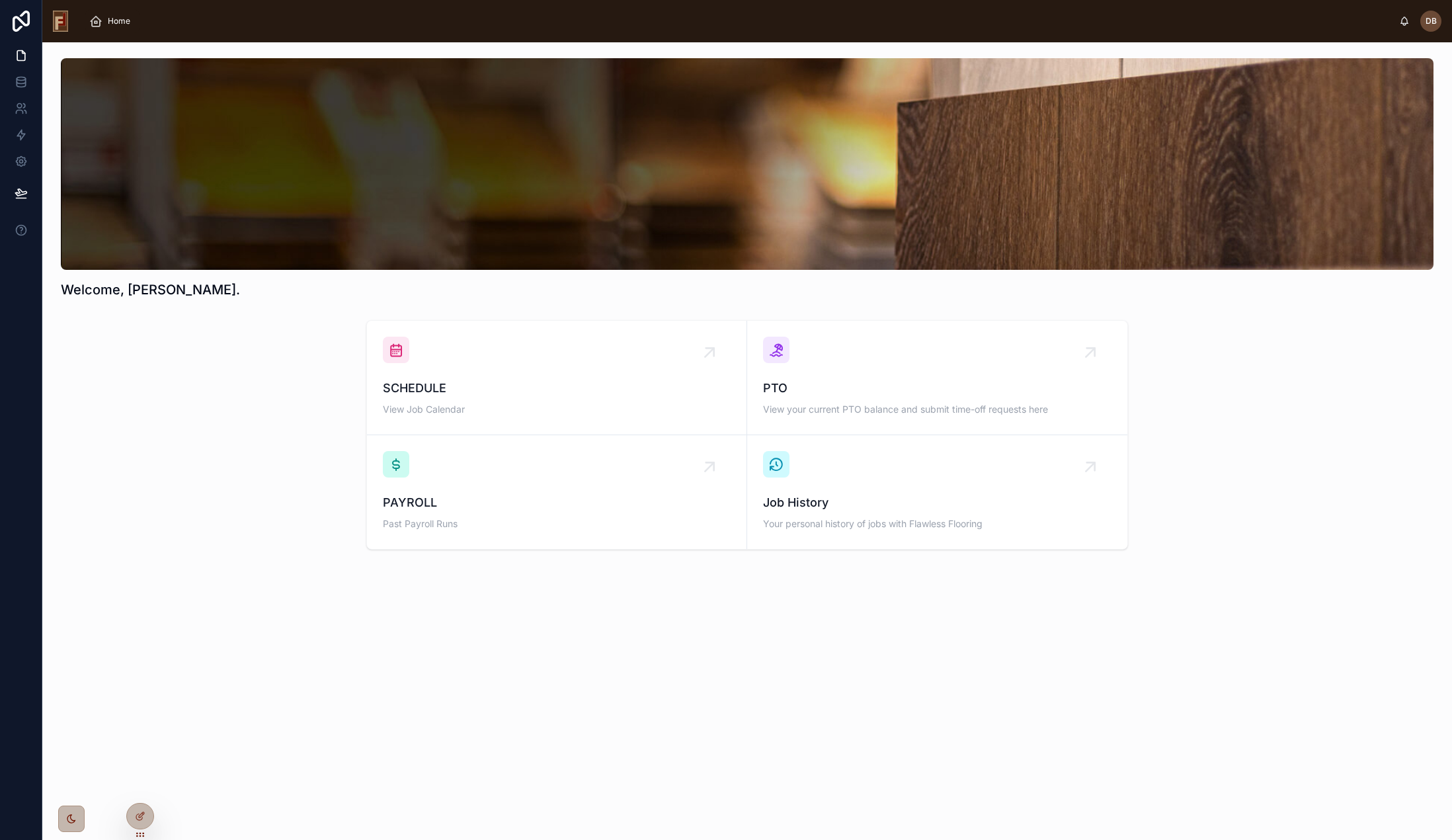
click at [113, 21] on span "Home" at bounding box center [119, 21] width 23 height 10
click at [140, 789] on icon at bounding box center [139, 790] width 6 height 3
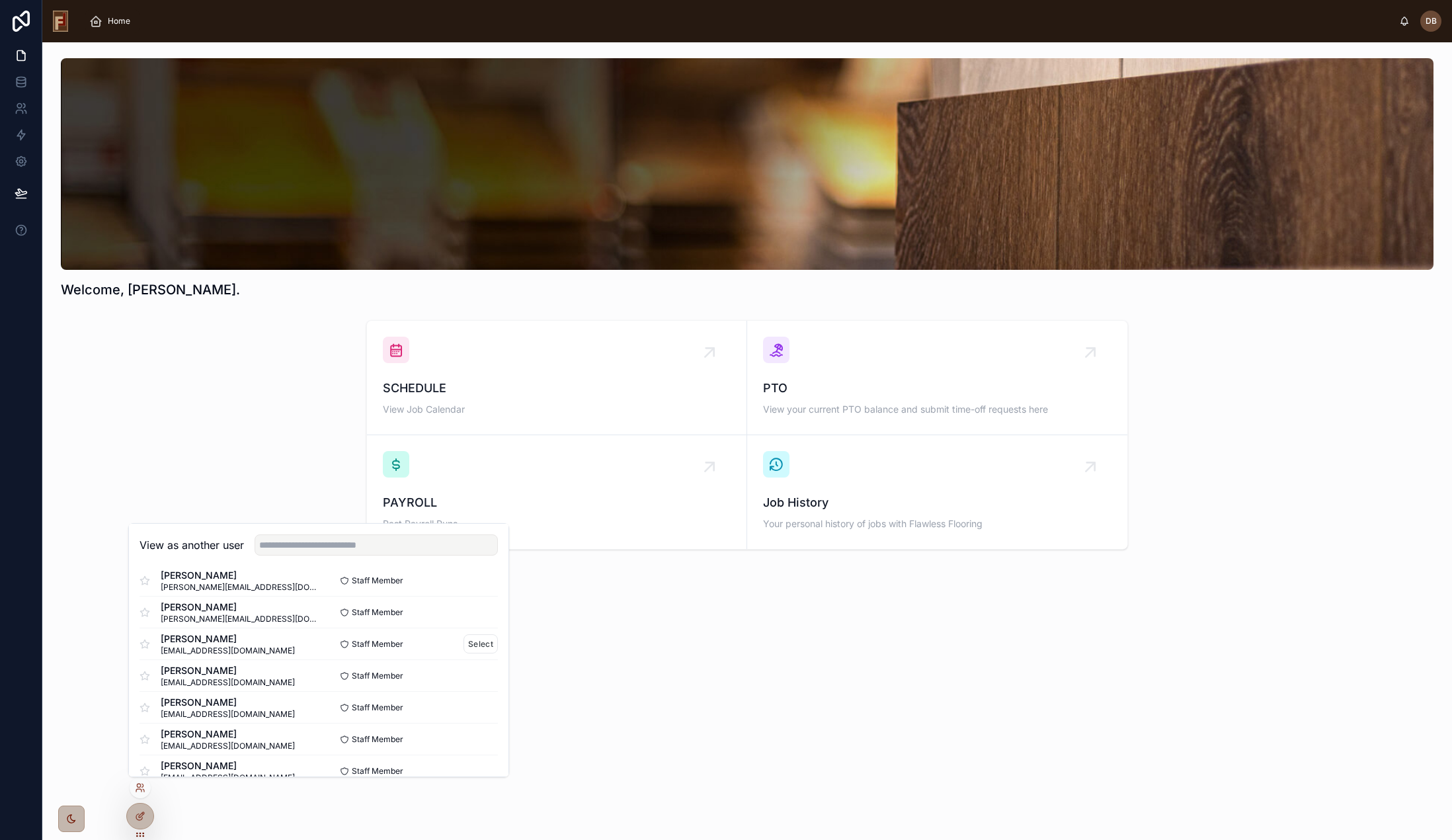
scroll to position [132, 0]
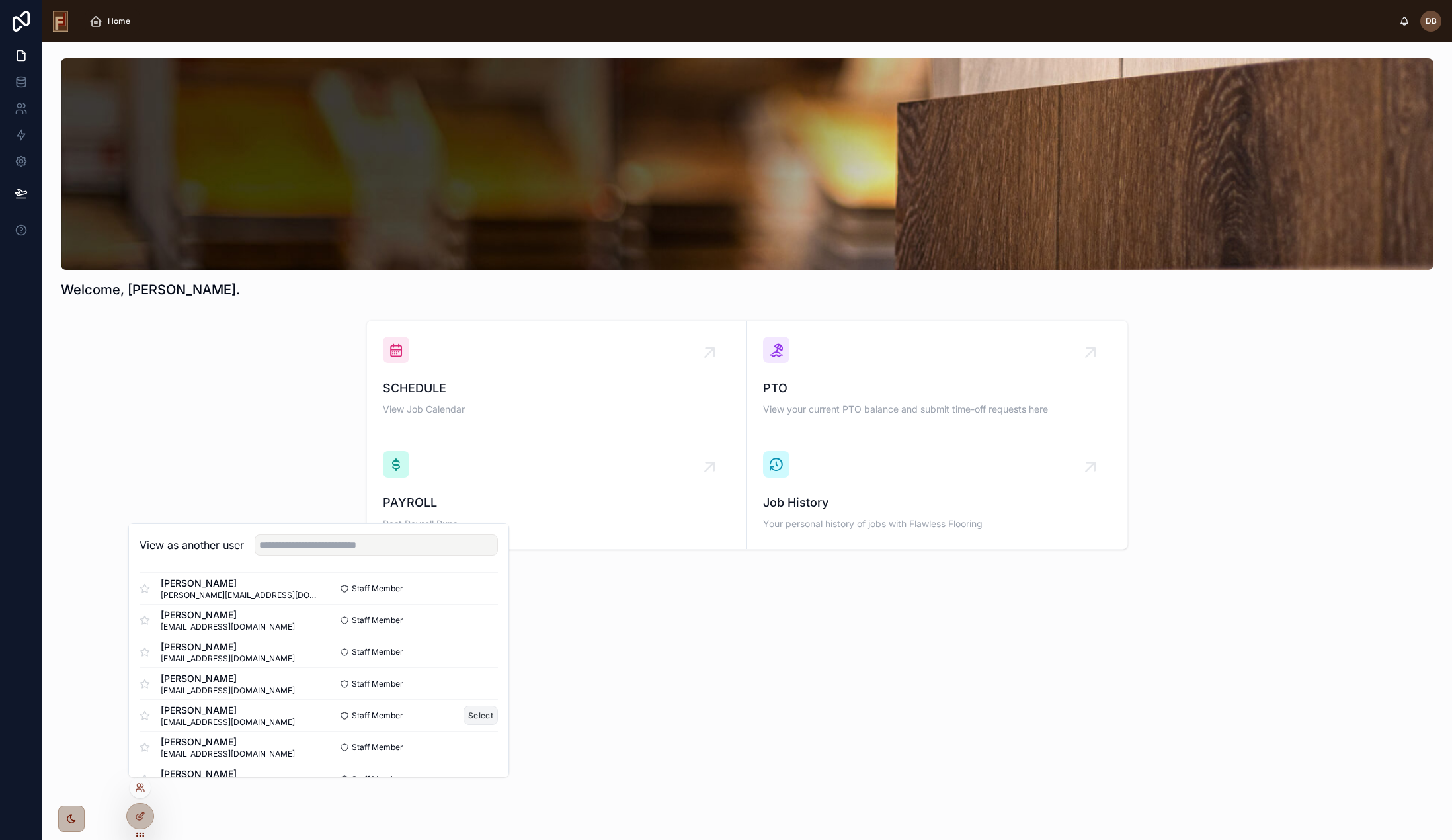
click at [474, 718] on button "Select" at bounding box center [481, 715] width 34 height 19
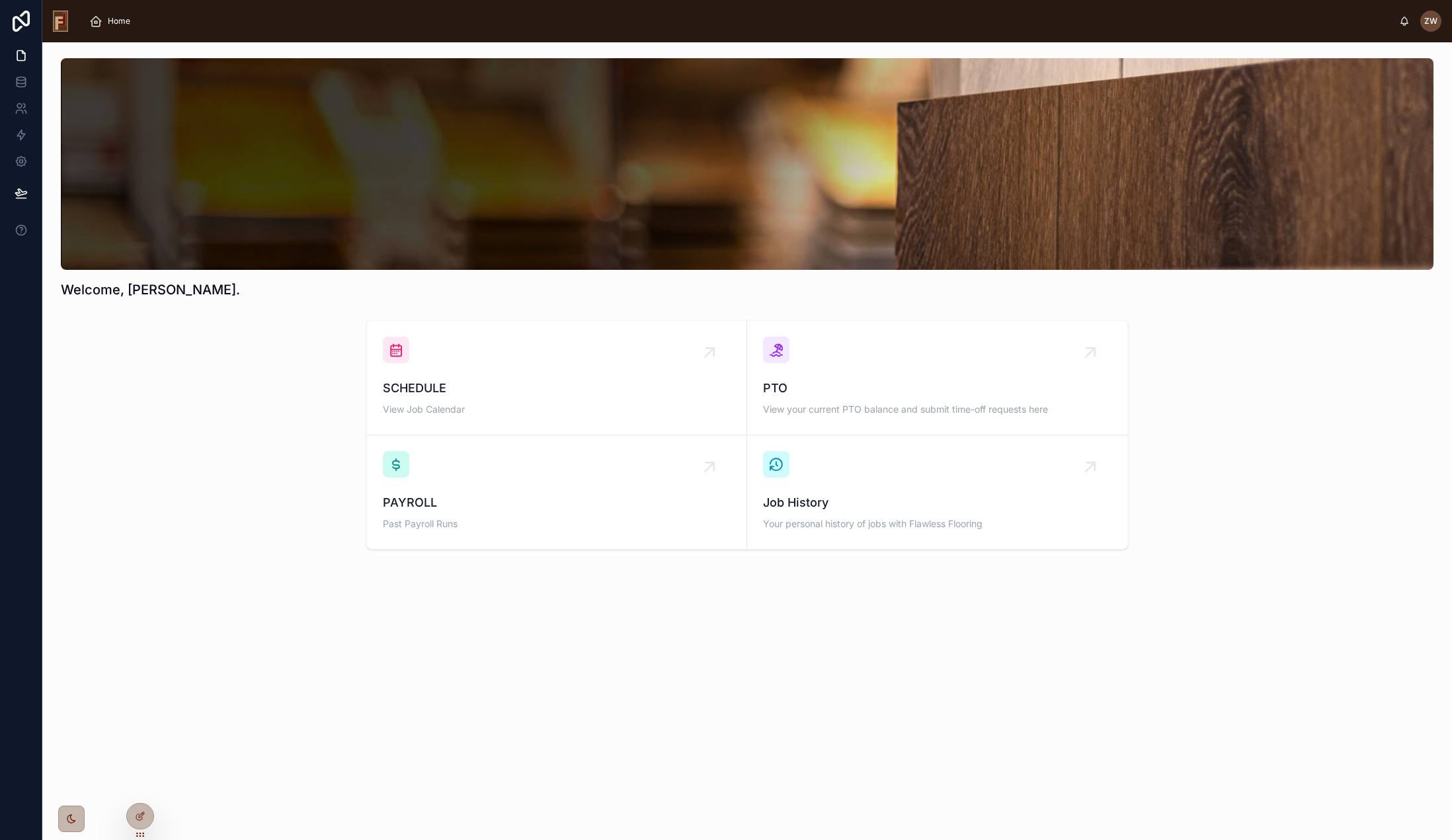
click at [263, 363] on div "SCHEDULE View Job Calendar PTO View your current PTO balance and submit time-of…" at bounding box center [747, 435] width 1389 height 240
click at [507, 373] on div "SCHEDULE View Job Calendar" at bounding box center [557, 377] width 348 height 82
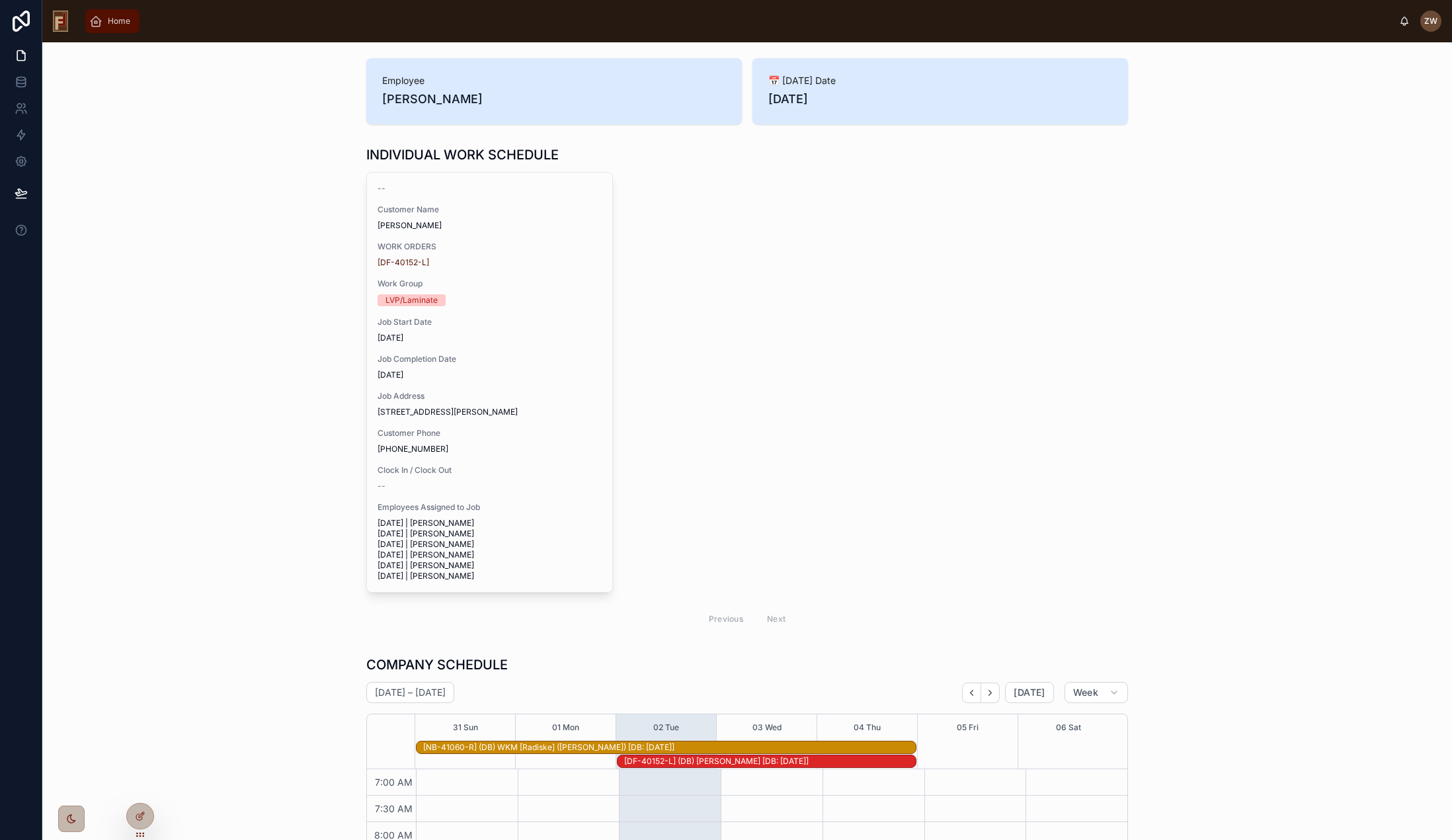
click at [96, 17] on icon "scrollable content" at bounding box center [96, 21] width 13 height 13
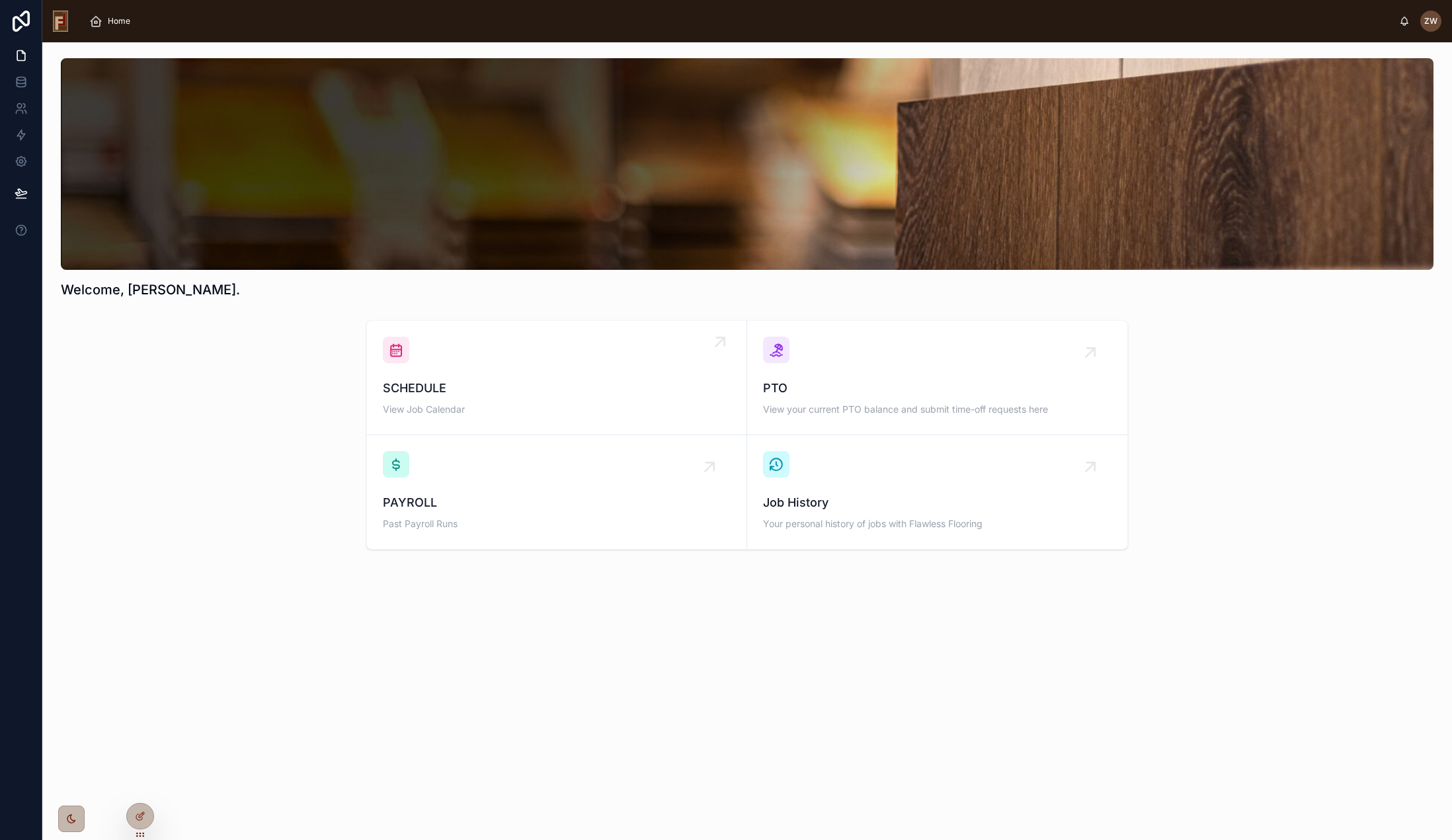
click at [559, 366] on div "SCHEDULE View Job Calendar" at bounding box center [557, 377] width 348 height 82
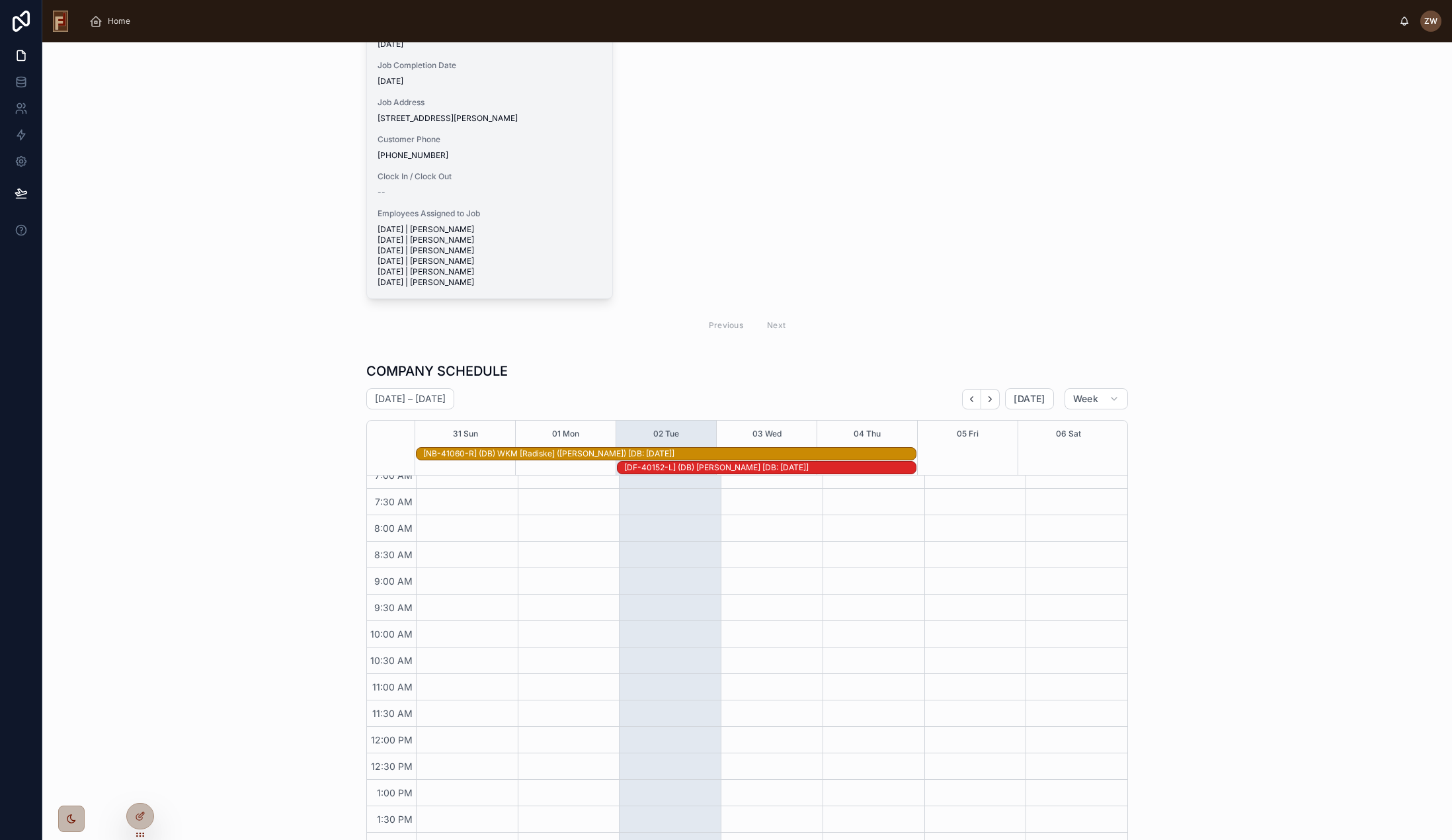
scroll to position [397, 0]
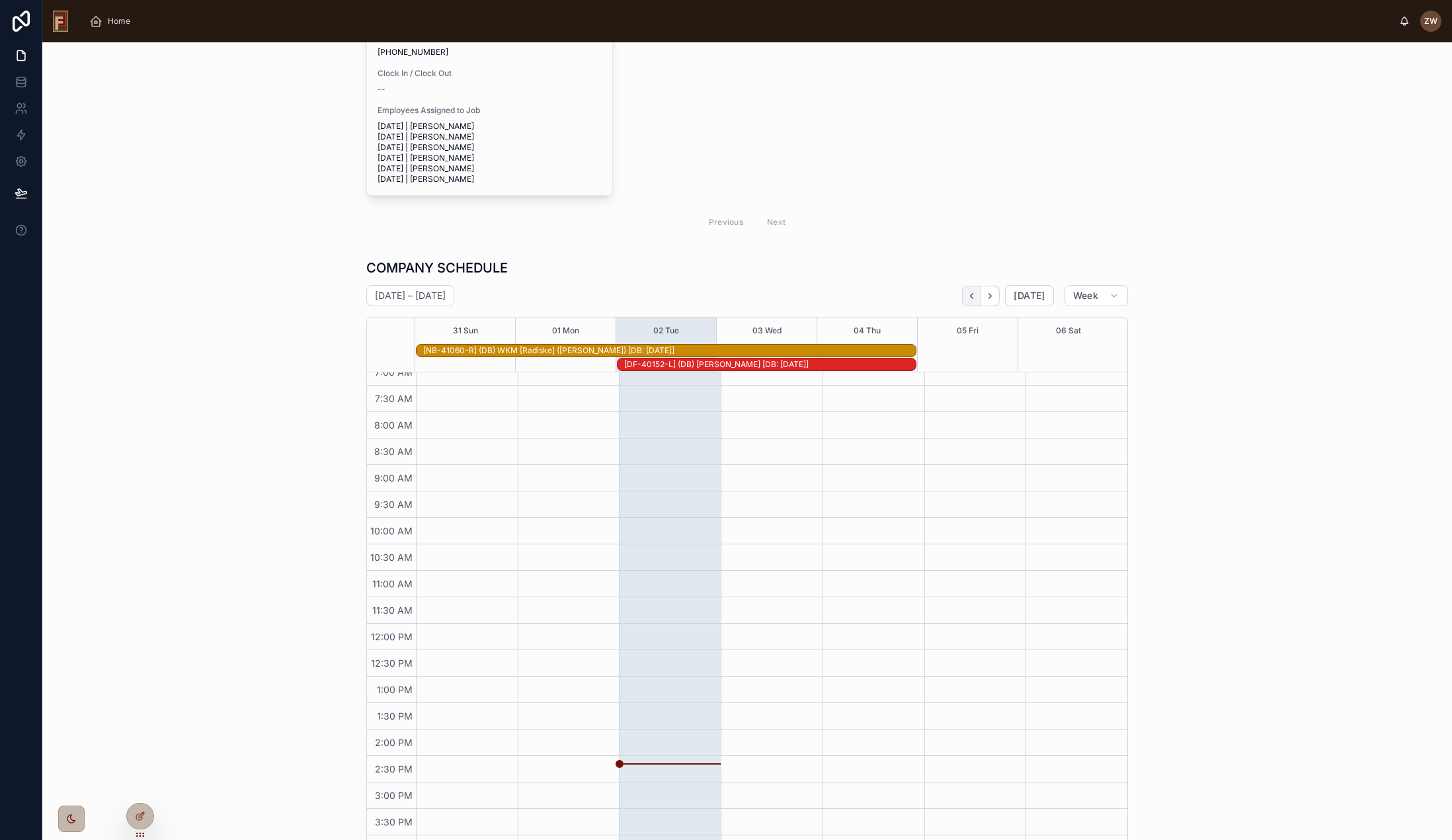
click at [970, 301] on icon "Back" at bounding box center [972, 296] width 10 height 10
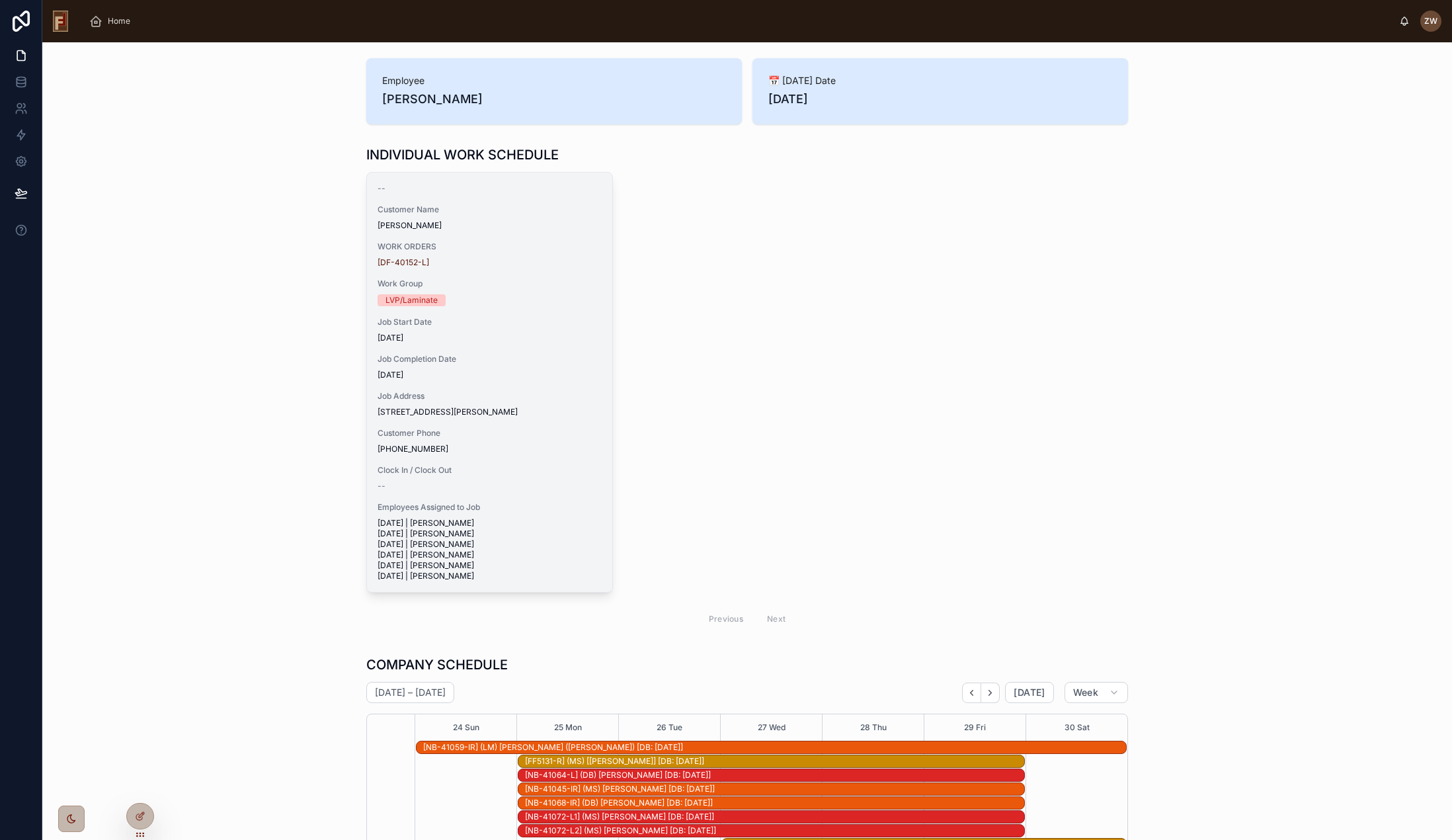
click at [494, 376] on span "9/4/2025" at bounding box center [489, 374] width 224 height 10
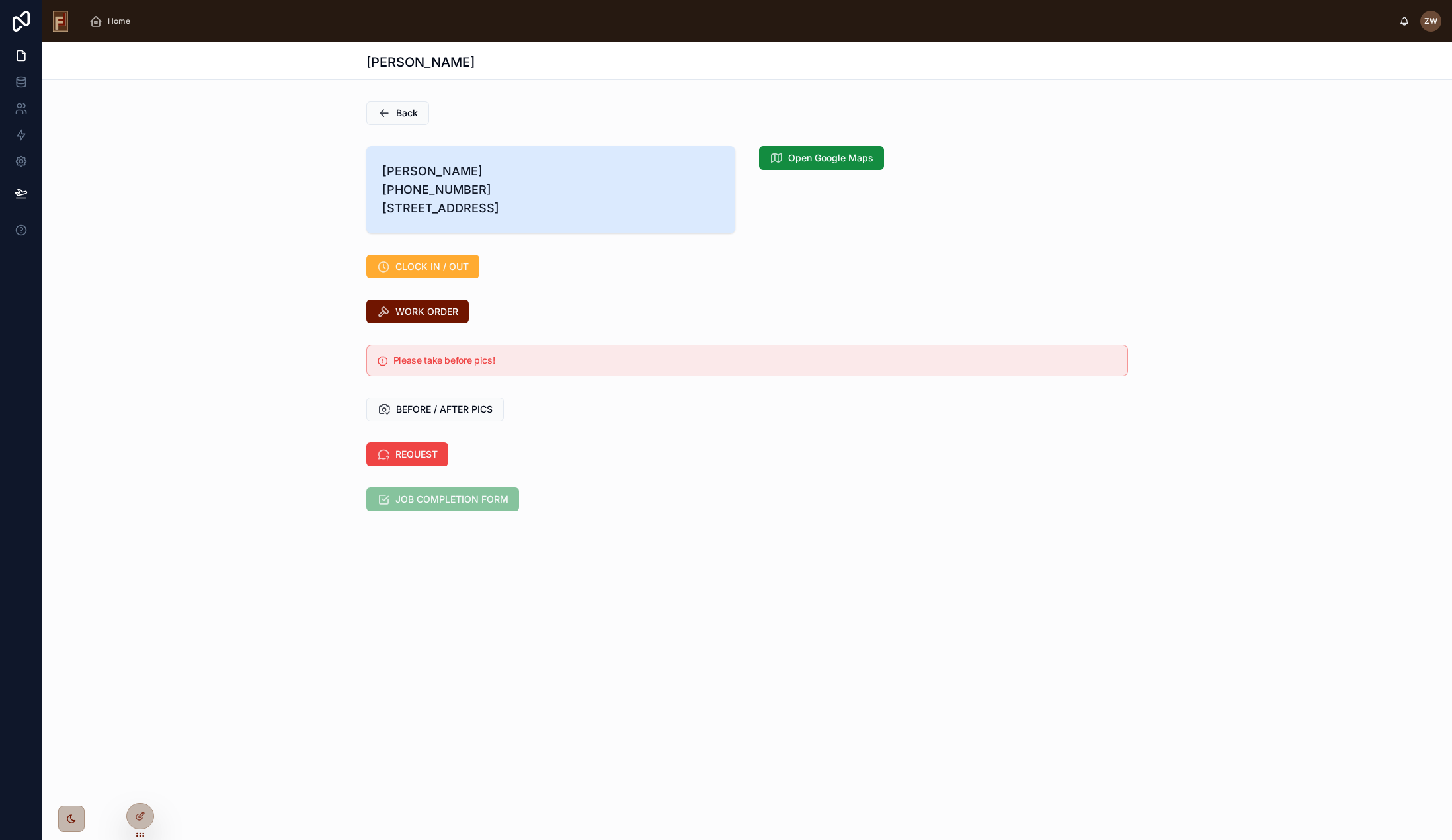
click at [414, 273] on span "CLOCK IN / OUT" at bounding box center [432, 266] width 74 height 13
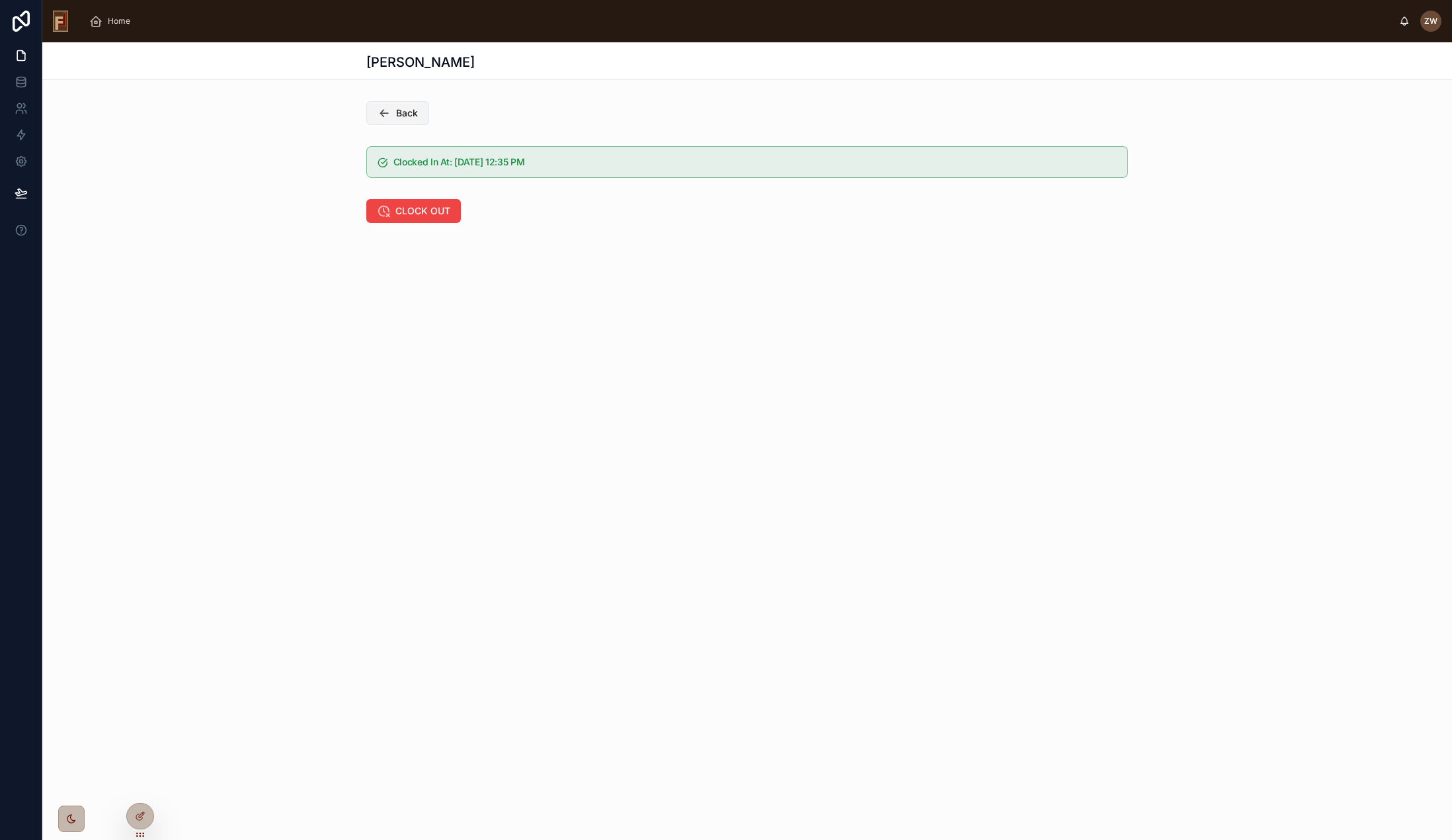
click at [403, 112] on span "Back" at bounding box center [407, 112] width 22 height 13
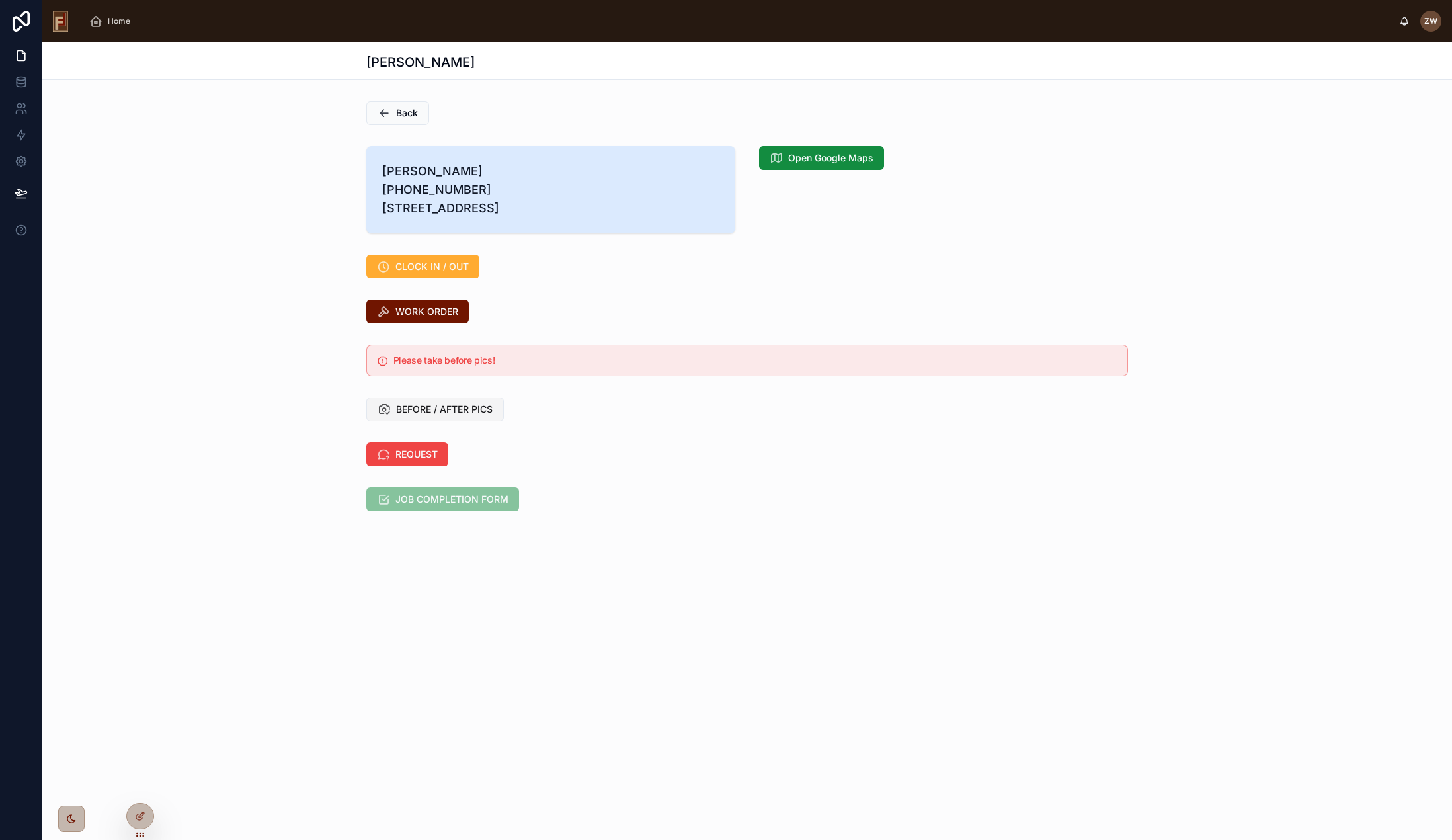
click at [469, 416] on span "BEFORE / AFTER PICS" at bounding box center [444, 409] width 96 height 13
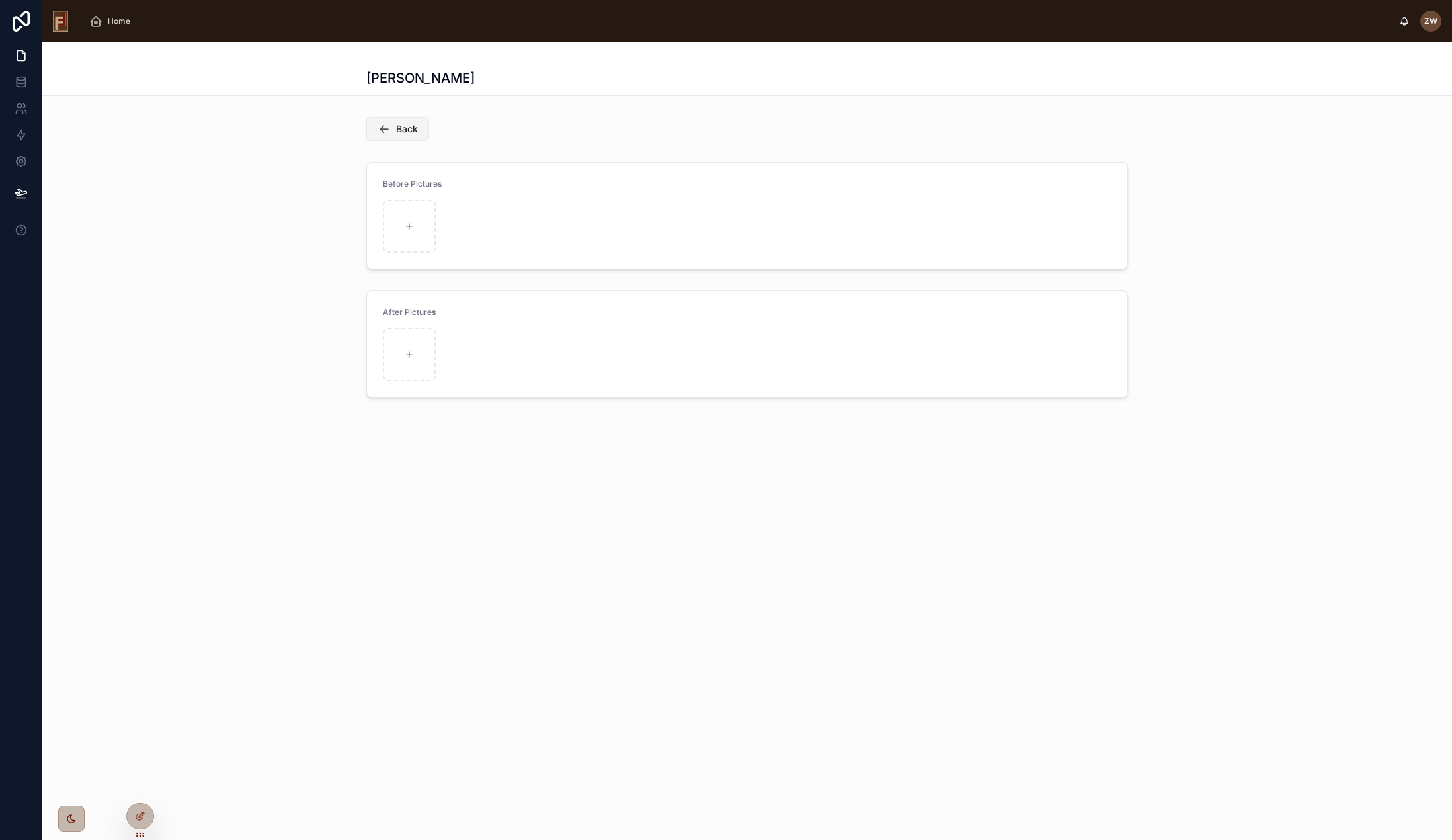
click at [410, 128] on span "Back" at bounding box center [407, 129] width 22 height 13
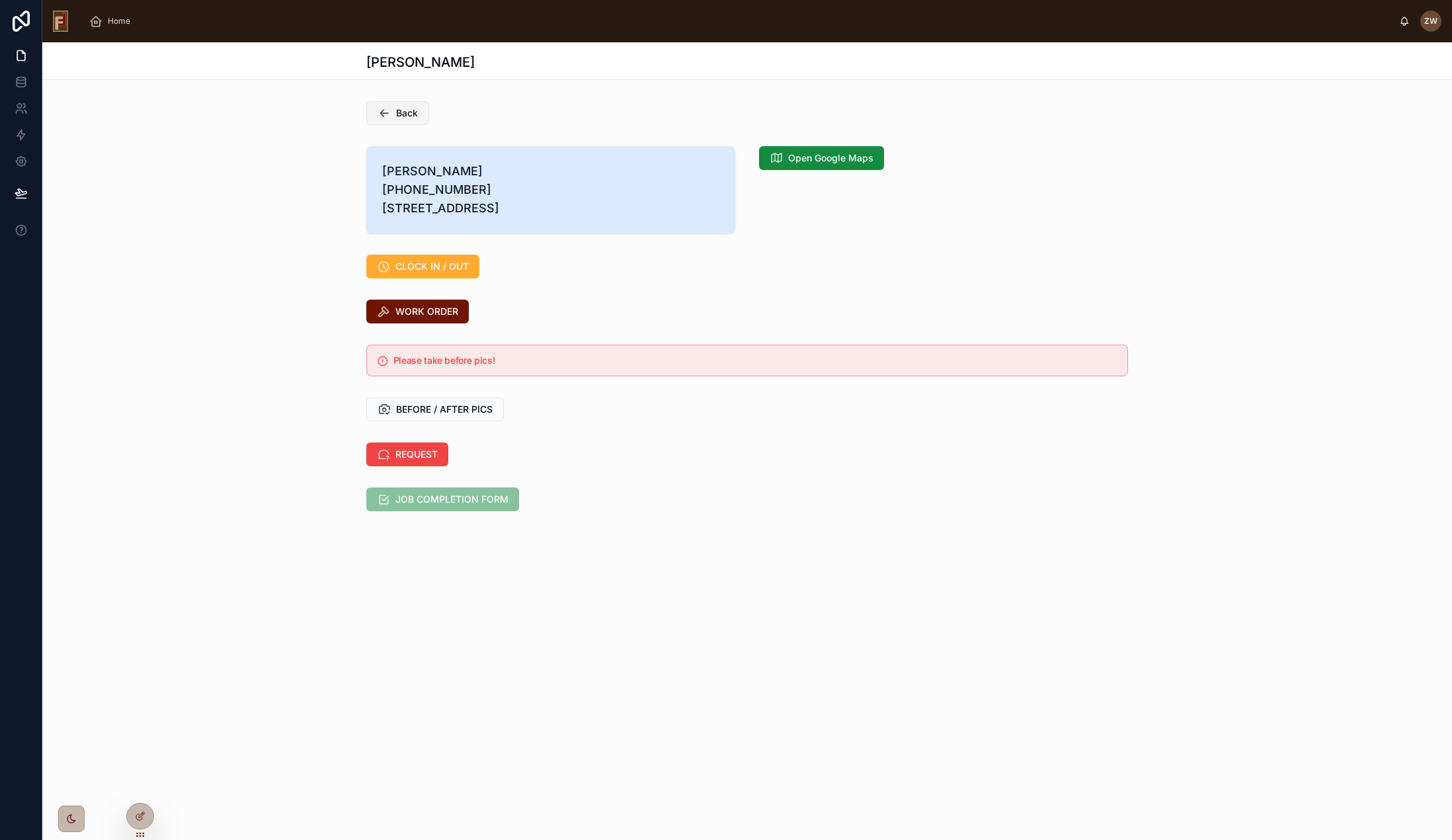
click at [402, 109] on span "Back" at bounding box center [407, 112] width 22 height 13
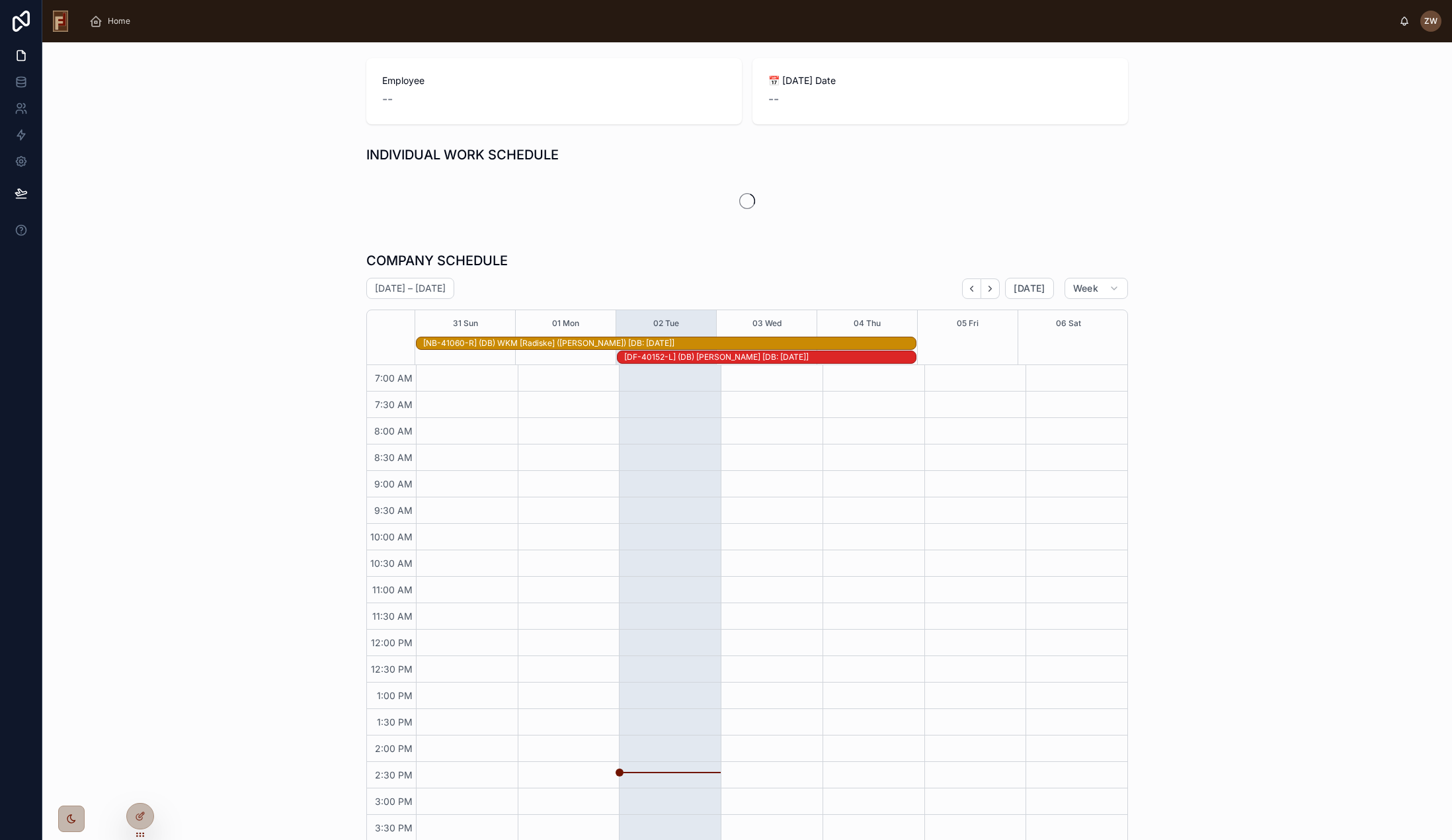
scroll to position [13, 0]
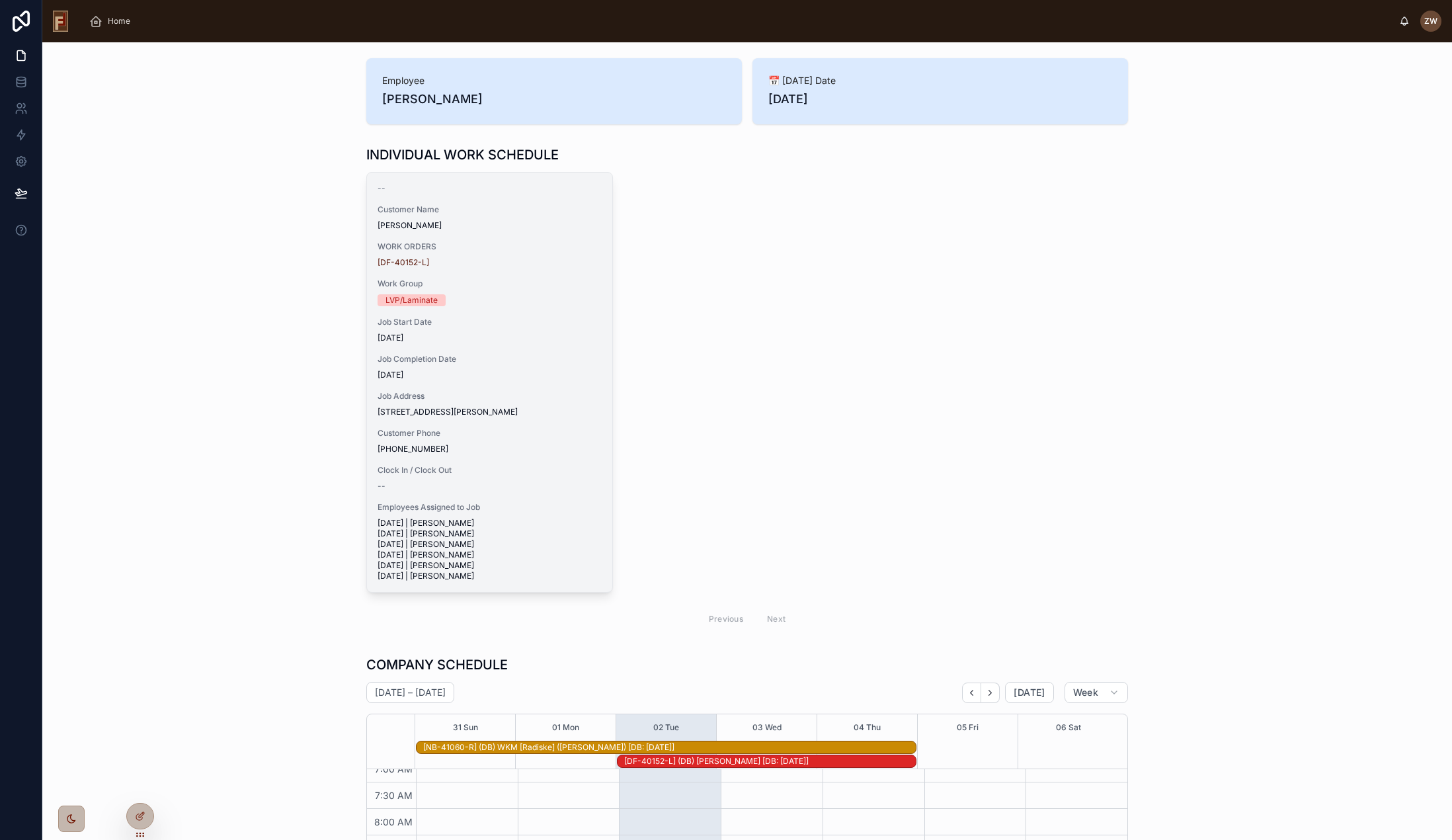
click at [484, 403] on div "Job Address 2107 Evergreen Lane Hartland , WI 53029" at bounding box center [489, 404] width 224 height 26
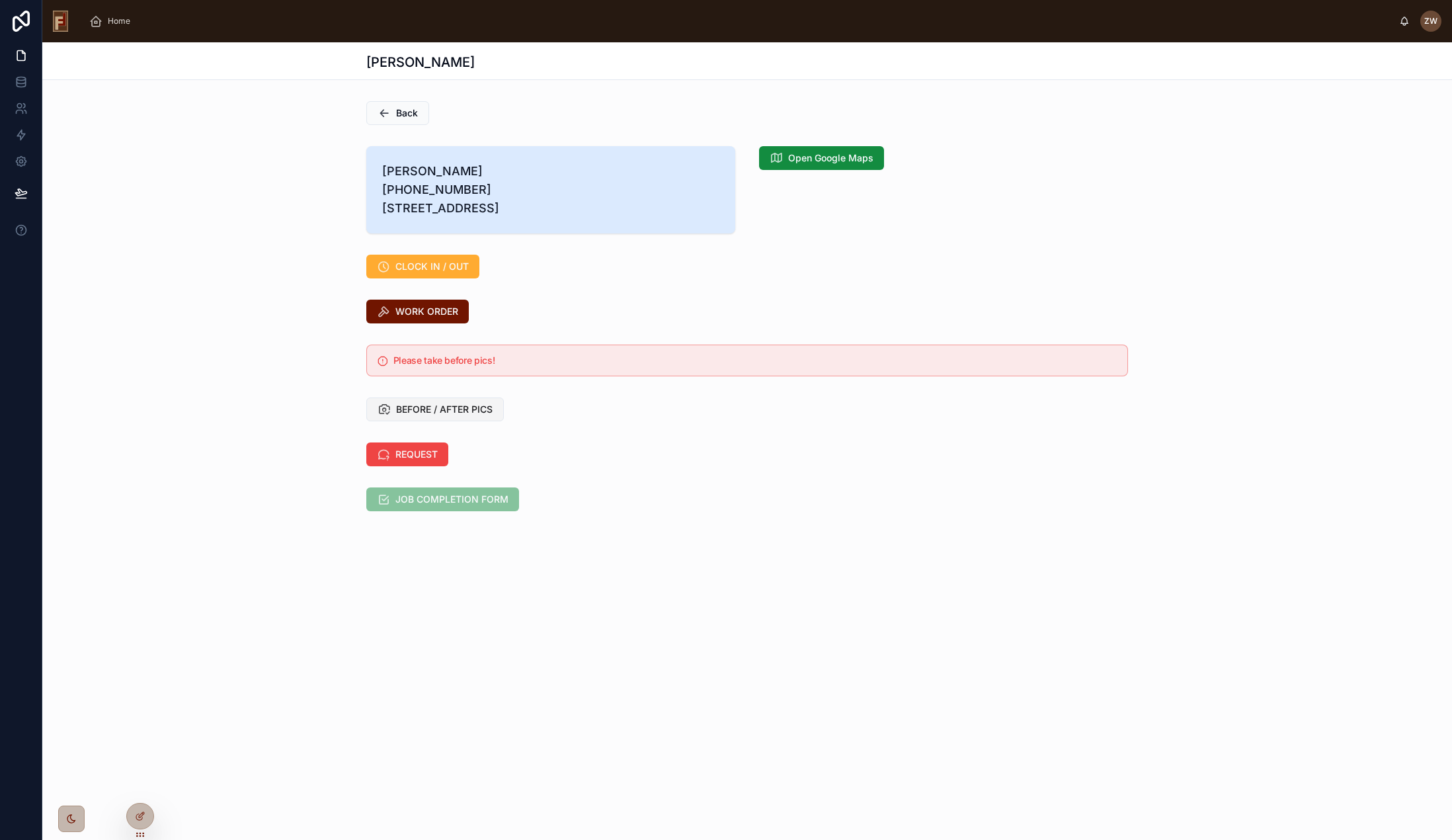
click at [434, 416] on span "BEFORE / AFTER PICS" at bounding box center [444, 409] width 96 height 13
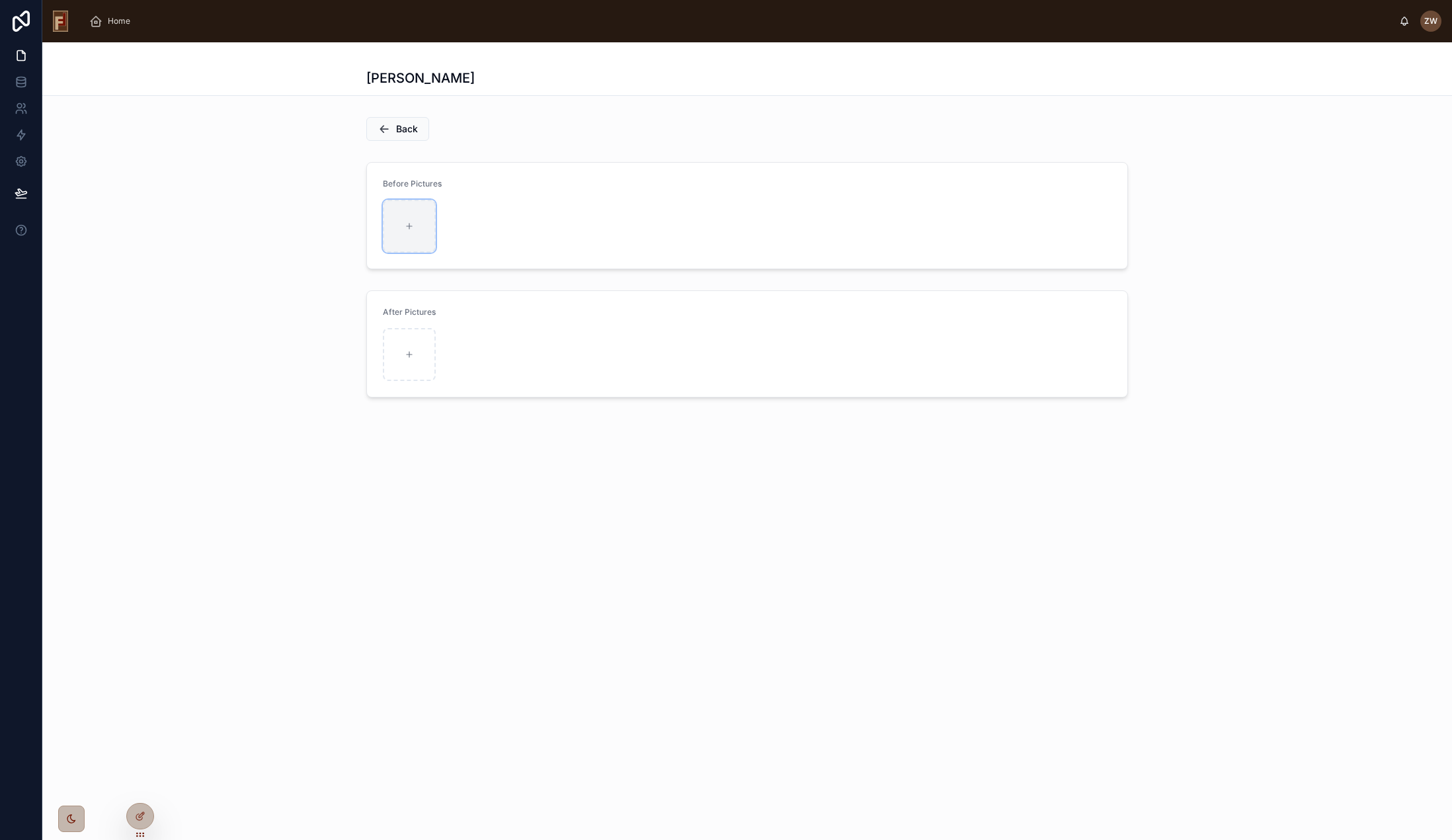
click at [411, 225] on icon at bounding box center [409, 225] width 9 height 9
type input "**********"
click at [402, 127] on span "Back" at bounding box center [407, 129] width 22 height 13
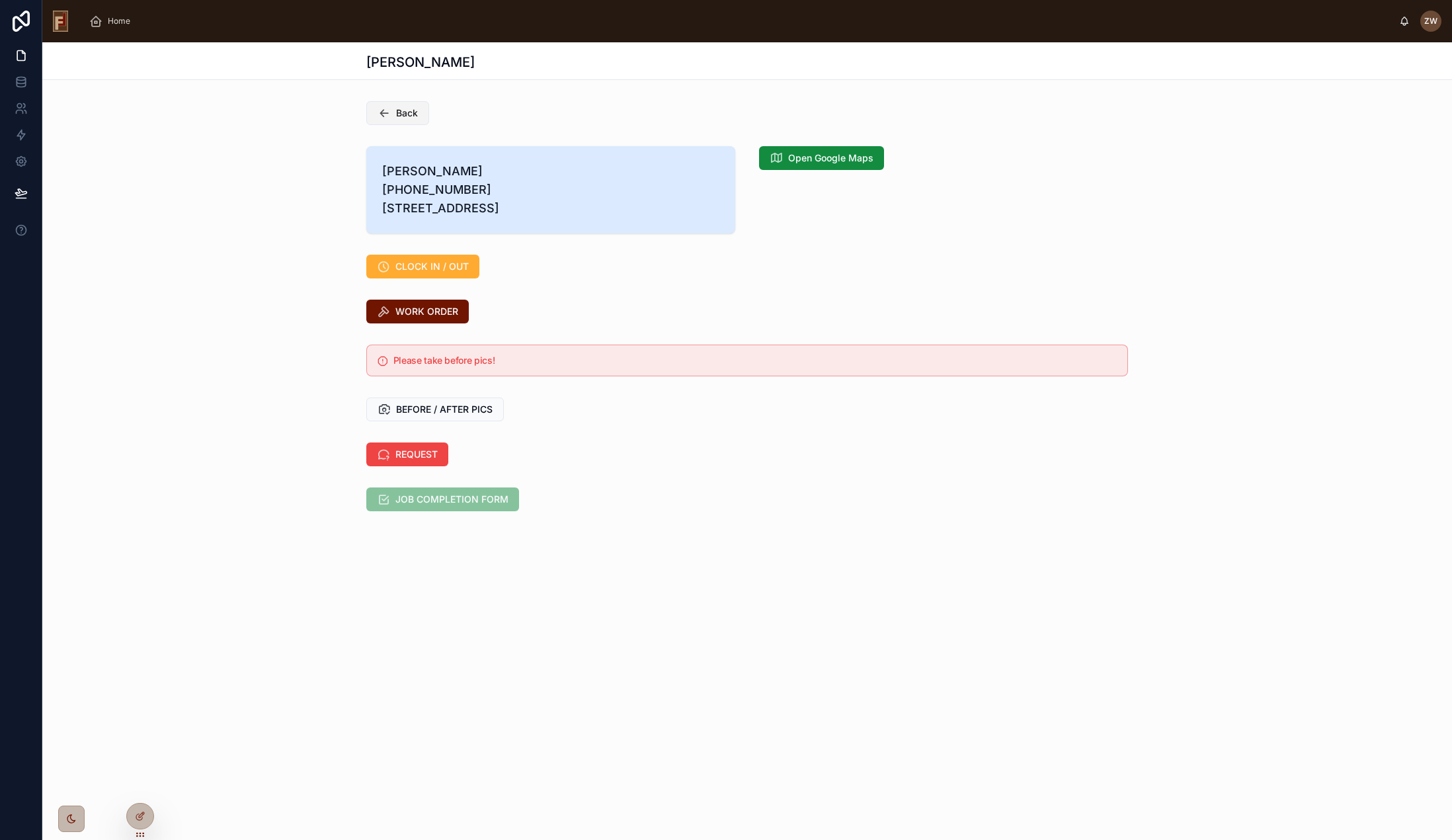
click at [407, 110] on span "Back" at bounding box center [407, 112] width 22 height 13
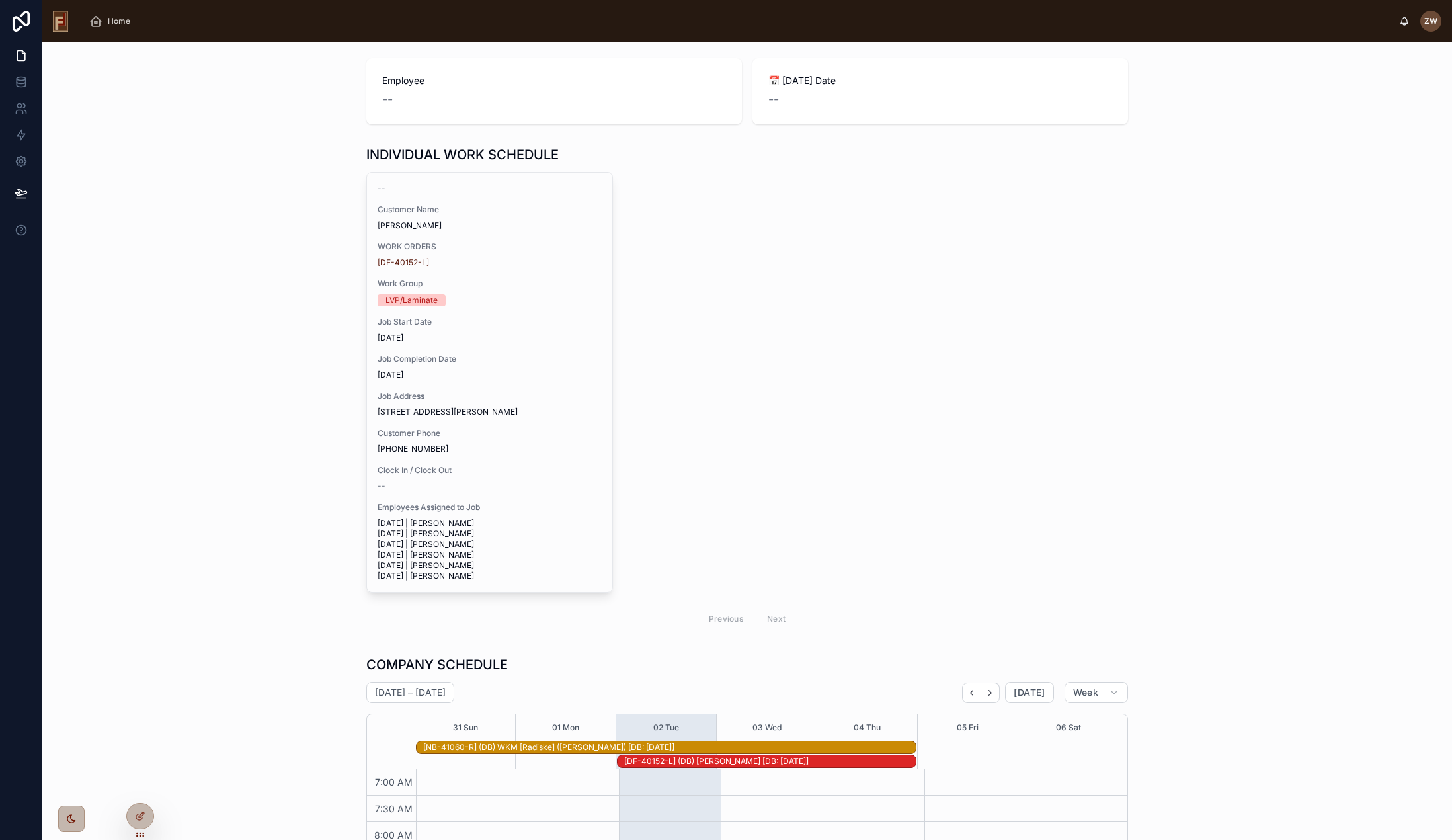
scroll to position [13, 0]
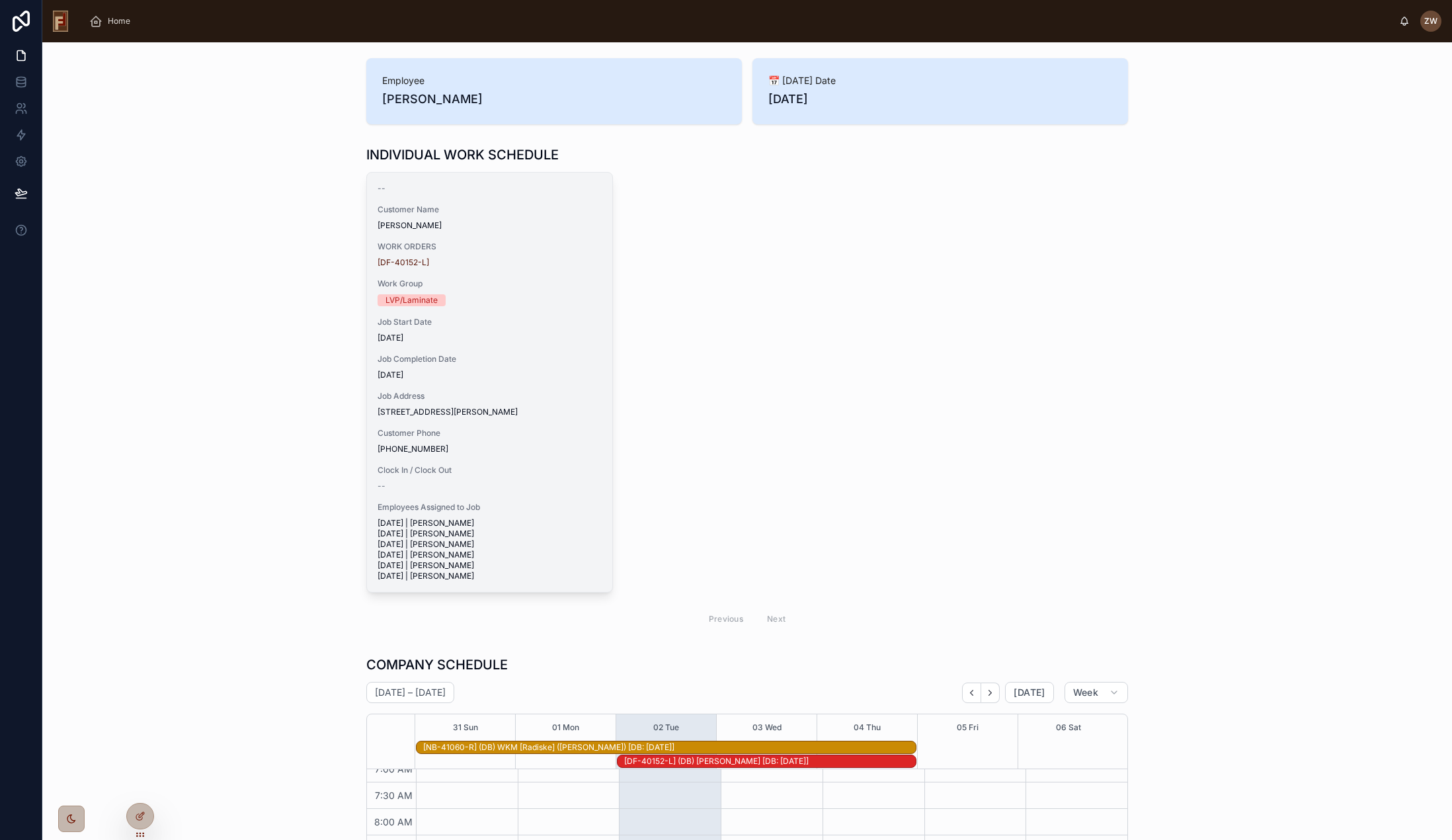
click at [489, 340] on span "9/2/2025" at bounding box center [489, 338] width 224 height 10
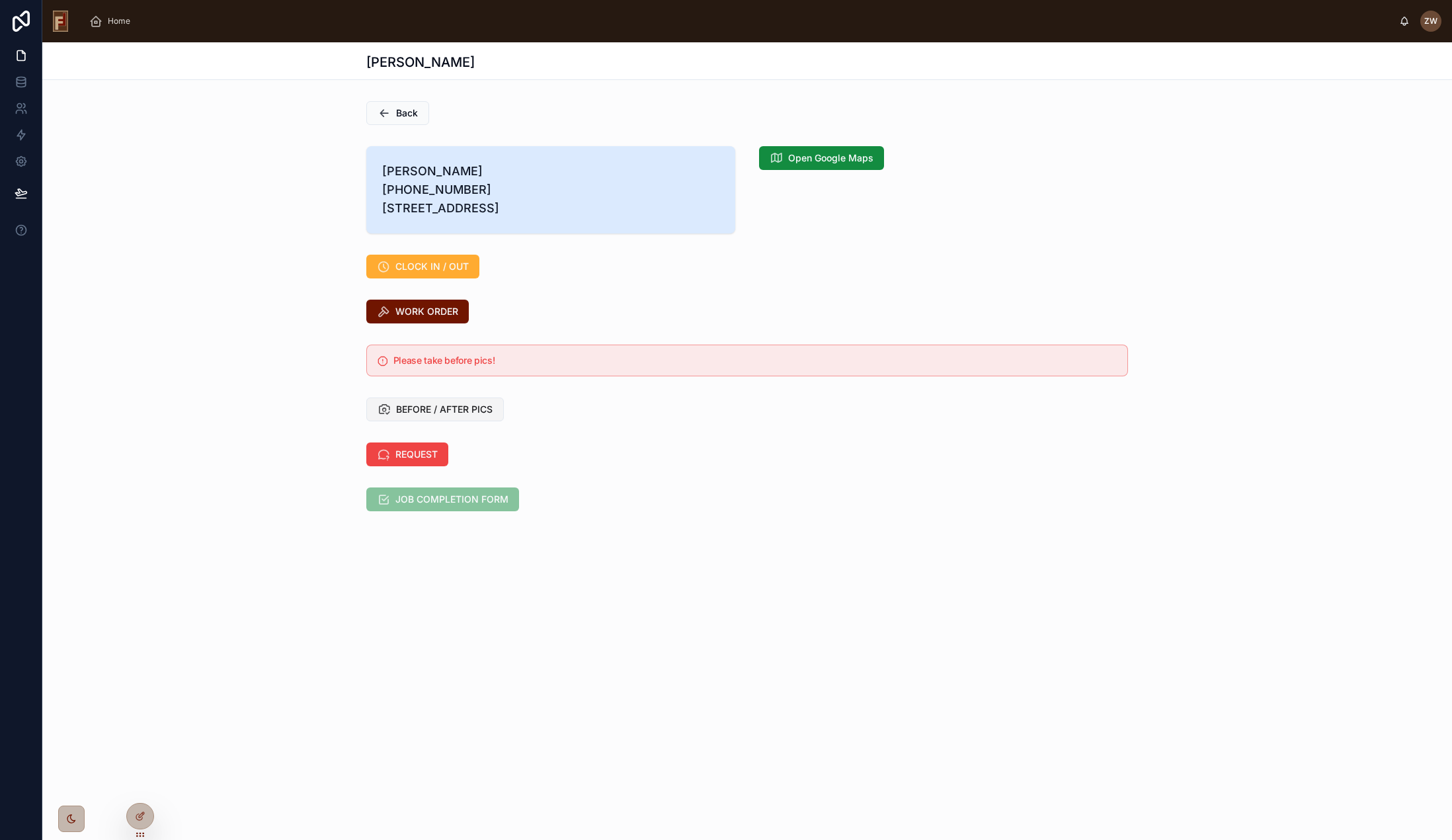
click at [456, 416] on span "BEFORE / AFTER PICS" at bounding box center [444, 409] width 96 height 13
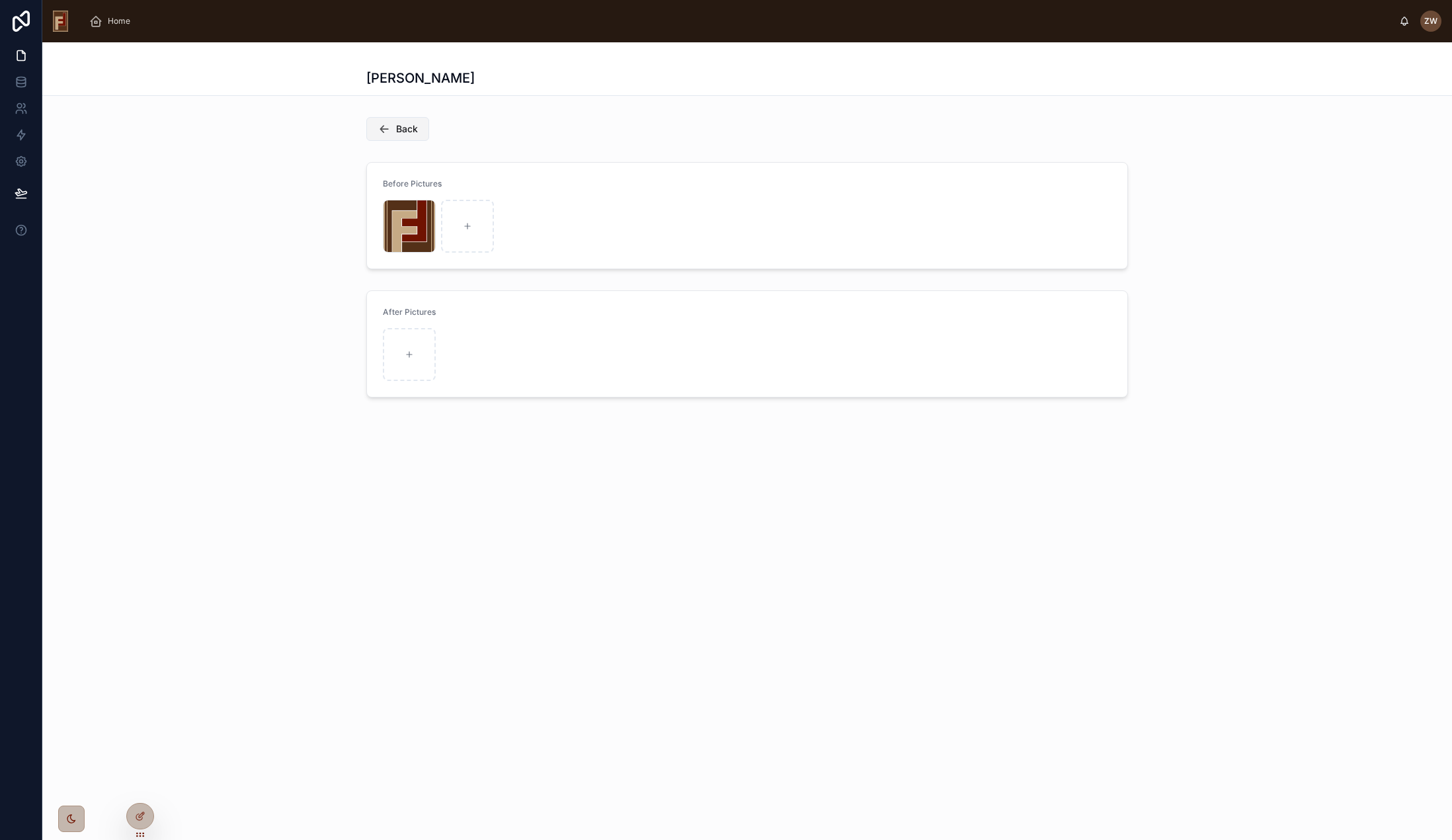
click at [420, 129] on button "Back" at bounding box center [398, 129] width 63 height 24
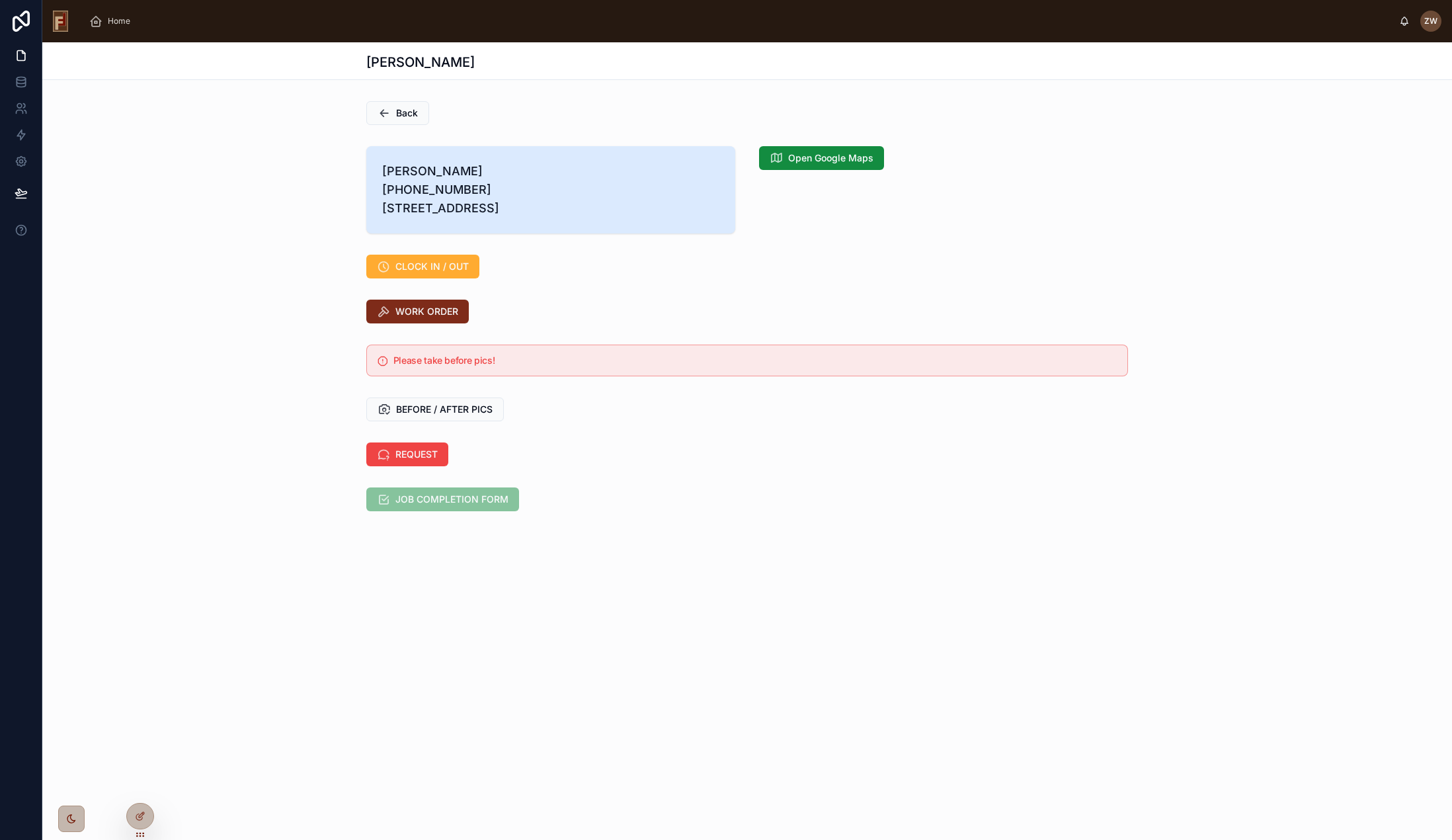
click at [427, 318] on span "WORK ORDER" at bounding box center [427, 311] width 63 height 13
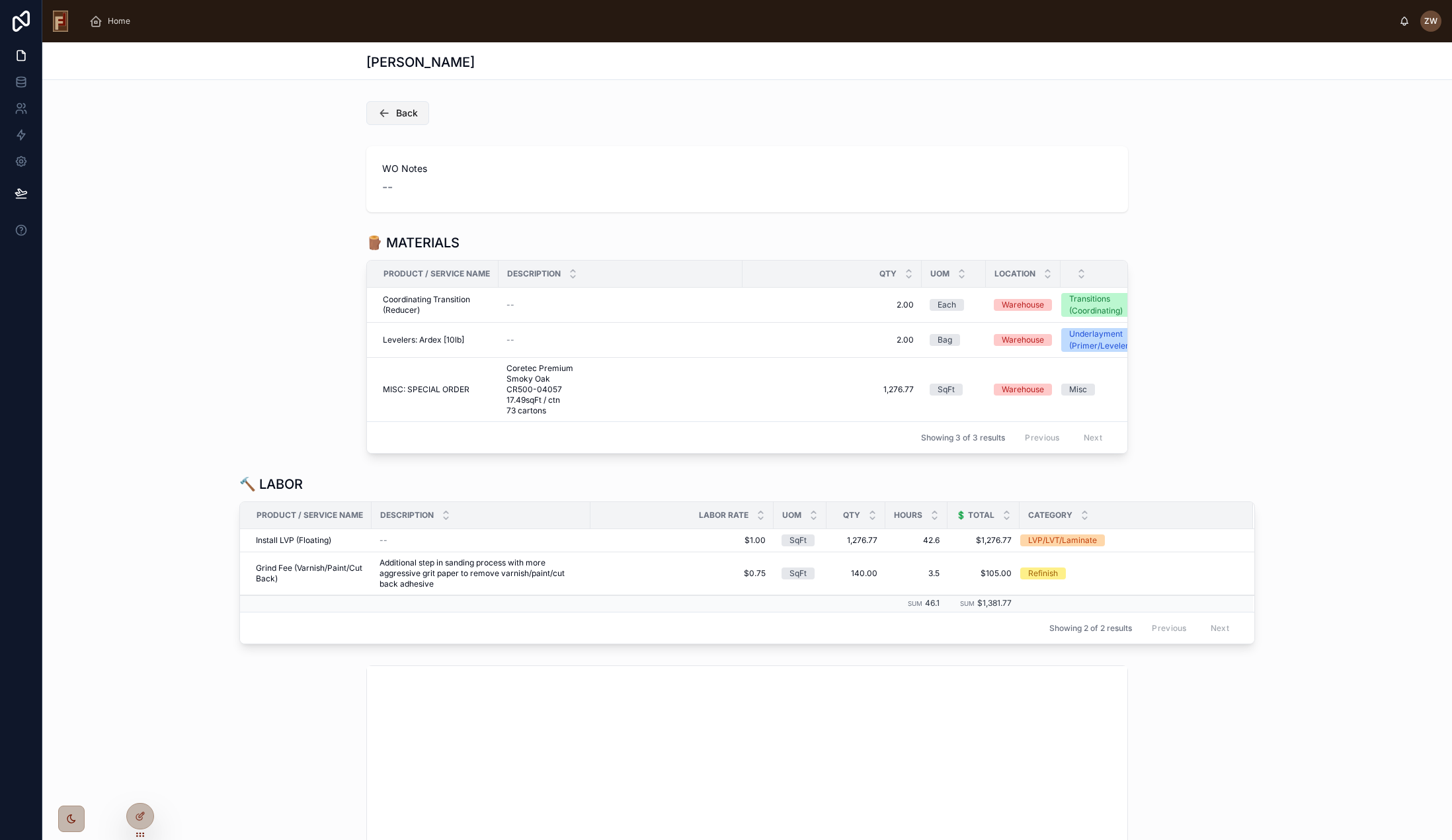
click at [403, 107] on span "Back" at bounding box center [407, 112] width 22 height 13
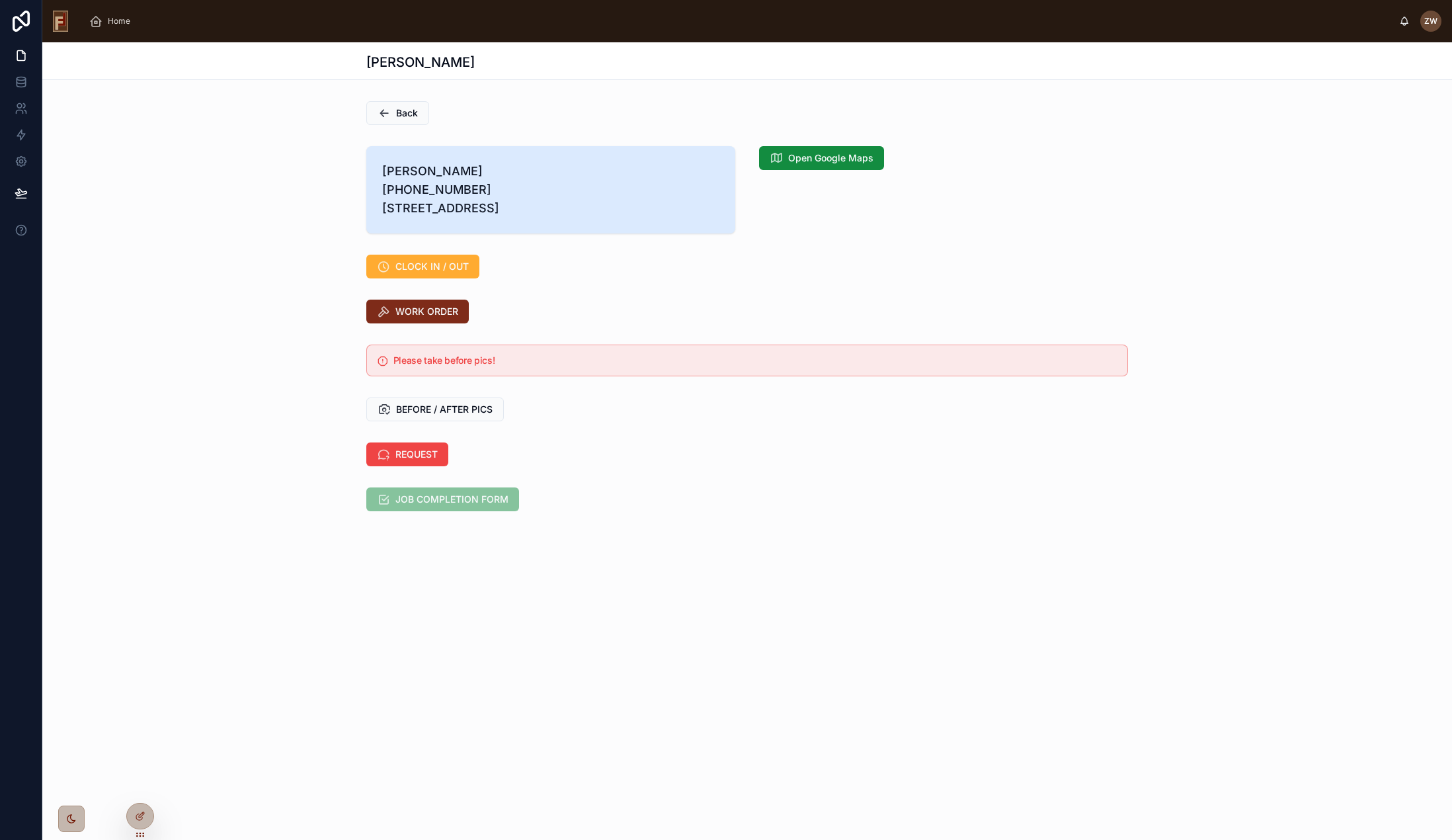
click at [415, 318] on span "WORK ORDER" at bounding box center [427, 311] width 63 height 13
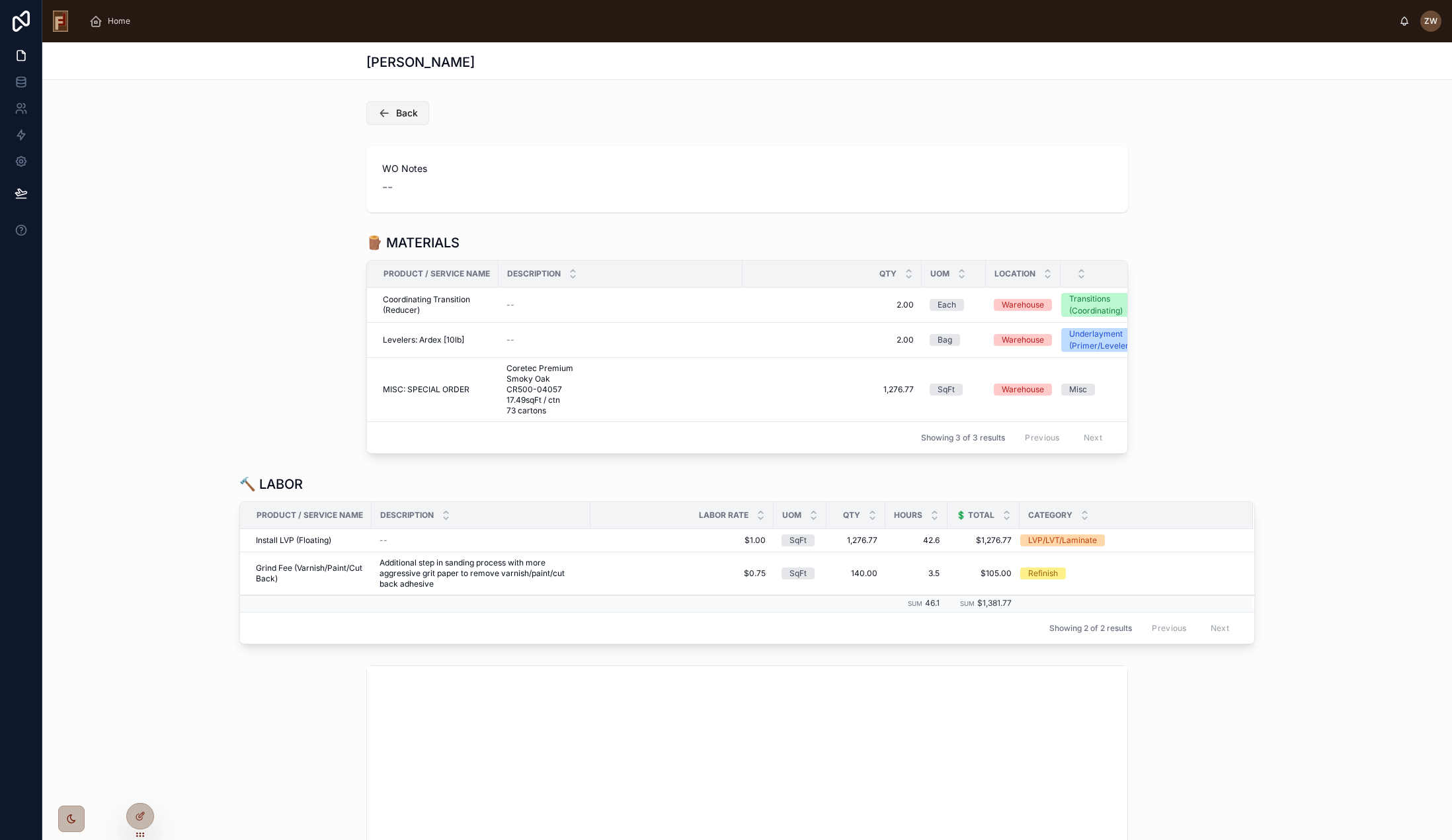
click at [401, 113] on span "Back" at bounding box center [407, 112] width 22 height 13
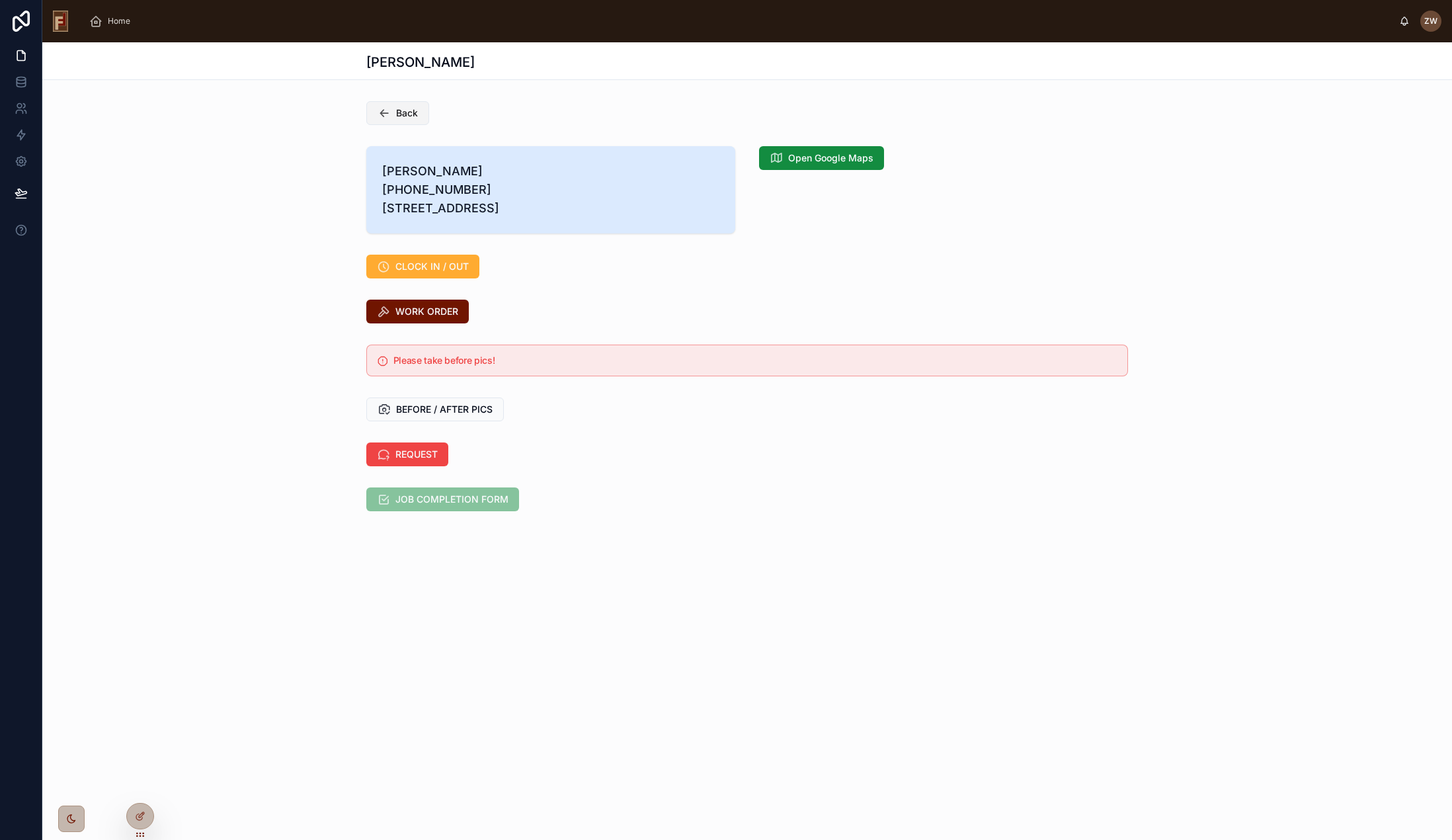
click at [412, 116] on span "Back" at bounding box center [407, 112] width 22 height 13
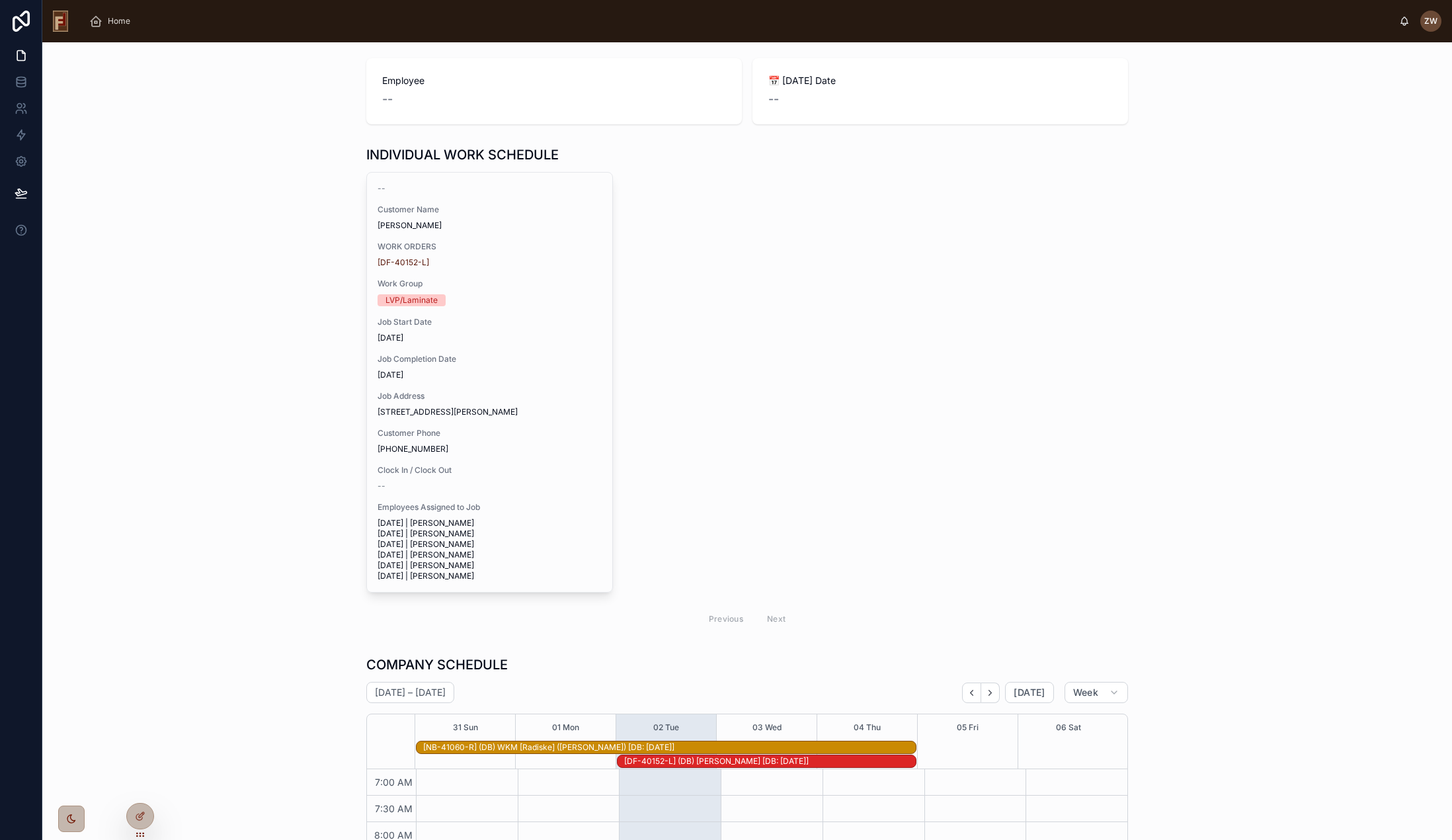
scroll to position [13, 0]
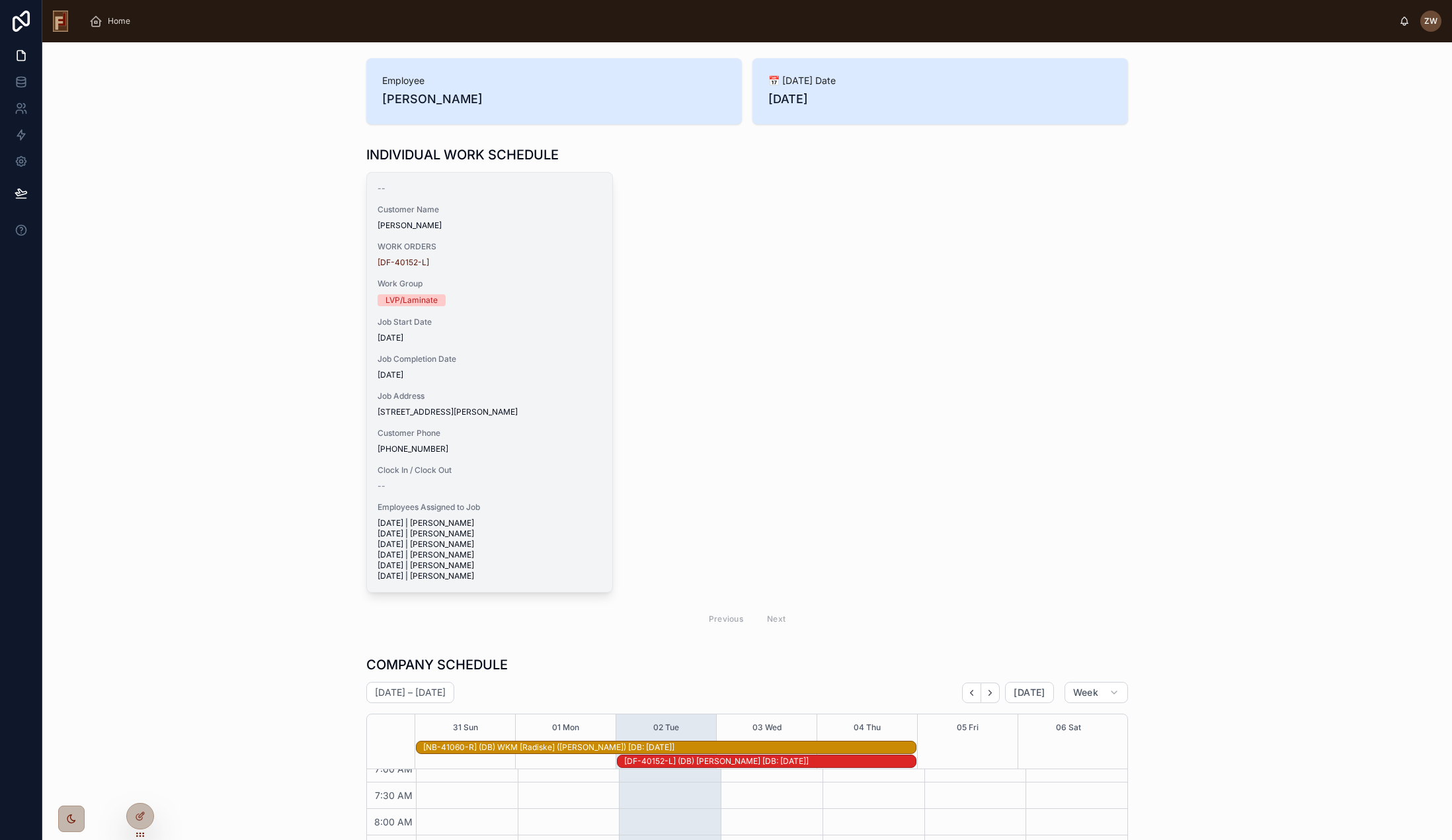
click at [449, 218] on div "Customer Name Tonya Spaulding" at bounding box center [489, 218] width 224 height 26
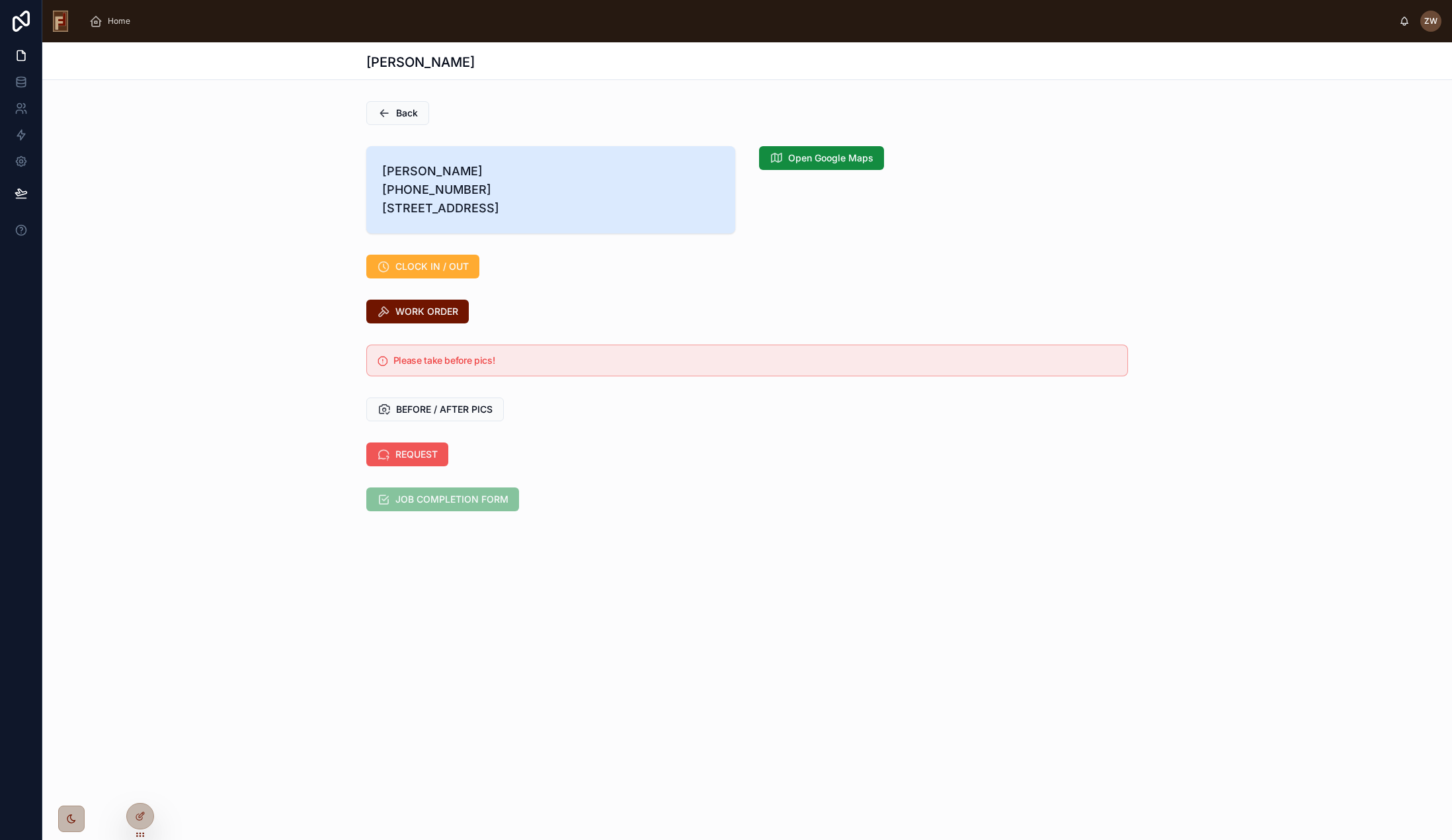
click at [425, 461] on span "REQUEST" at bounding box center [416, 454] width 42 height 13
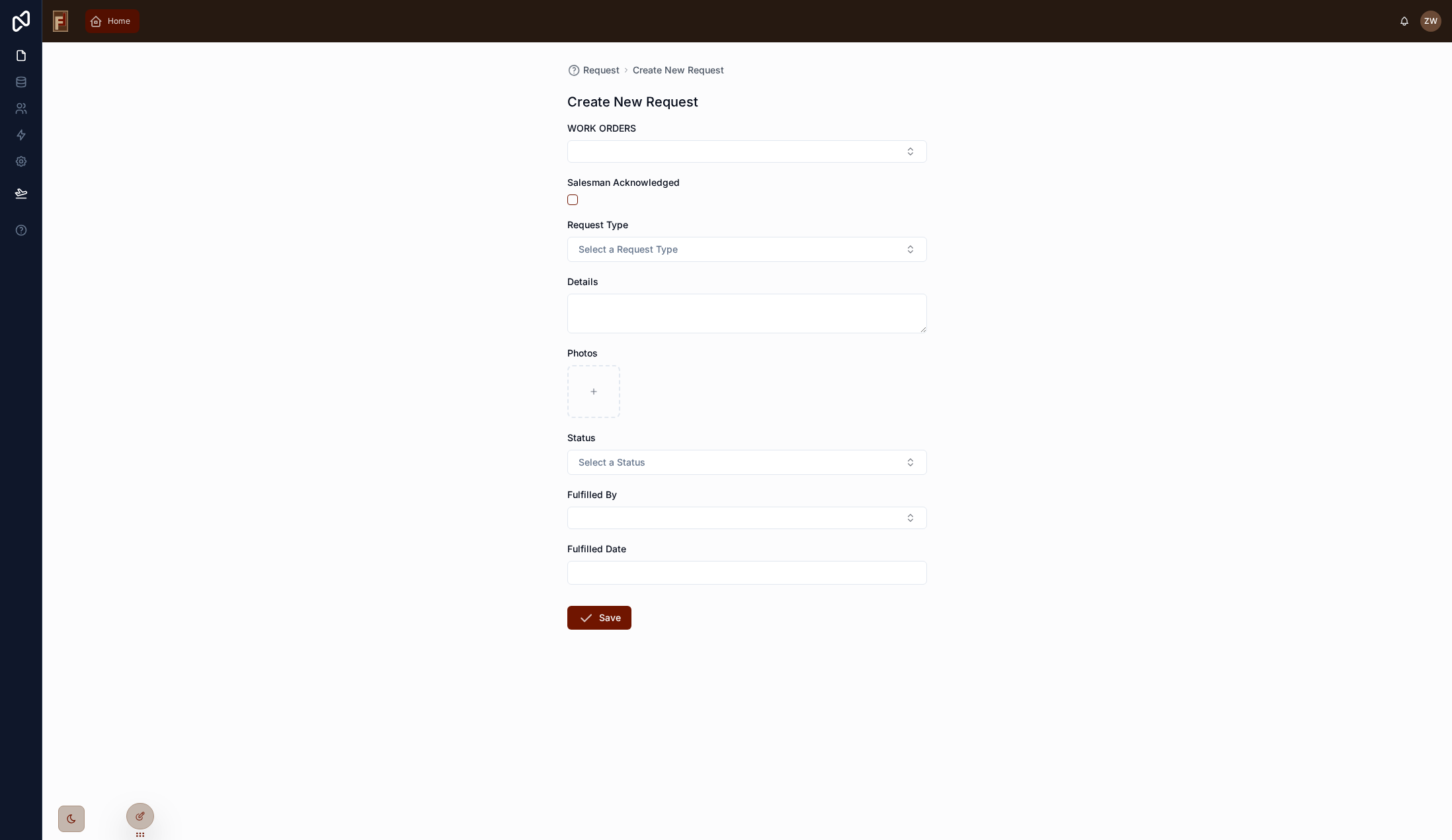
click at [121, 21] on span "Home" at bounding box center [119, 21] width 23 height 10
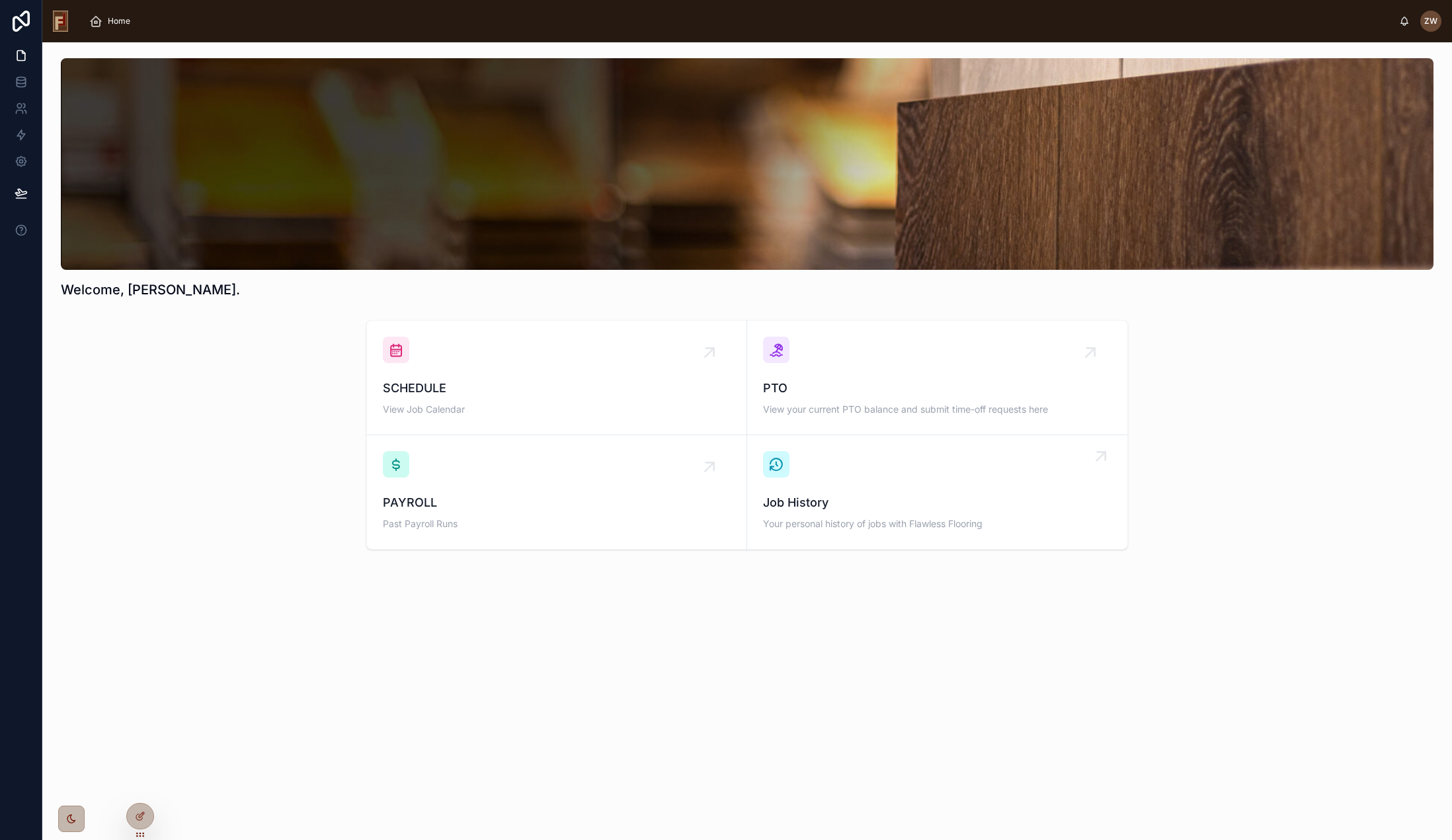
click at [960, 480] on div "Job History Your personal history of jobs with Flawless Flooring" at bounding box center [937, 491] width 349 height 82
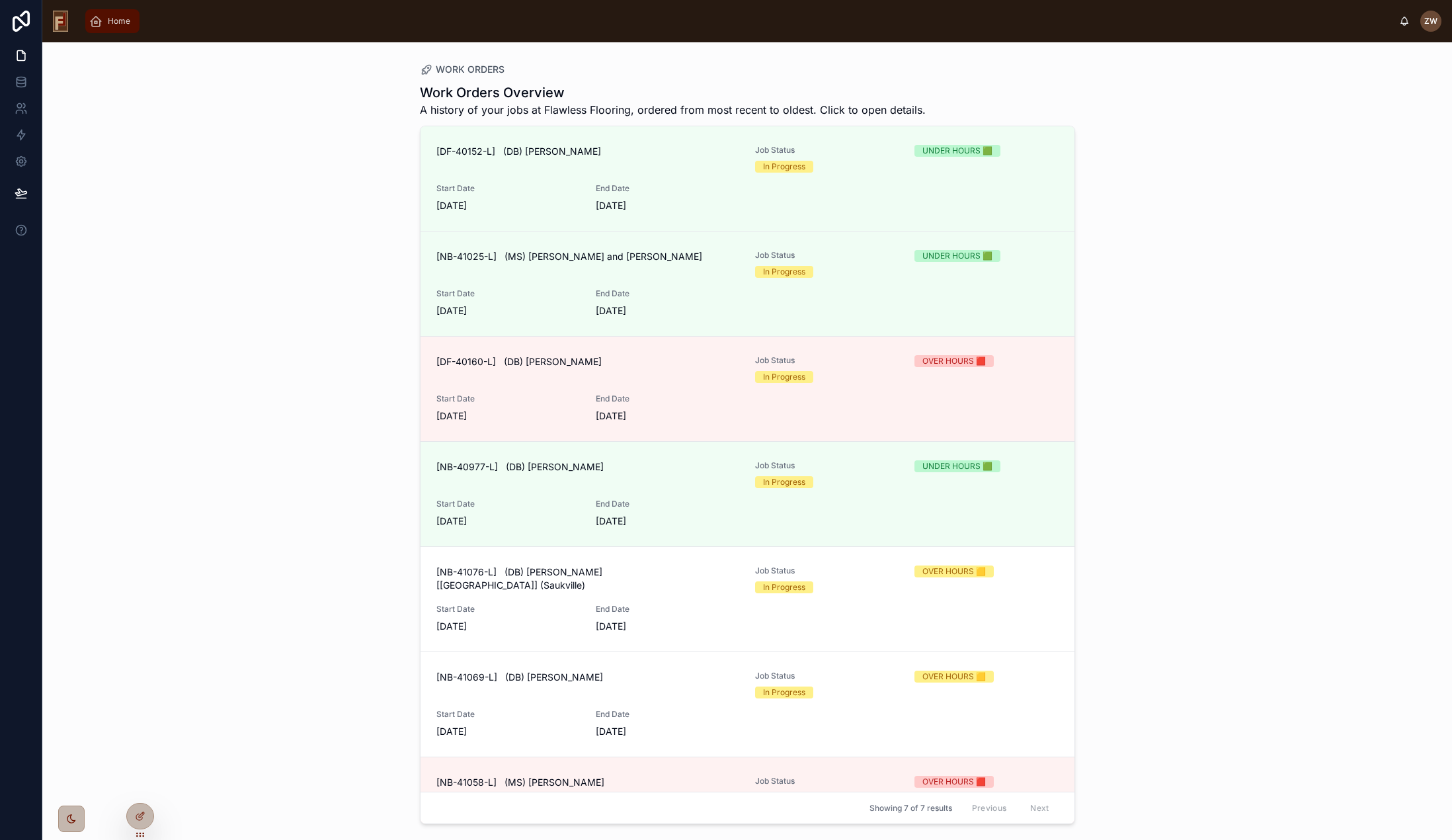
click at [122, 28] on div "Home" at bounding box center [112, 21] width 46 height 21
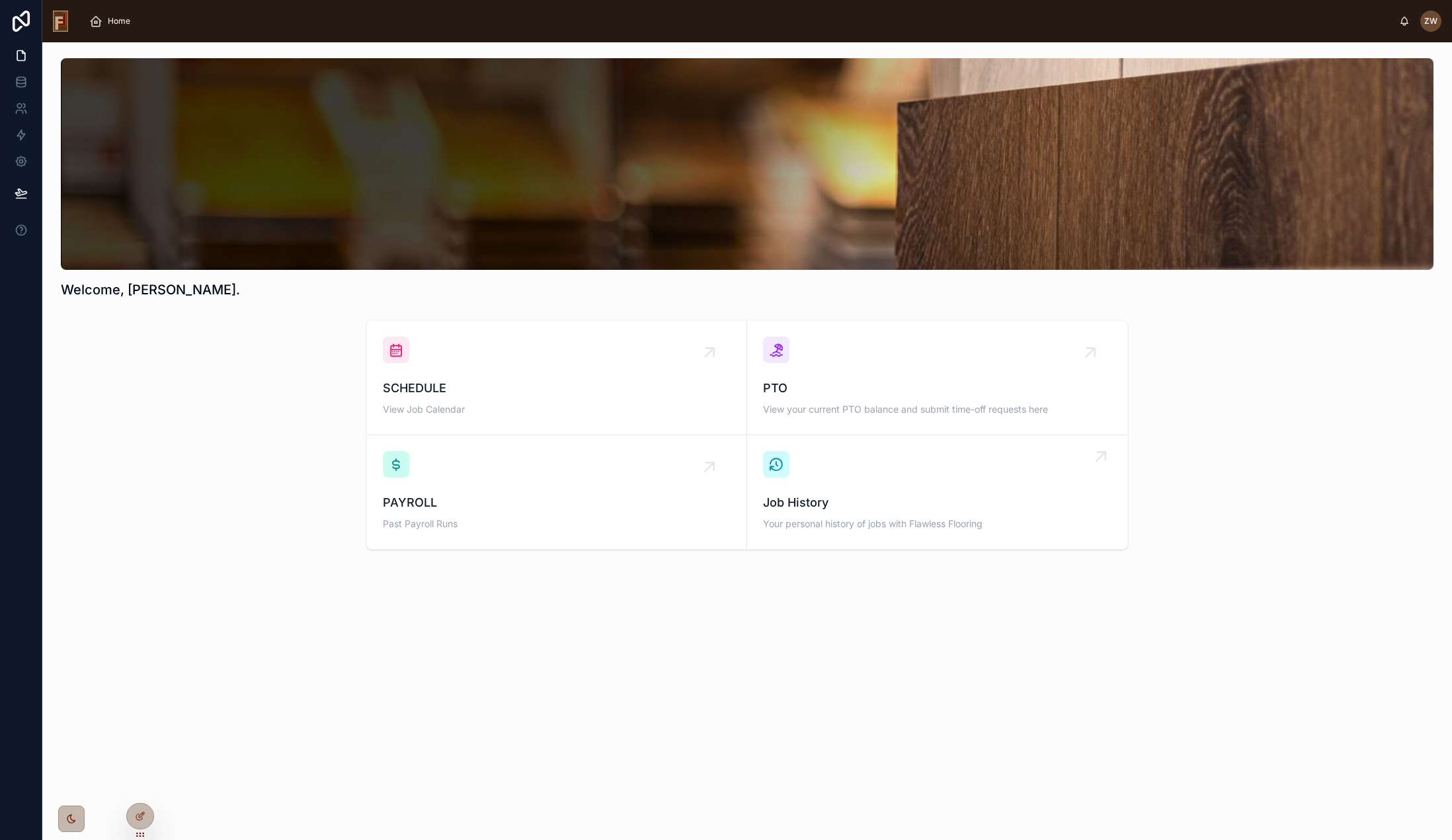
click at [867, 487] on div "Job History Your personal history of jobs with Flawless Flooring" at bounding box center [937, 491] width 349 height 82
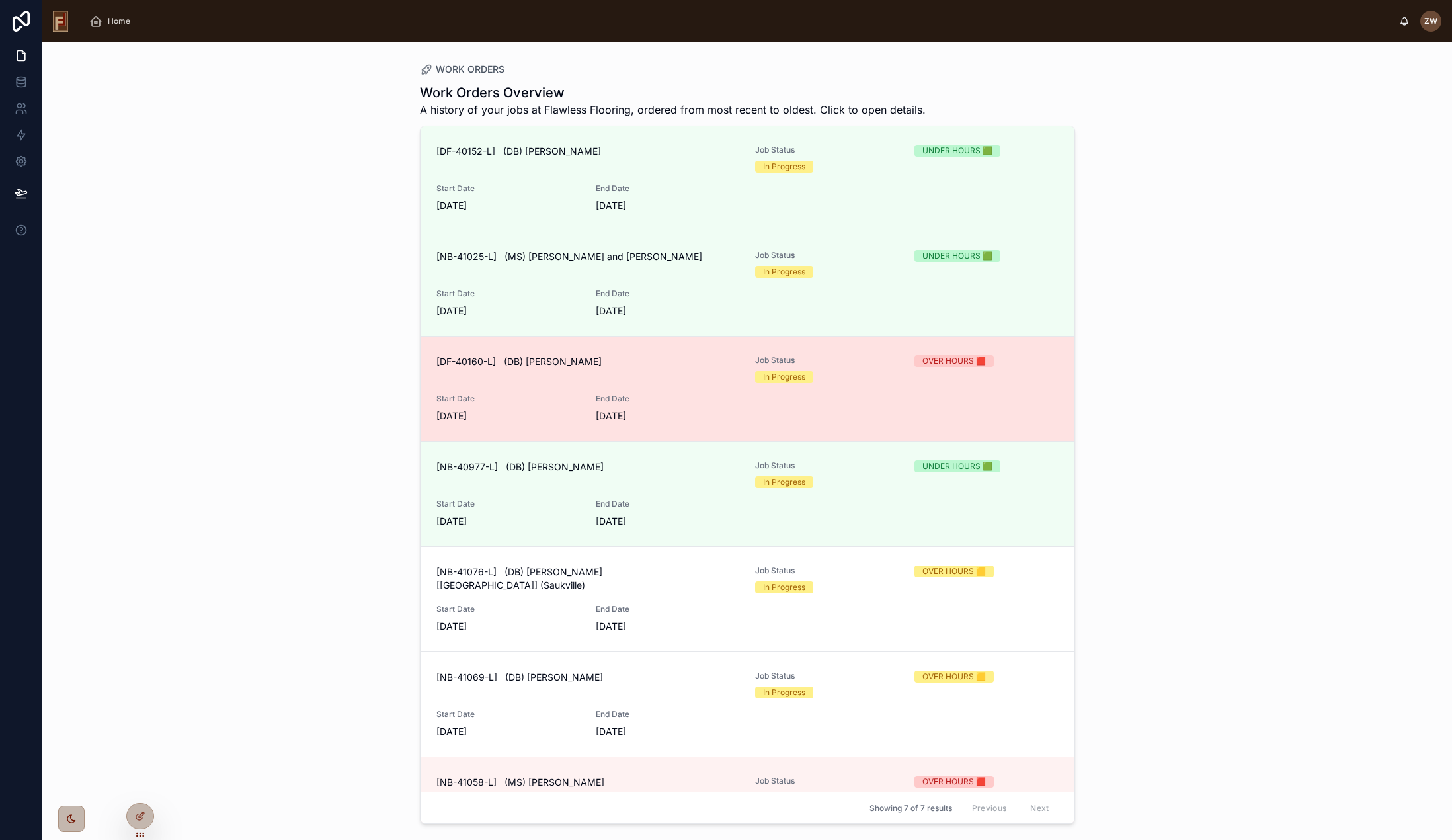
click at [726, 377] on div "[DF-40160-L] (DB) Justin Meissner" at bounding box center [588, 369] width 303 height 28
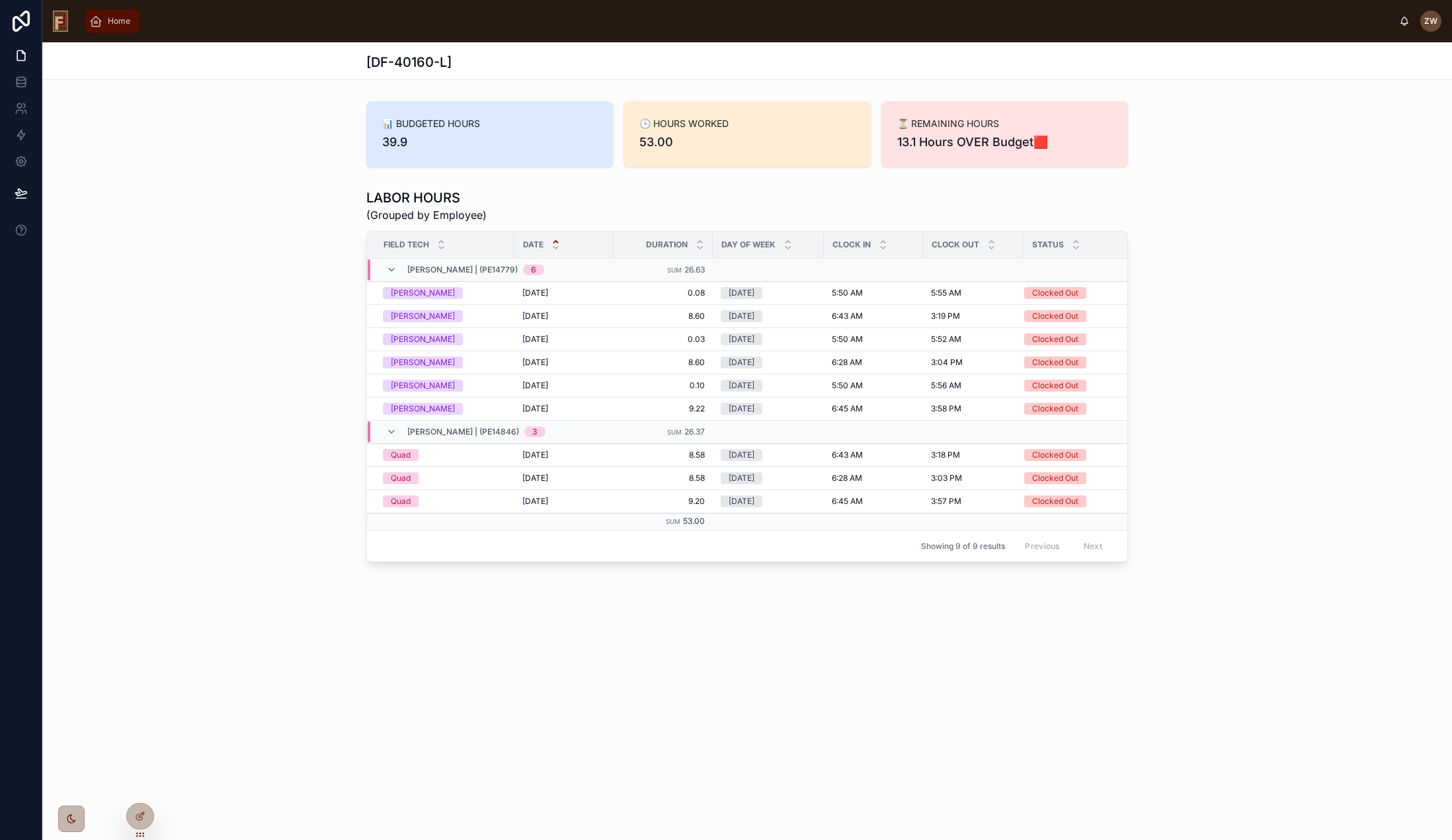
click at [116, 22] on span "Home" at bounding box center [119, 21] width 23 height 10
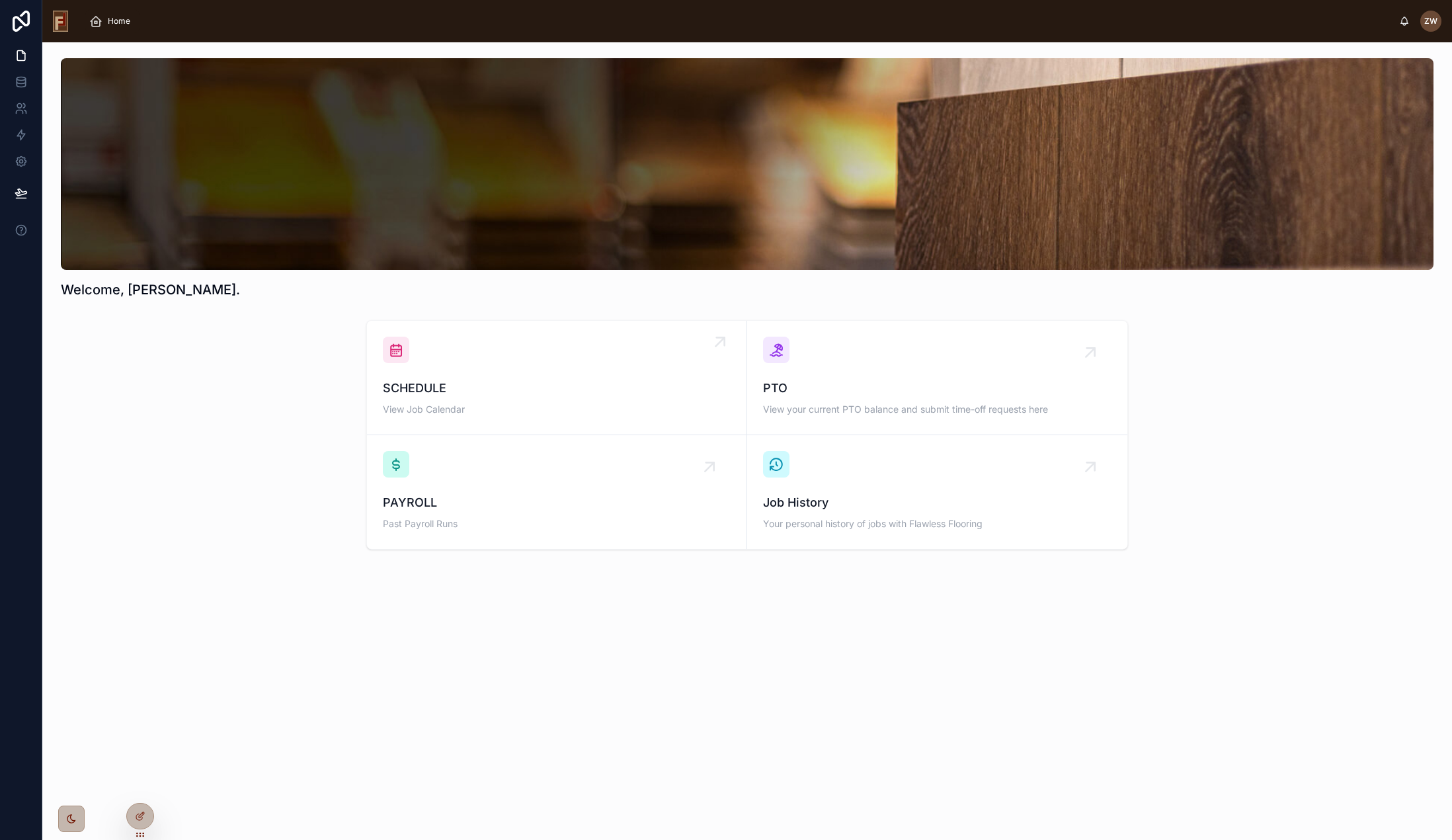
click at [555, 375] on div "SCHEDULE View Job Calendar" at bounding box center [557, 377] width 348 height 82
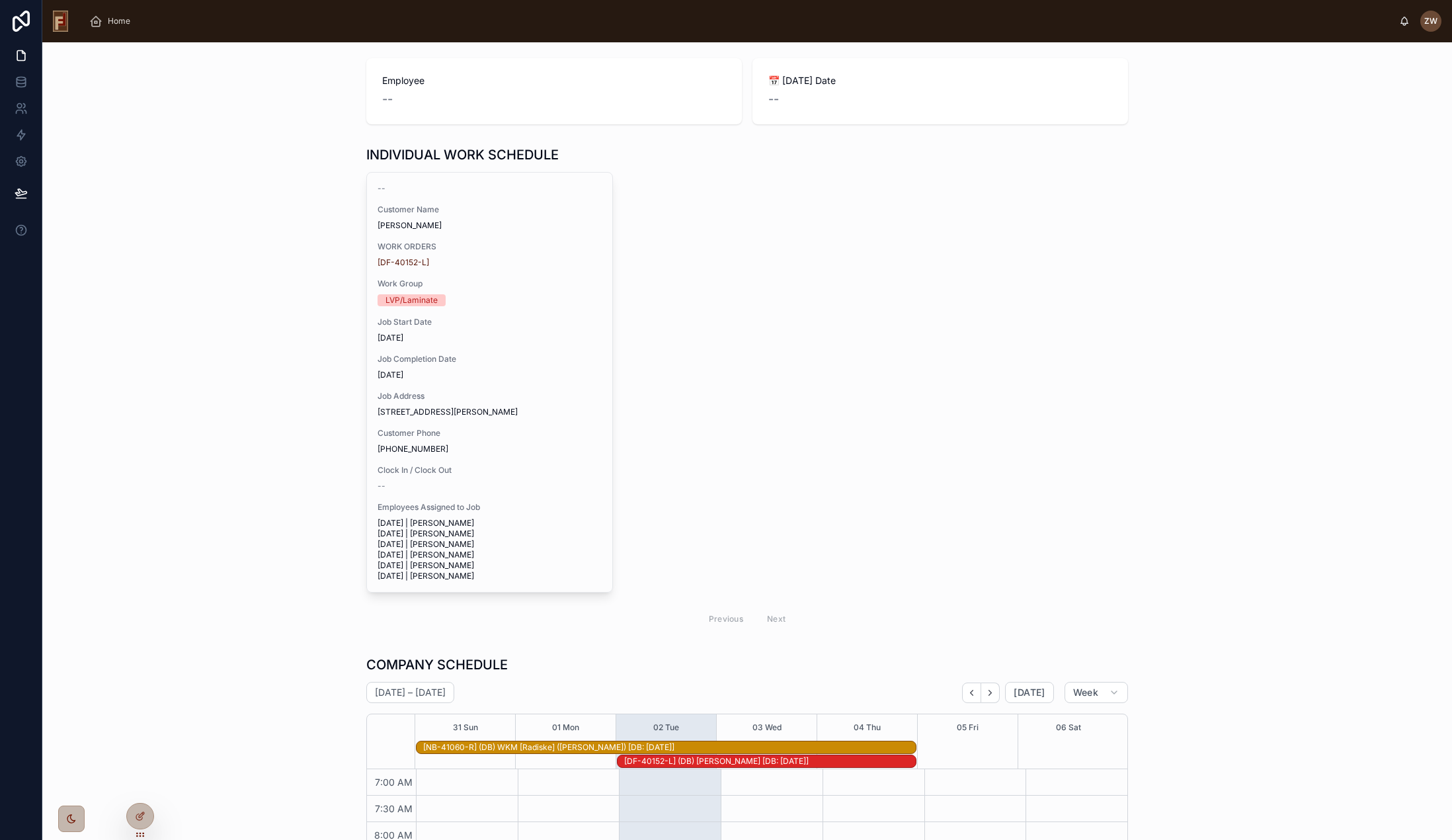
scroll to position [13, 0]
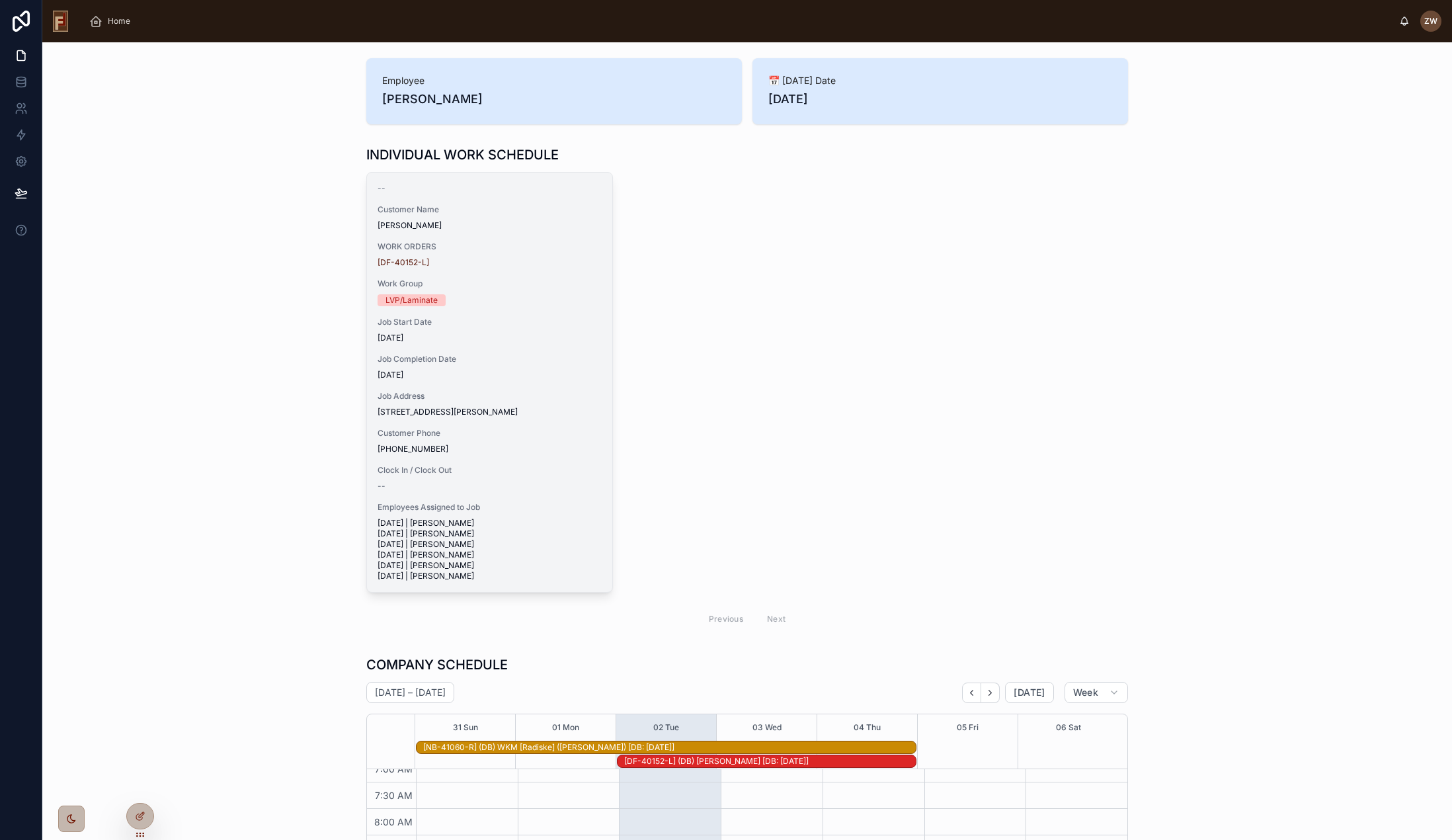
click at [532, 351] on div "-- Customer Name Tonya Spaulding WORK ORDERS [DF-40152-L] Work Group LVP/Lamina…" at bounding box center [490, 382] width 245 height 419
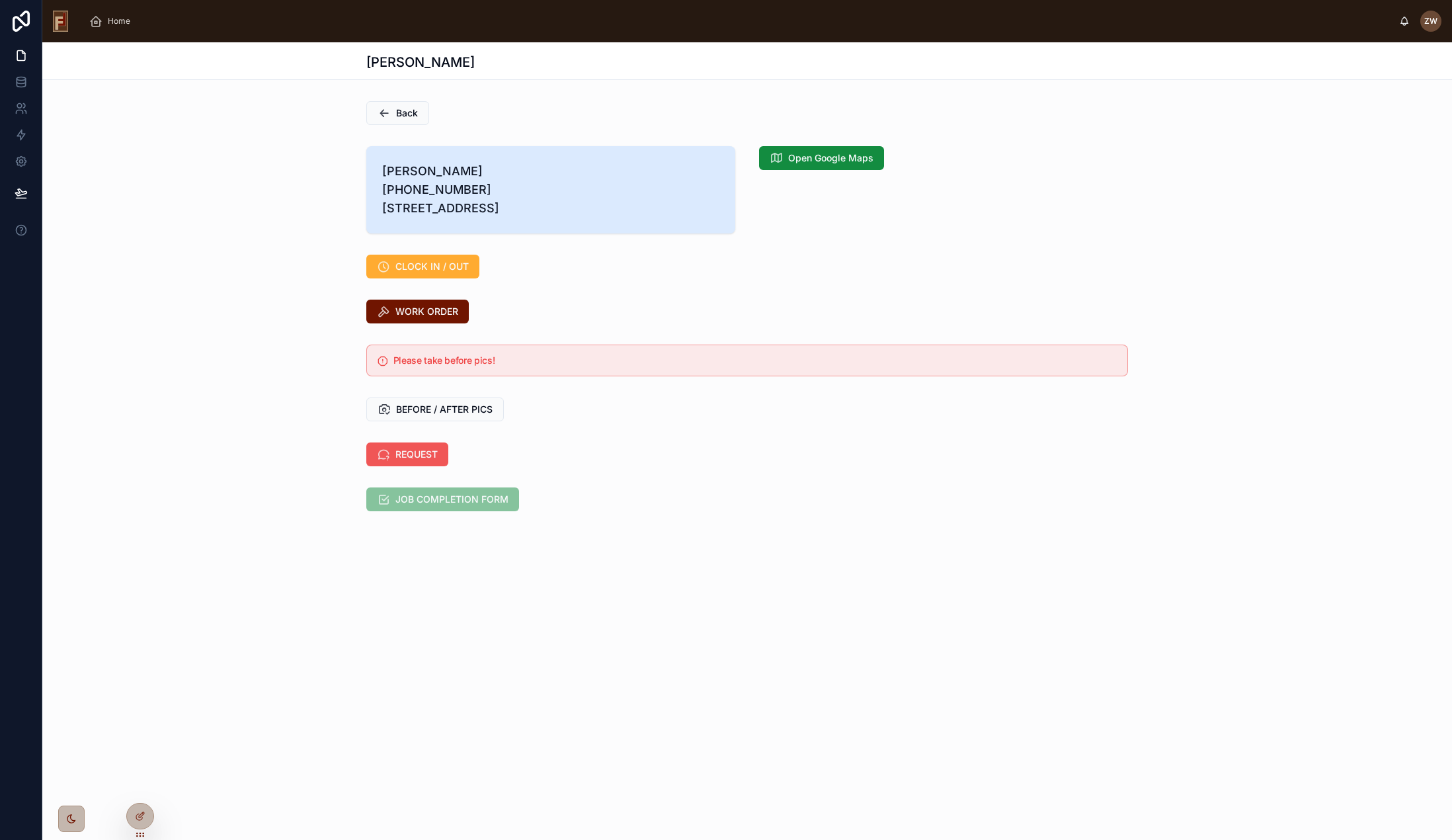
click at [418, 461] on span "REQUEST" at bounding box center [416, 454] width 42 height 13
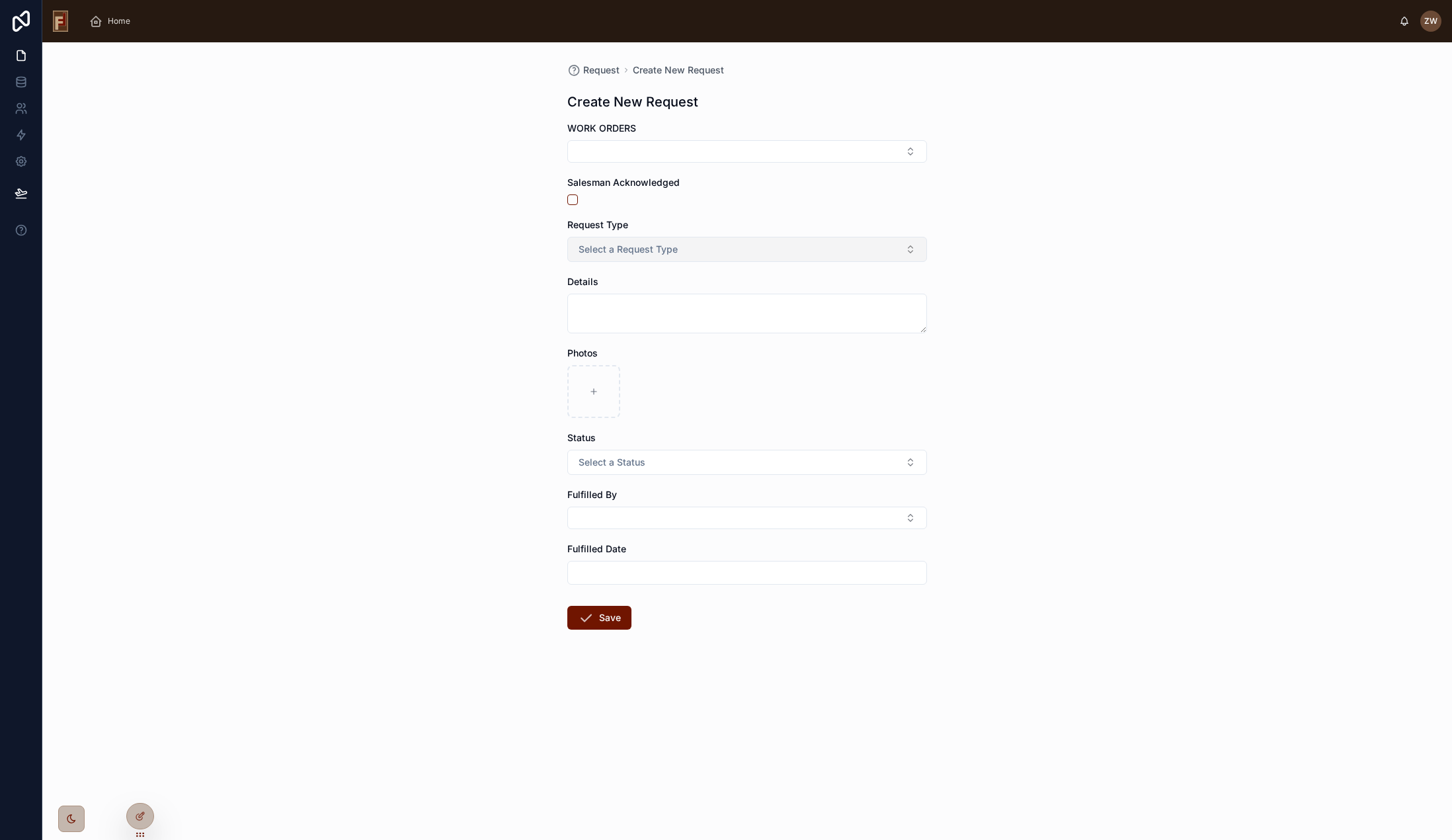
click at [674, 250] on span "Select a Request Type" at bounding box center [628, 249] width 99 height 13
click at [339, 252] on div "Request Create New Request Create New Request WORK ORDERS Salesman Acknowledged…" at bounding box center [747, 440] width 1410 height 797
click at [114, 28] on div "Home" at bounding box center [112, 21] width 46 height 21
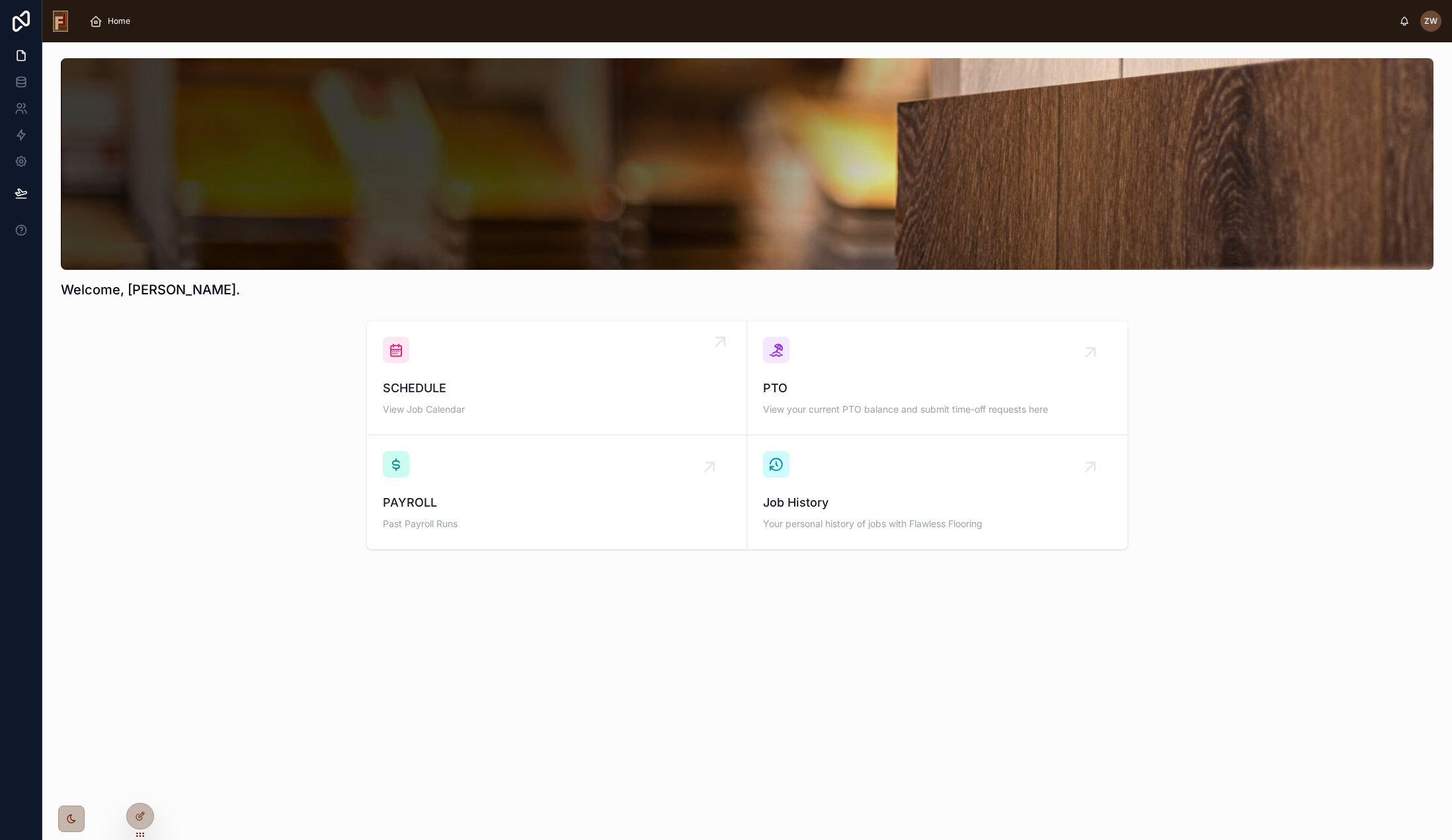
click at [428, 418] on div "SCHEDULE View Job Calendar" at bounding box center [557, 399] width 348 height 40
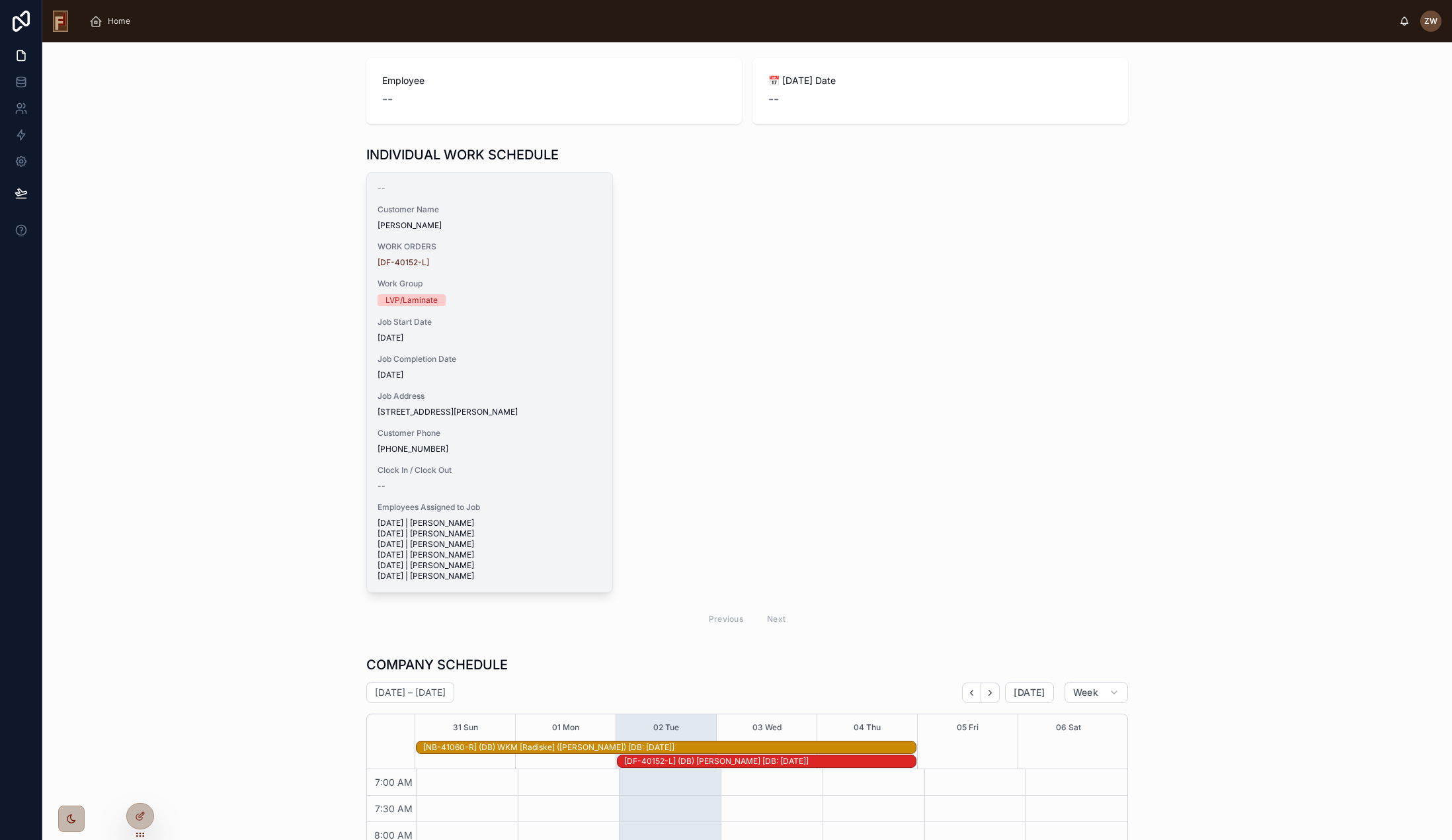
scroll to position [13, 0]
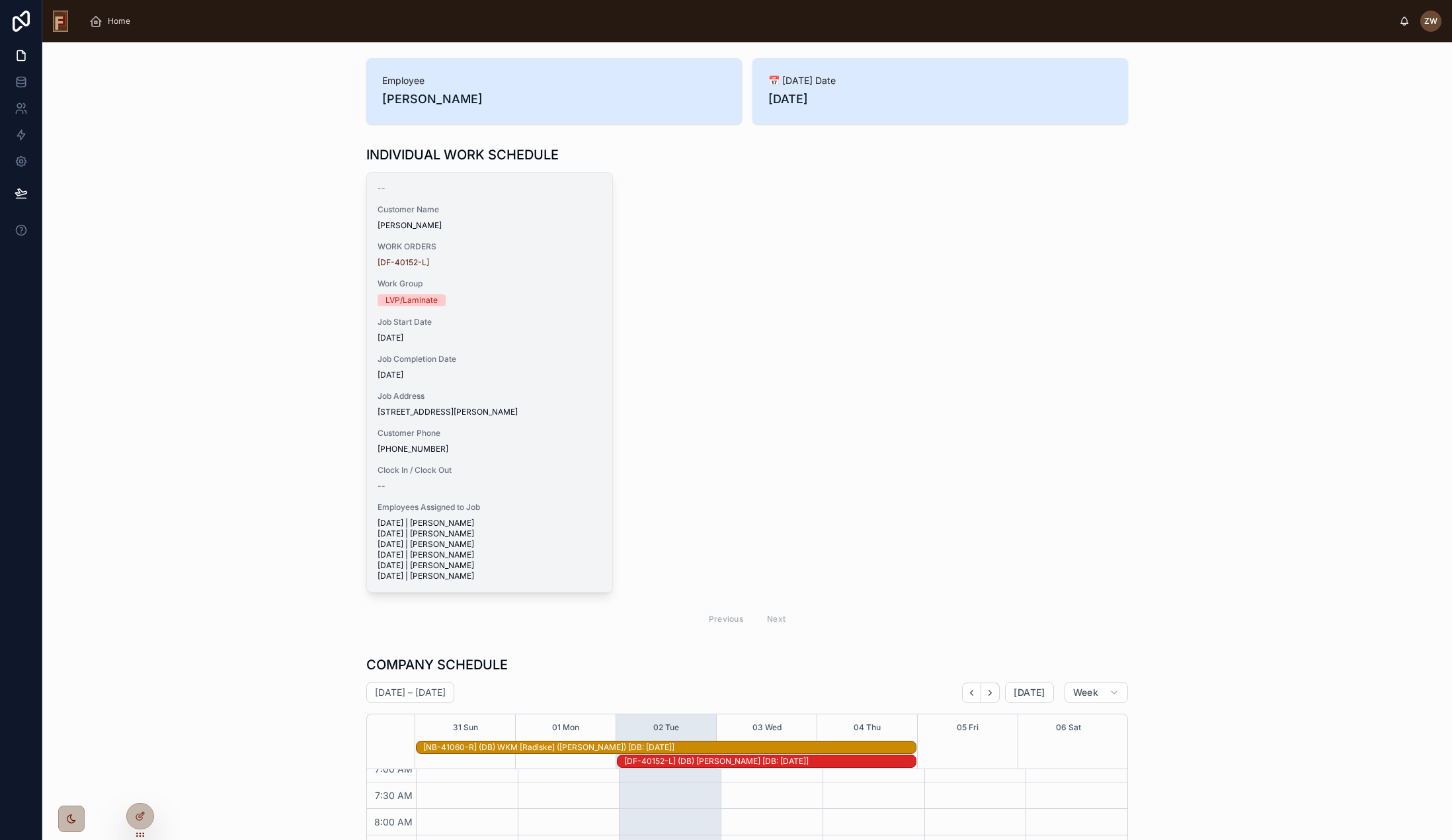
click at [431, 418] on span "2107 Evergreen Lane Hartland , WI 53029" at bounding box center [489, 411] width 224 height 10
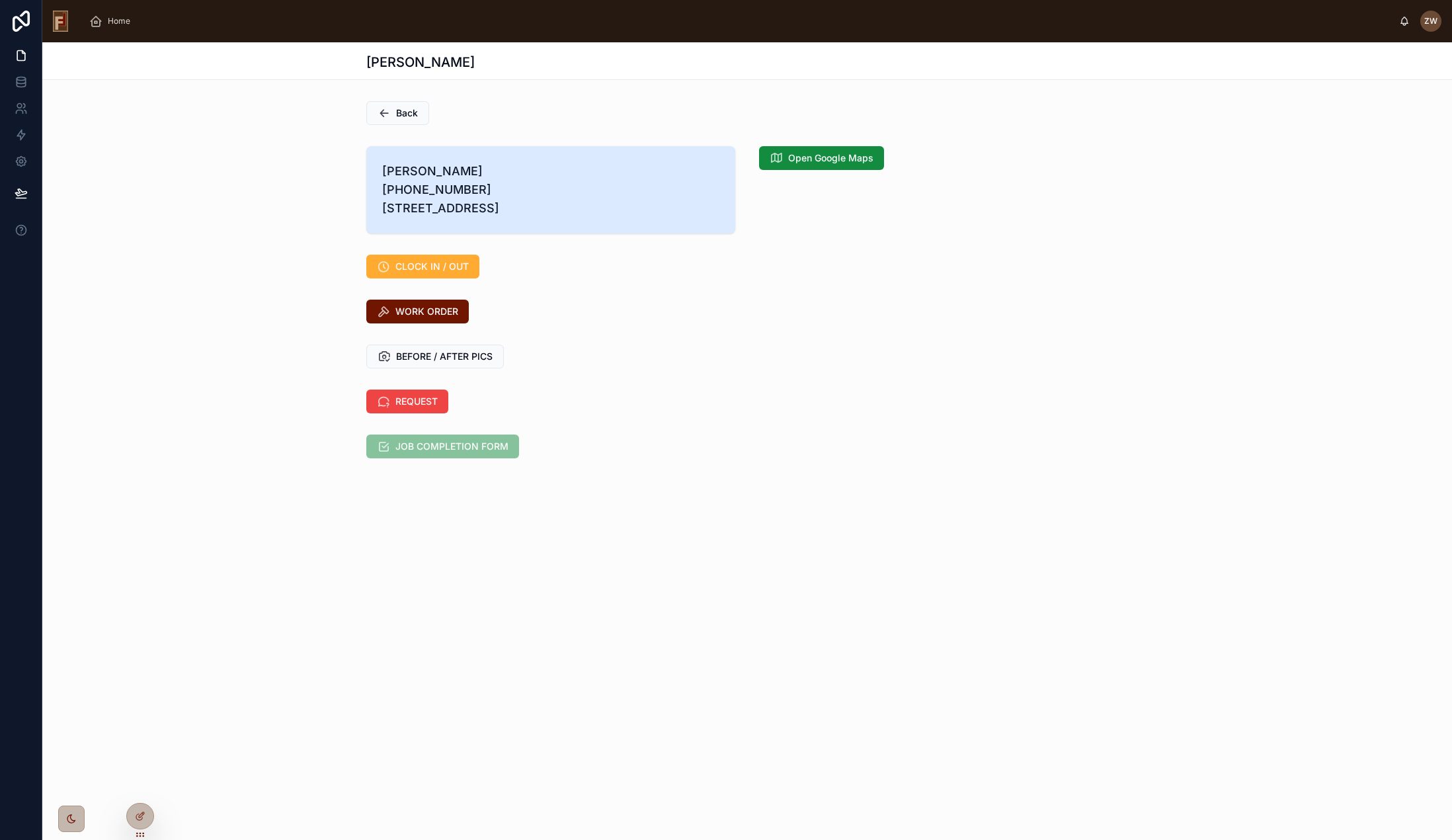
drag, startPoint x: 777, startPoint y: 409, endPoint x: 810, endPoint y: 385, distance: 40.8
click at [779, 407] on div "REQUEST" at bounding box center [747, 402] width 1410 height 34
click at [660, 409] on div "REQUEST" at bounding box center [747, 401] width 761 height 24
